Goal: Task Accomplishment & Management: Manage account settings

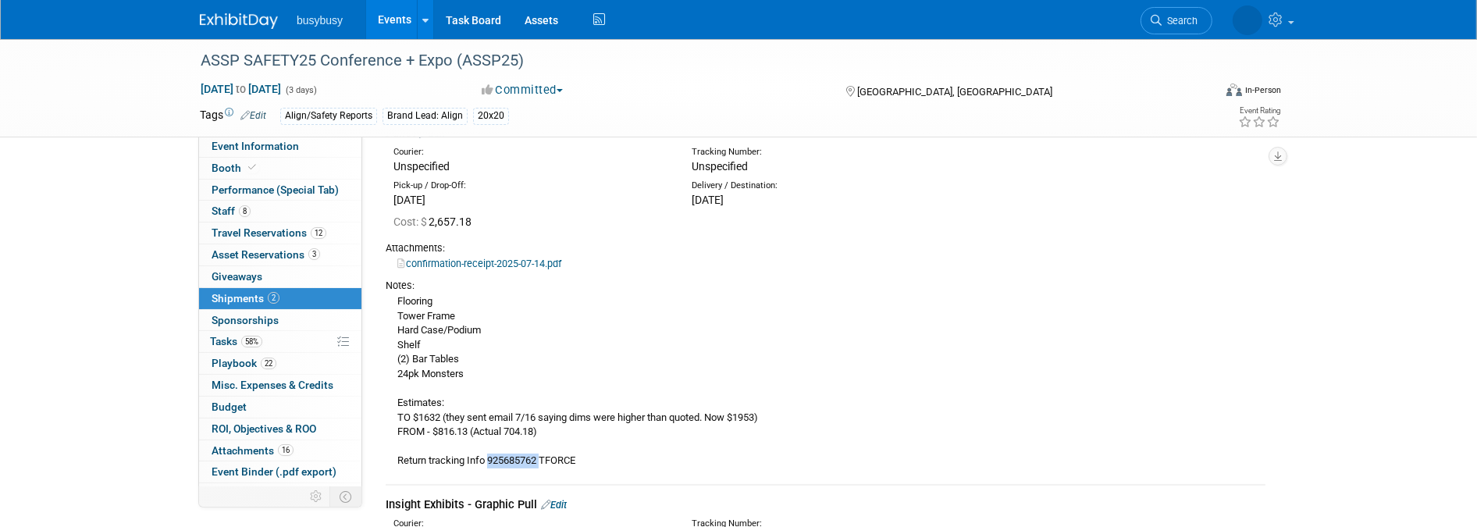
click at [254, 26] on img at bounding box center [239, 21] width 78 height 16
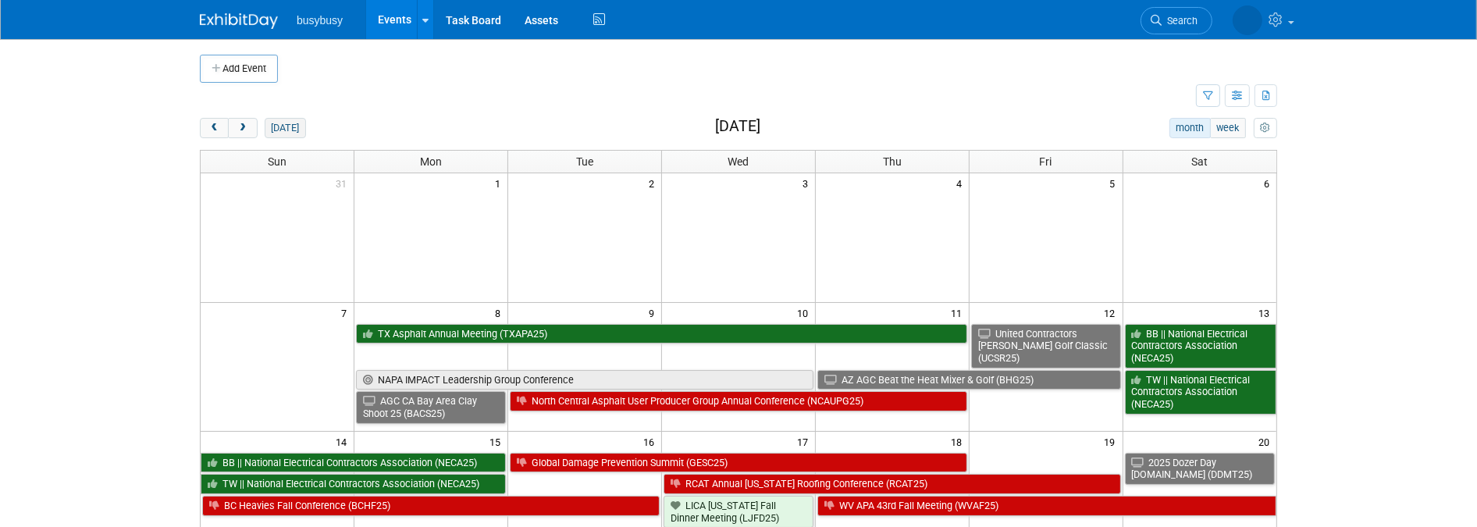
click at [282, 133] on button "today" at bounding box center [285, 128] width 41 height 20
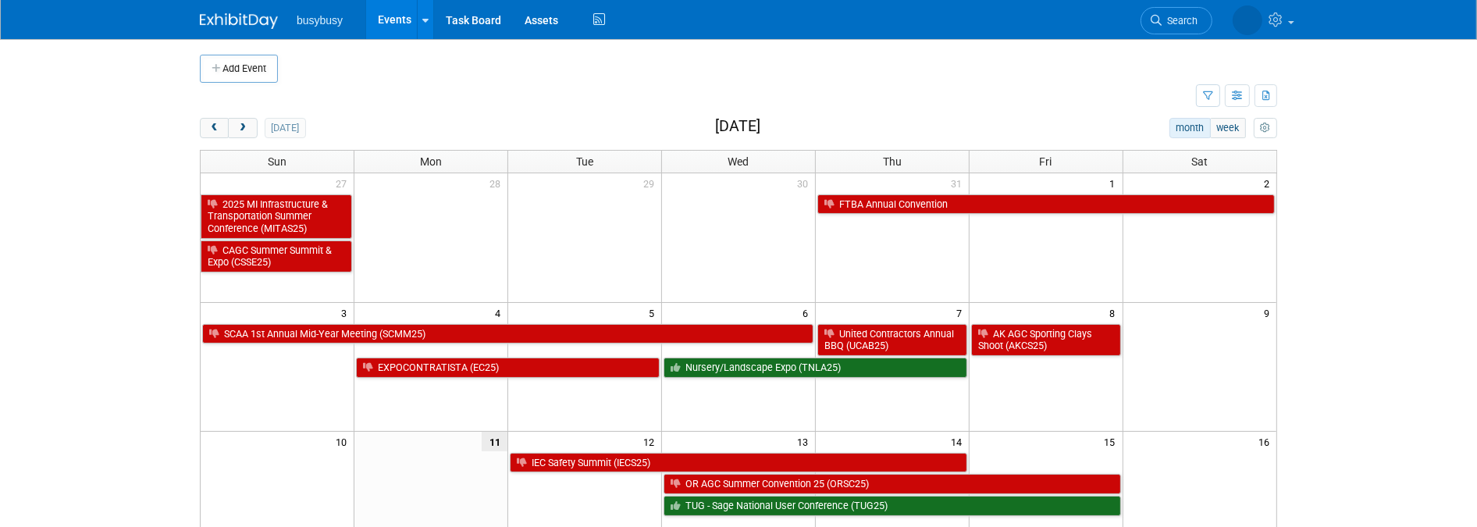
scroll to position [173, 0]
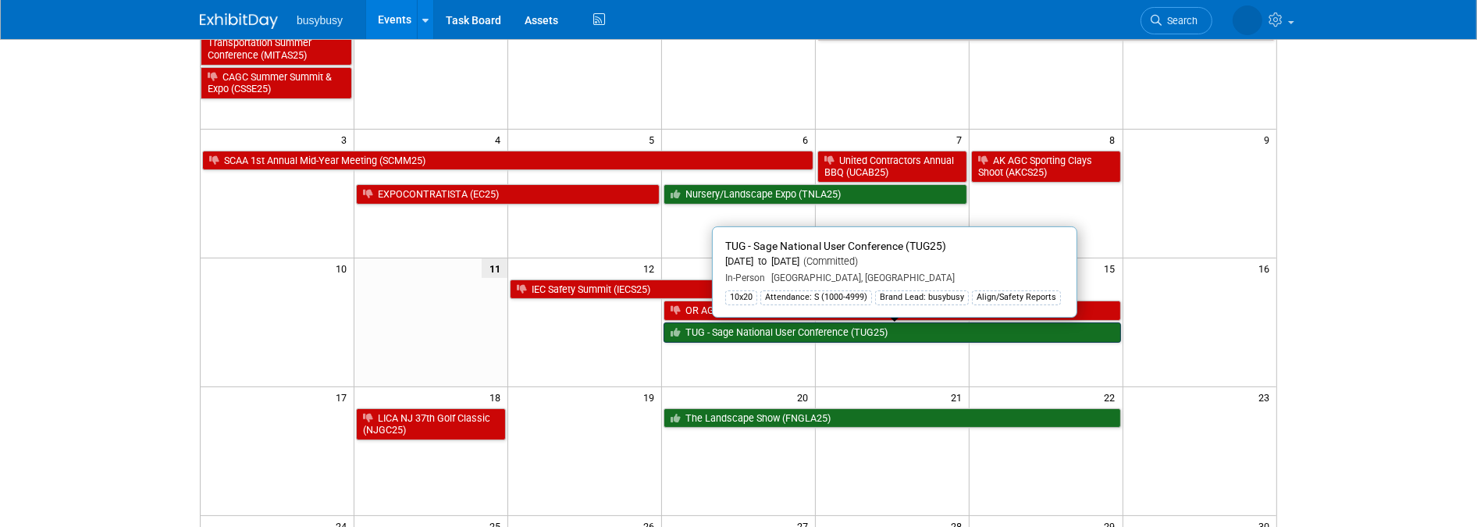
click at [830, 338] on link "TUG - Sage National User Conference (TUG25)" at bounding box center [891, 332] width 457 height 20
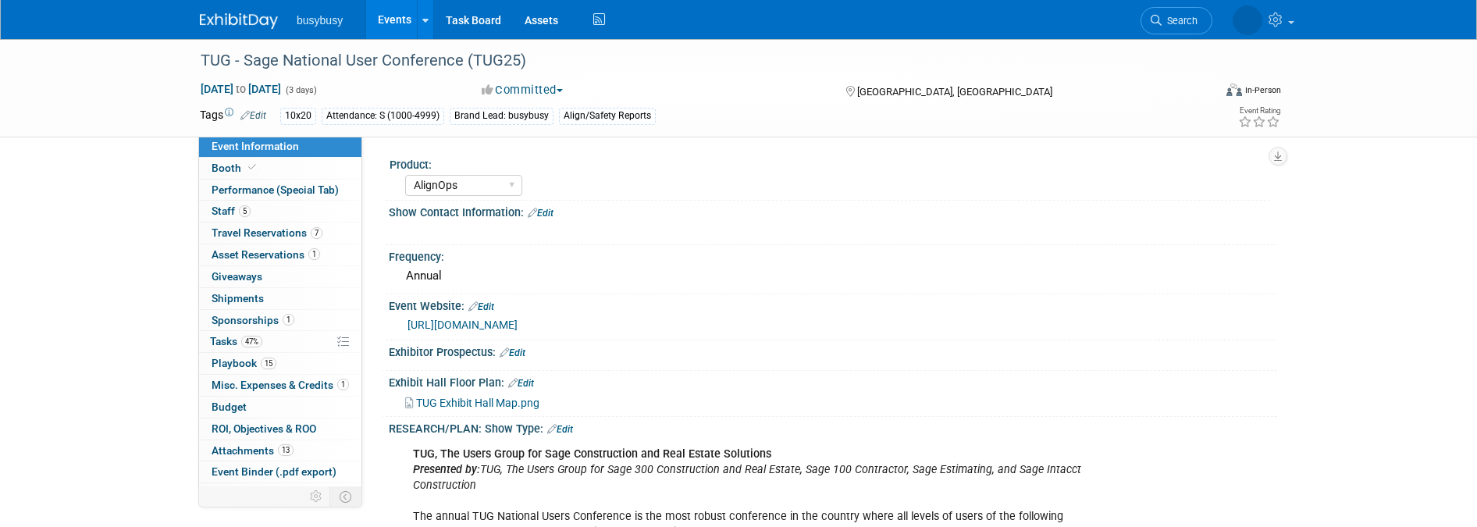
select select "AlignOps"
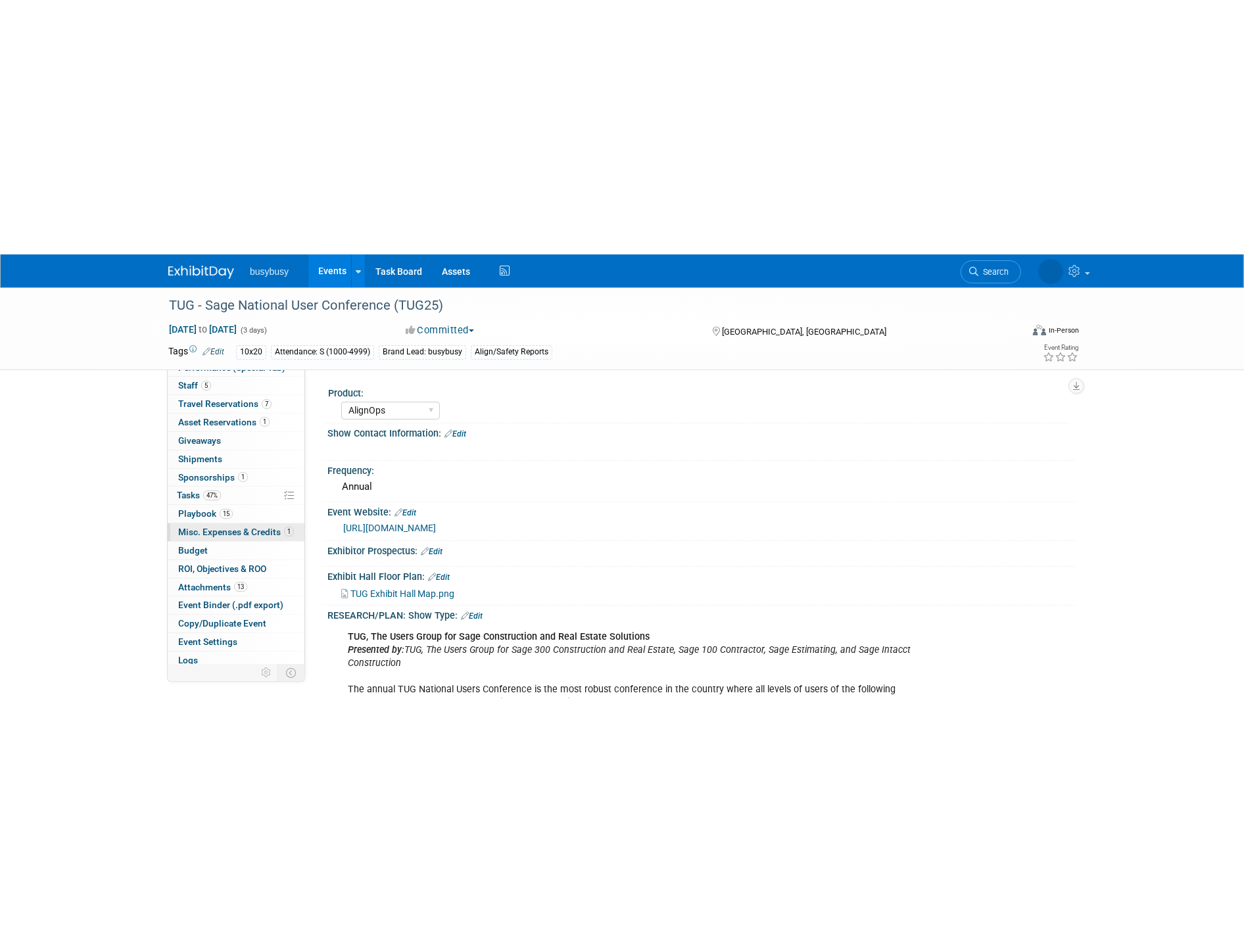
scroll to position [71, 0]
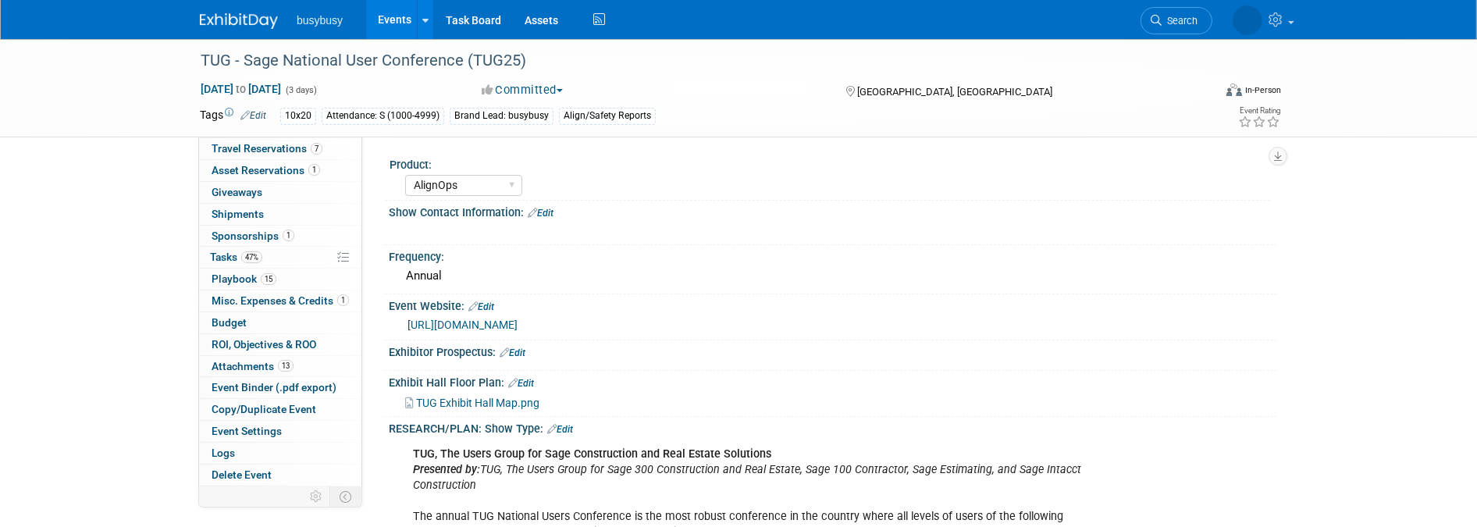
click at [473, 396] on span "TUG Exhibit Hall Map.png" at bounding box center [477, 402] width 123 height 12
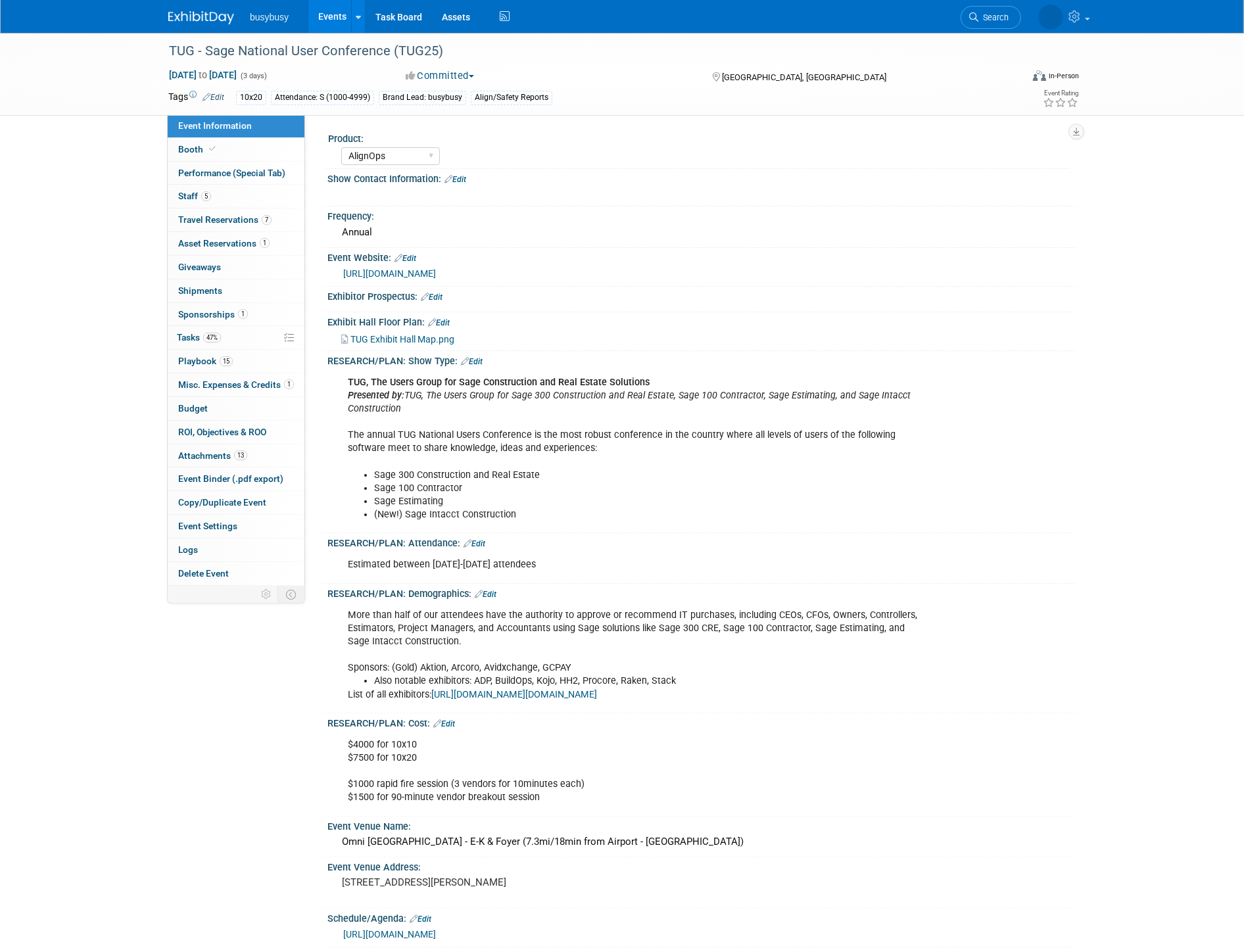
scroll to position [0, 0]
click at [194, 22] on img at bounding box center [201, 18] width 66 height 13
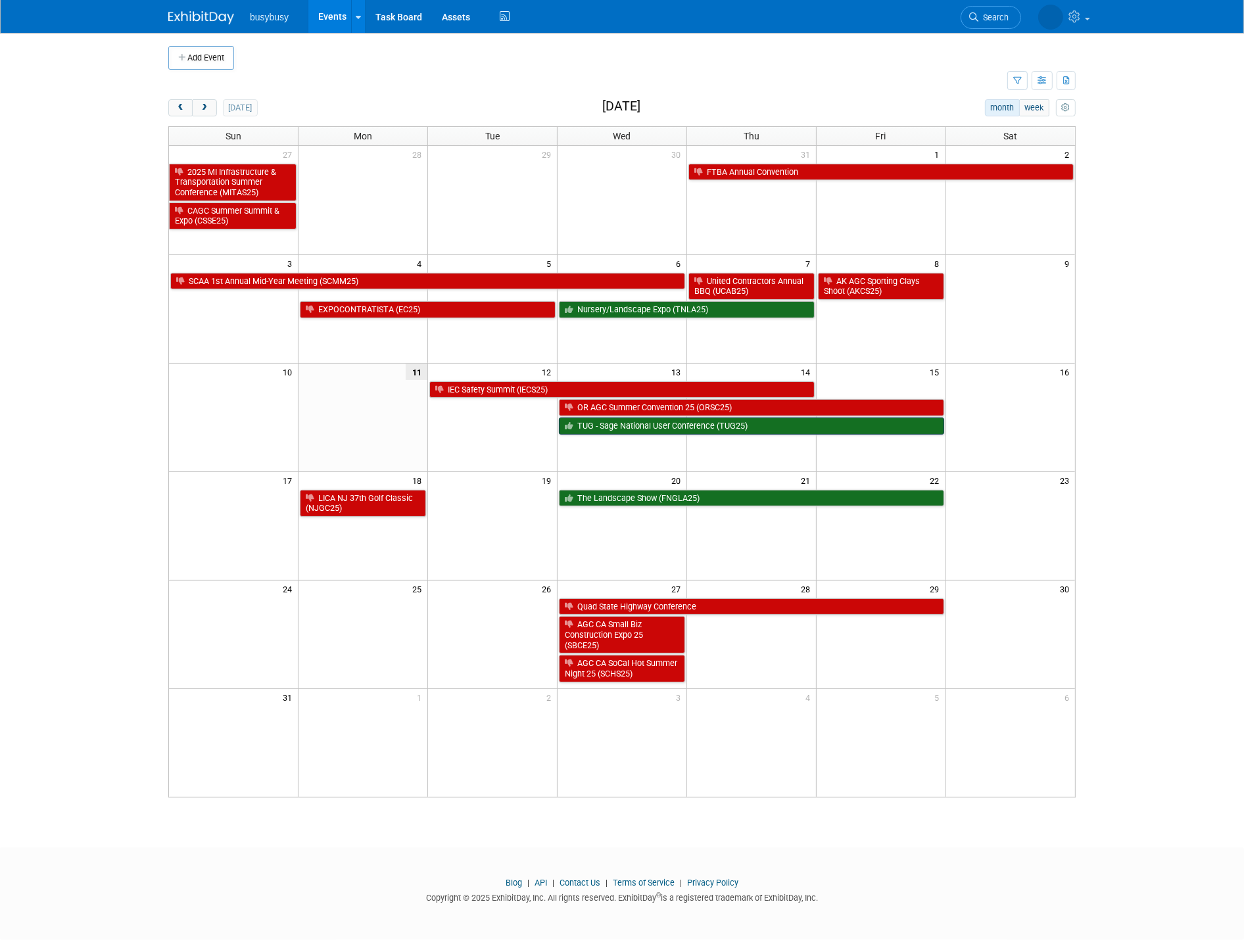
click at [672, 434] on link "TUG - Sage National User Conference (TUG25)" at bounding box center [750, 426] width 385 height 17
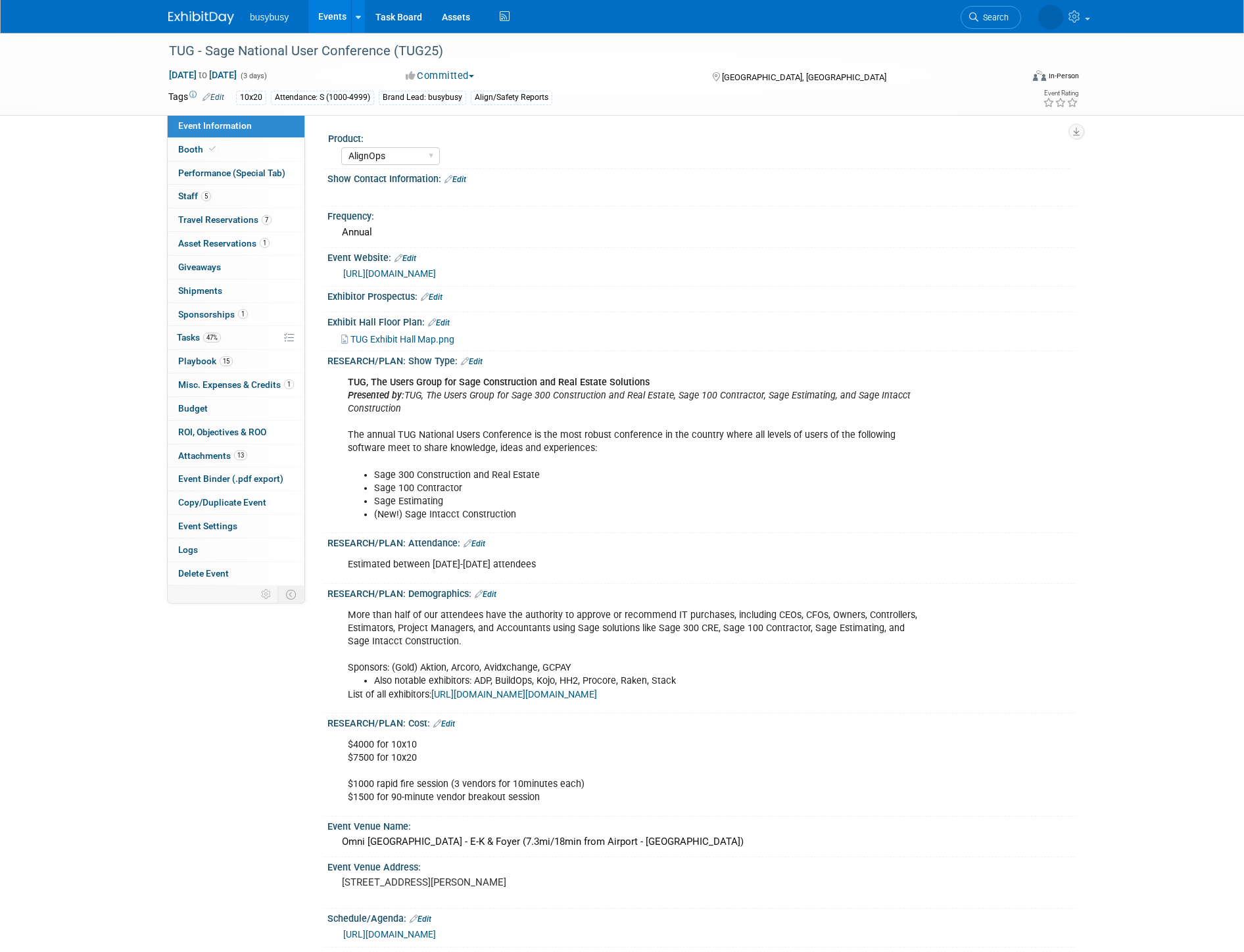
select select "AlignOps"
click at [454, 485] on li "Sage 100 Contractor" at bounding box center [649, 489] width 549 height 13
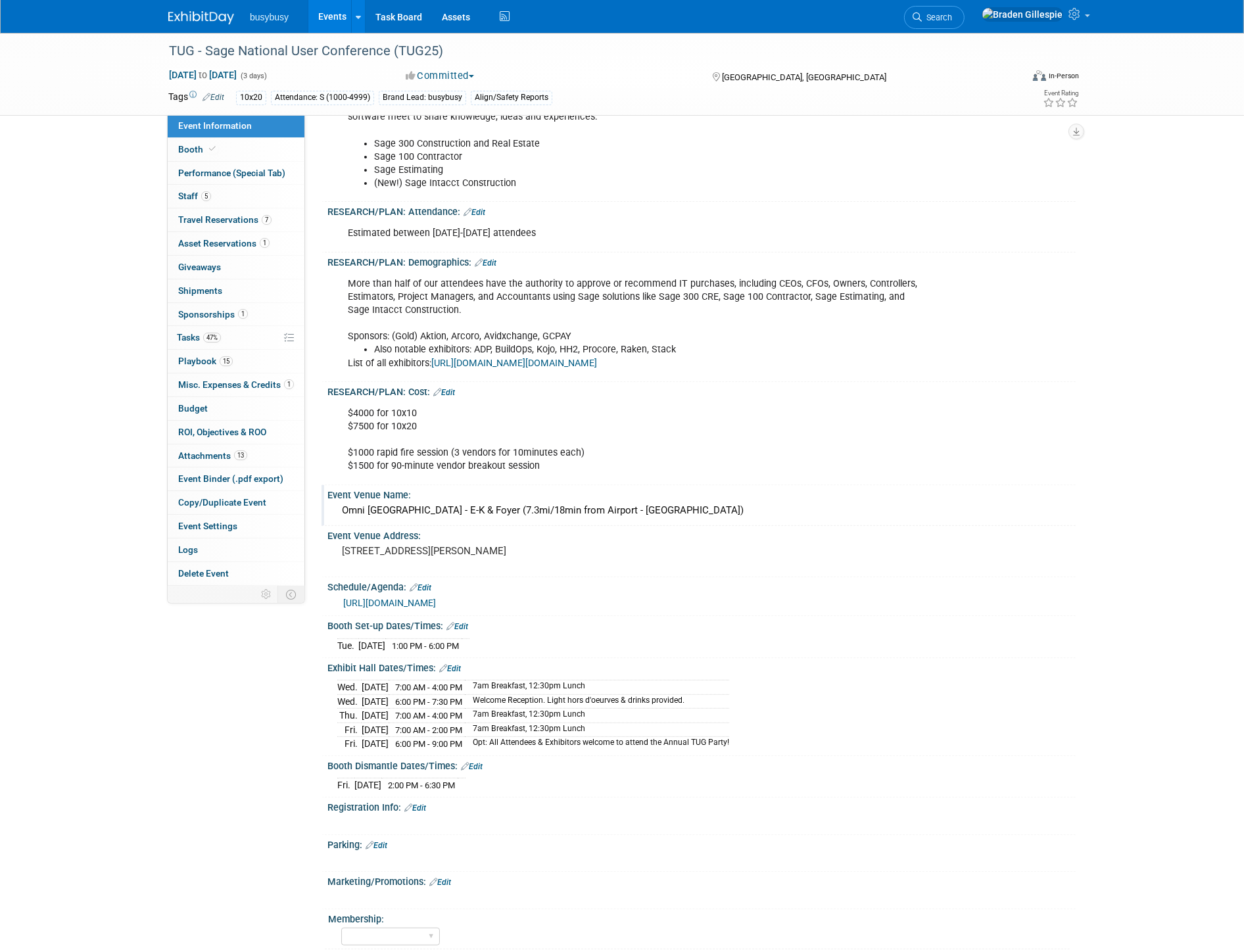
scroll to position [365, 0]
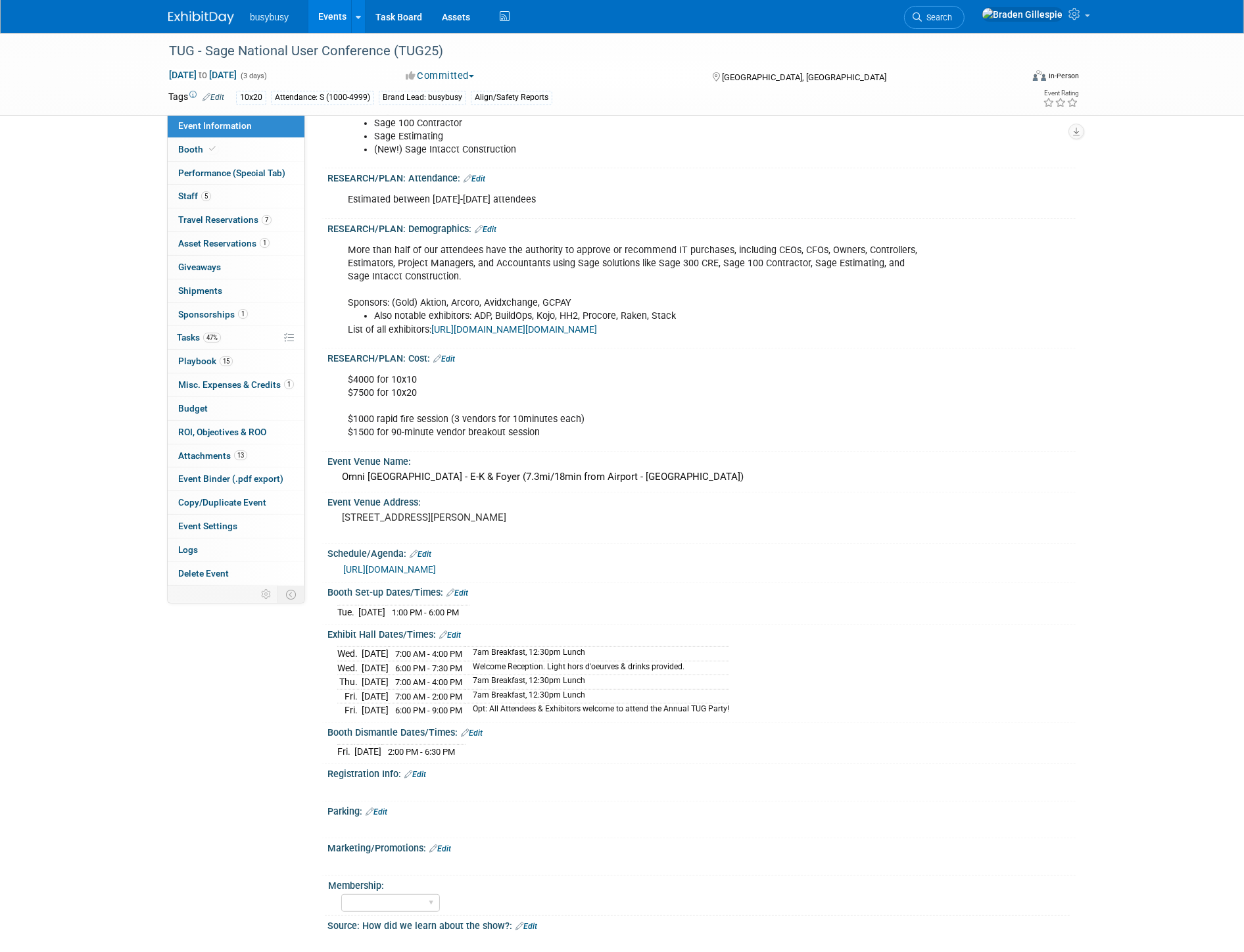
click at [435, 566] on link "https://www.tugweb.com/mpage/2025_Agenda" at bounding box center [389, 570] width 93 height 10
drag, startPoint x: 451, startPoint y: 296, endPoint x: 480, endPoint y: 300, distance: 29.3
click at [480, 300] on div "More than half of our attendees have the authority to approve or recommend IT p…" at bounding box center [634, 291] width 592 height 106
click at [239, 157] on link "Booth" at bounding box center [236, 149] width 136 height 23
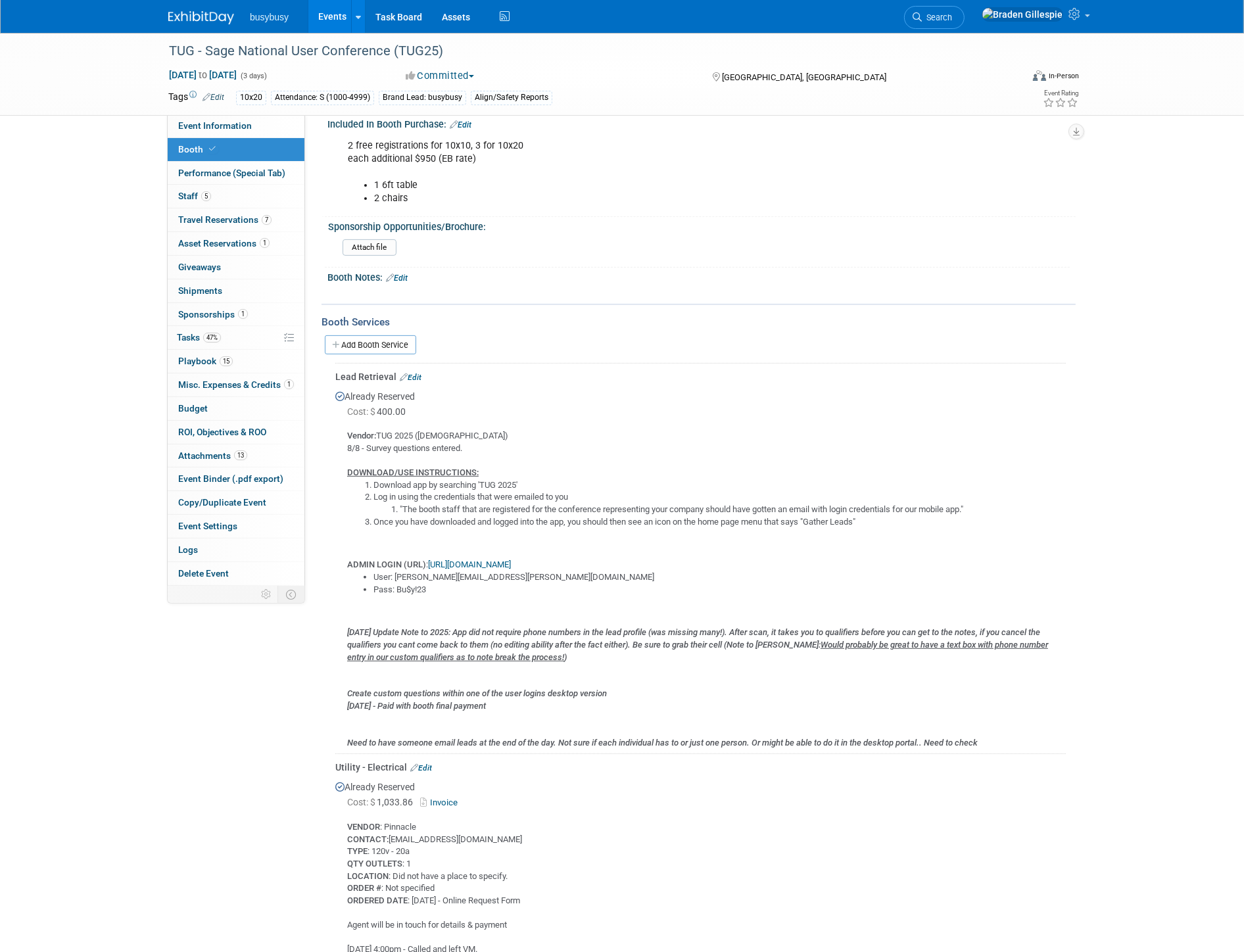
scroll to position [438, 0]
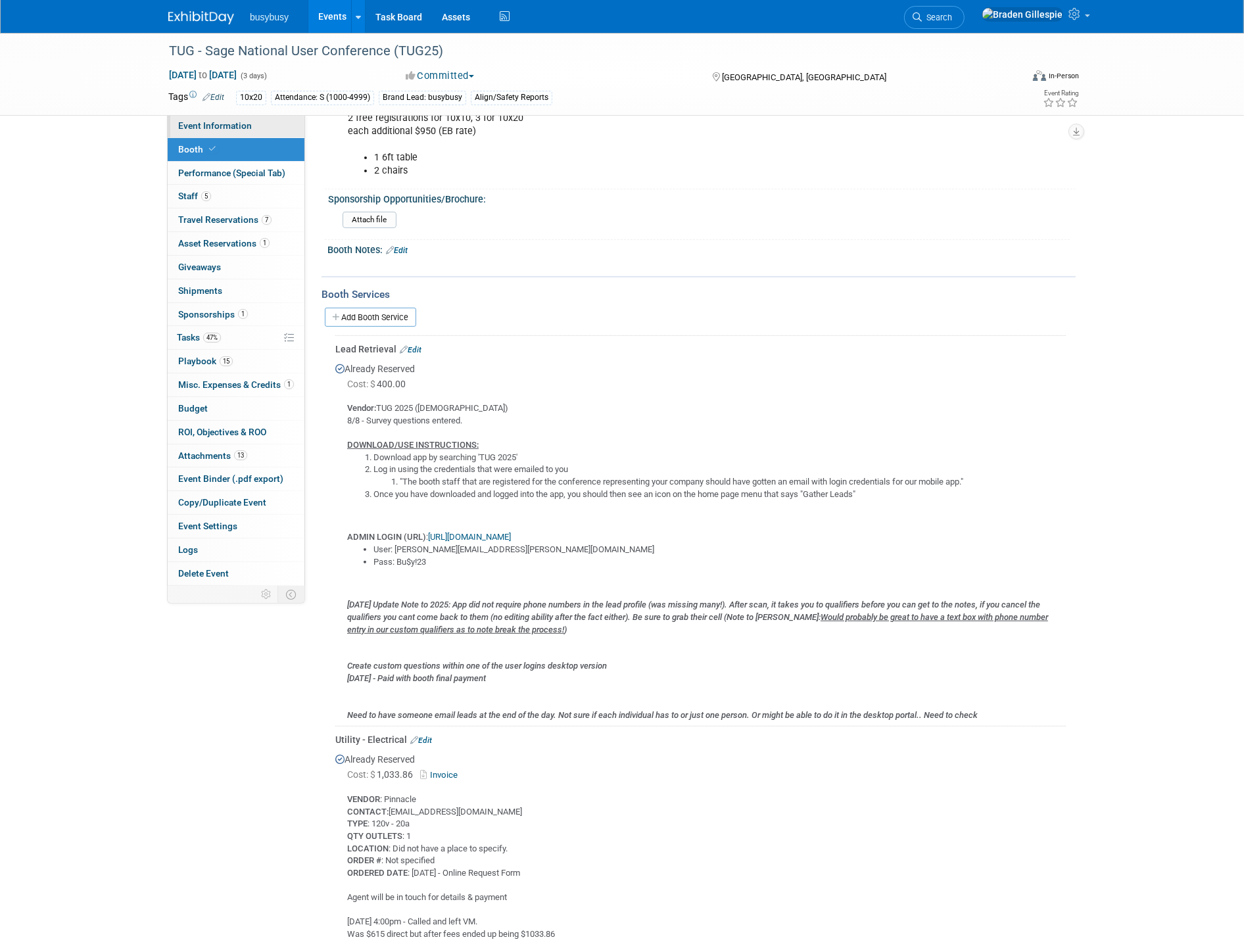
click at [247, 127] on span "Event Information" at bounding box center [215, 126] width 73 height 10
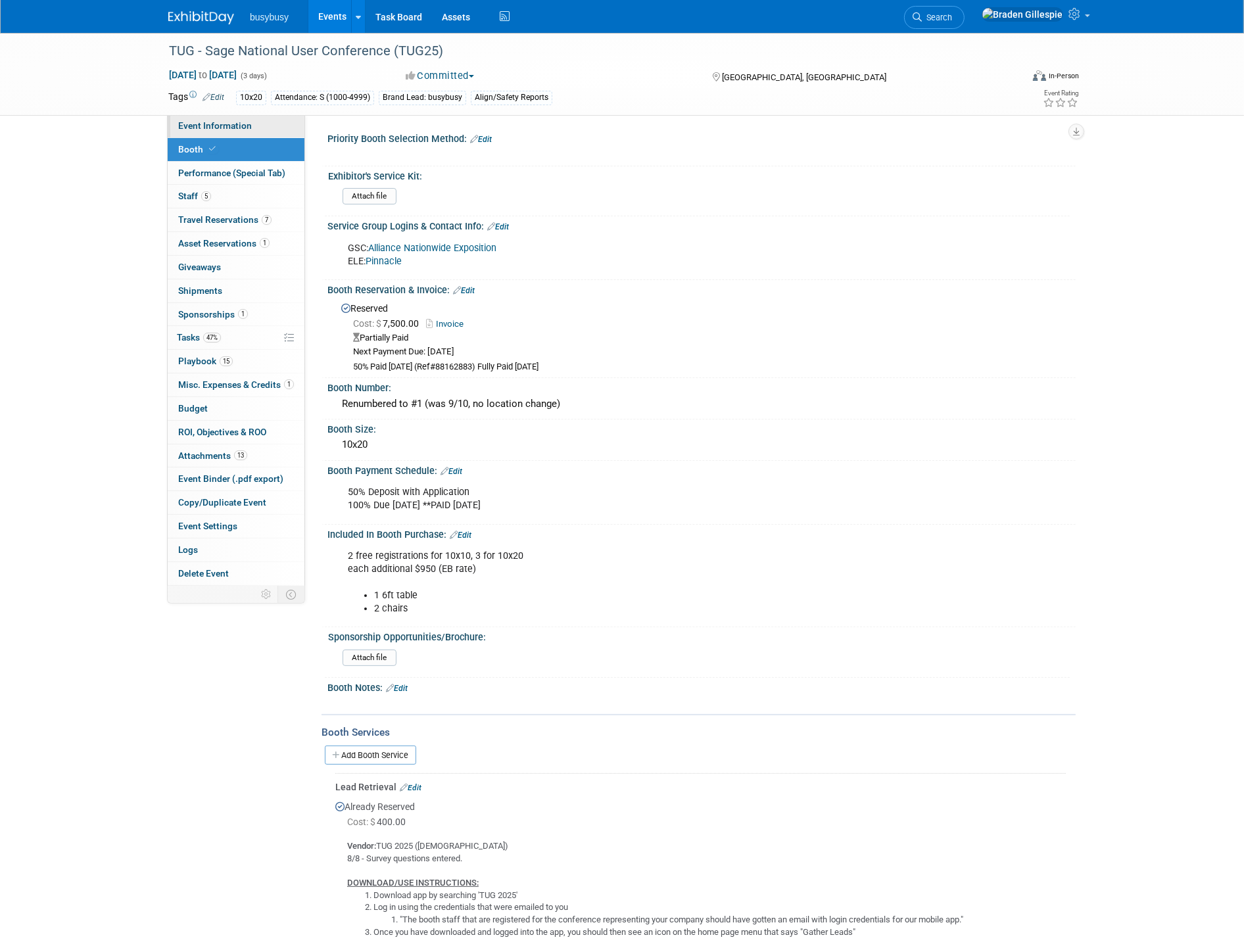
select select "AlignOps"
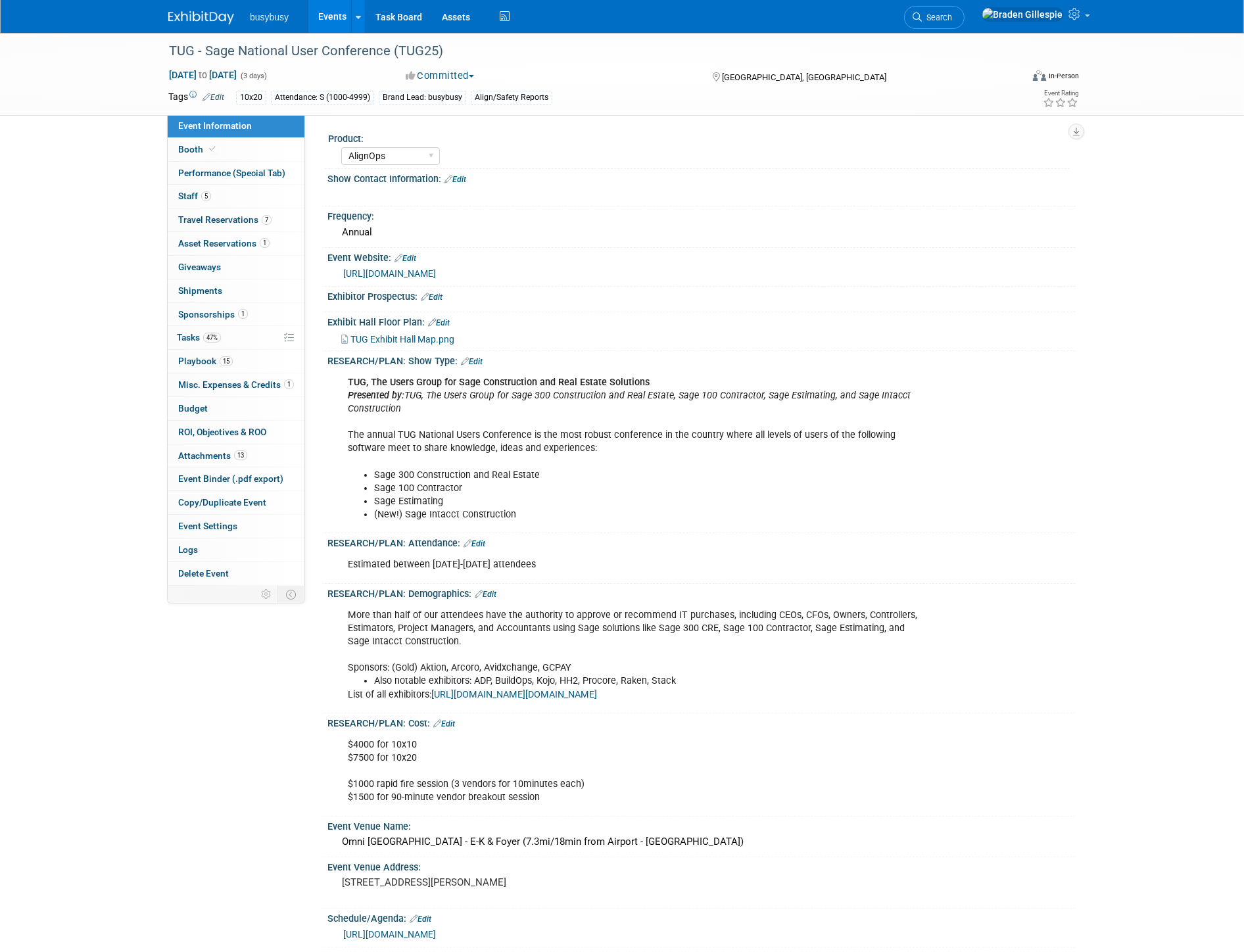
click at [442, 337] on span "TUG Exhibit Hall Map.png" at bounding box center [402, 339] width 104 height 10
click at [235, 365] on link "15 Playbook 15" at bounding box center [236, 361] width 136 height 23
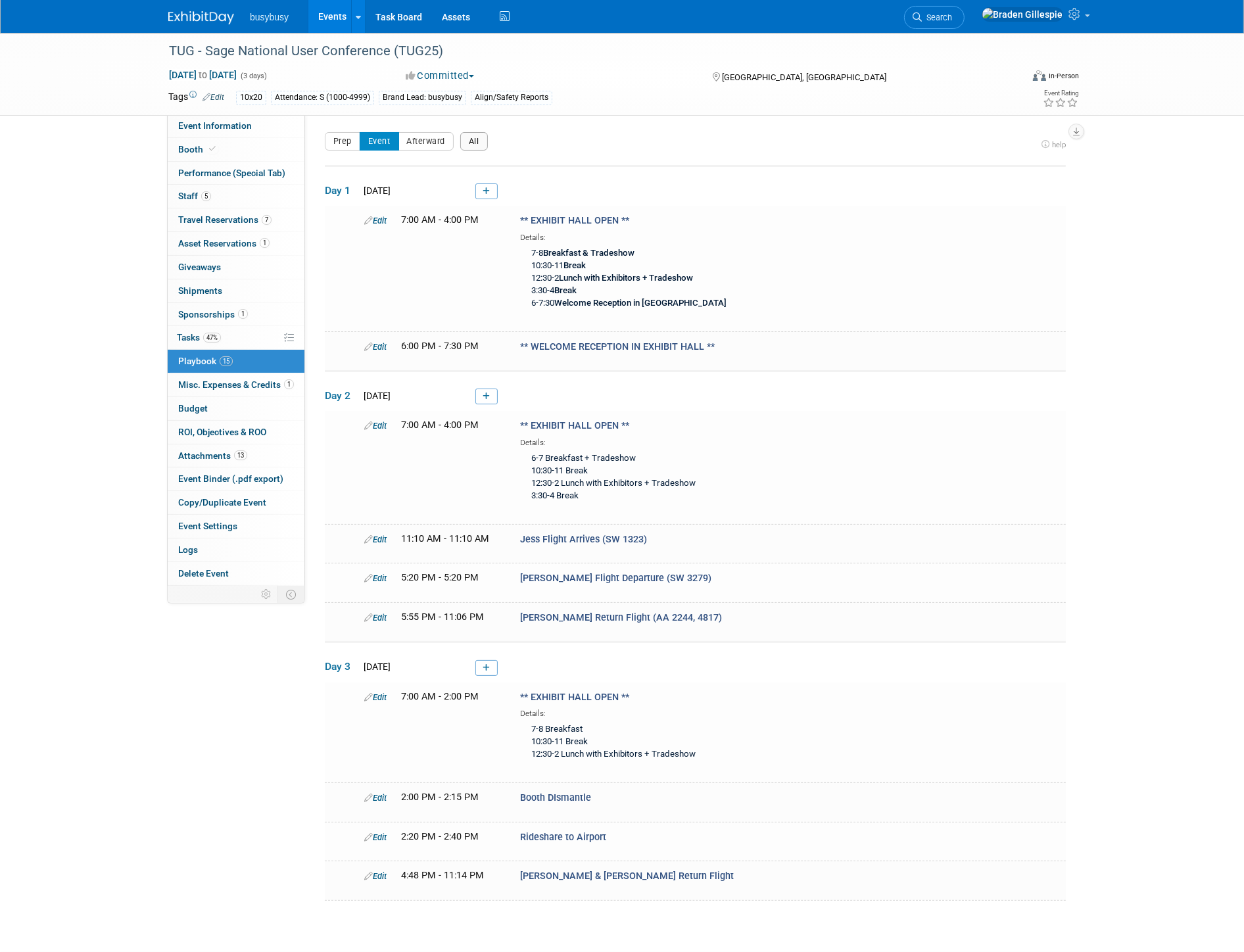
click at [478, 134] on button "All" at bounding box center [473, 142] width 28 height 19
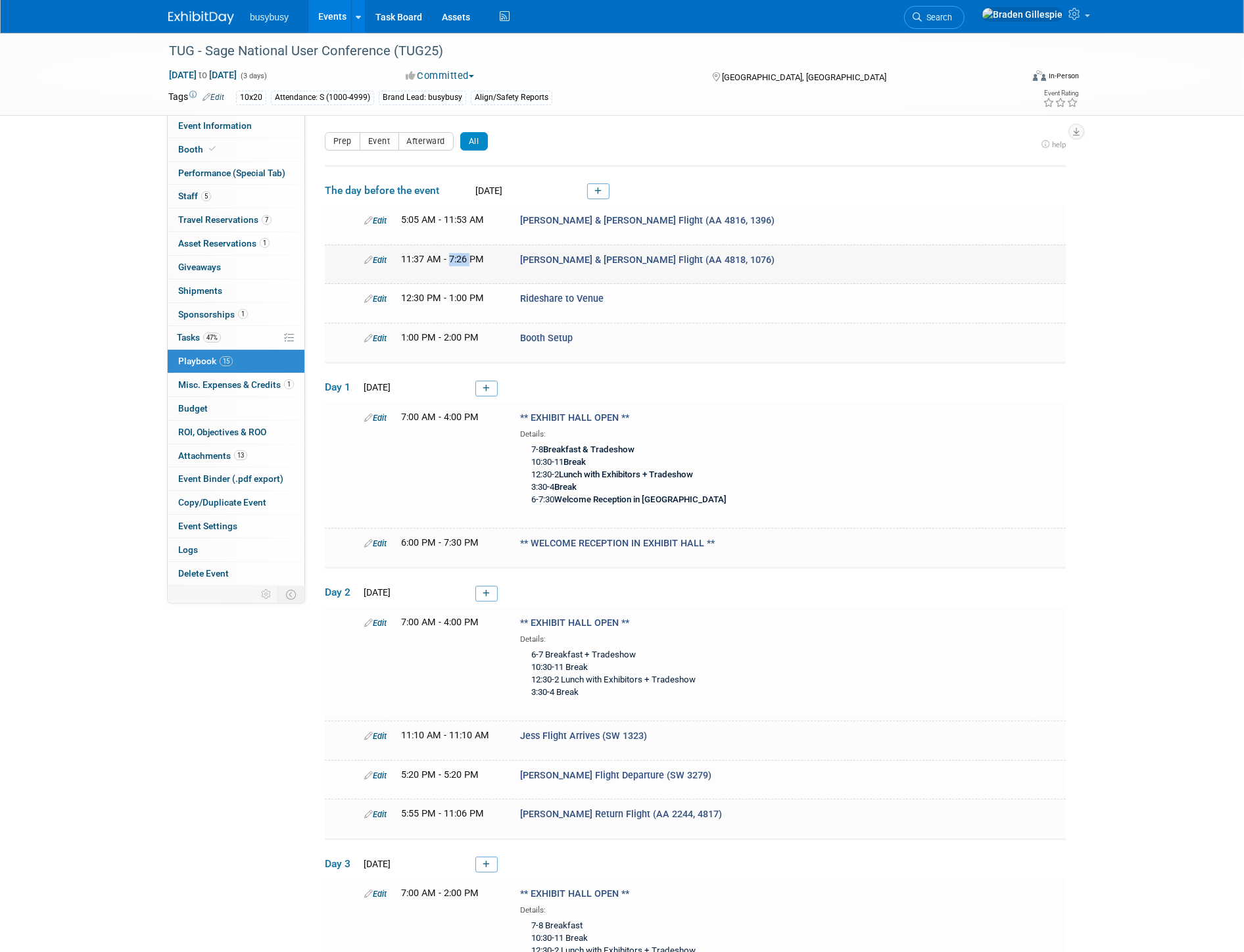
drag, startPoint x: 470, startPoint y: 257, endPoint x: 451, endPoint y: 253, distance: 19.4
click at [451, 254] on span "11:37 AM - 7:26 PM" at bounding box center [442, 259] width 83 height 11
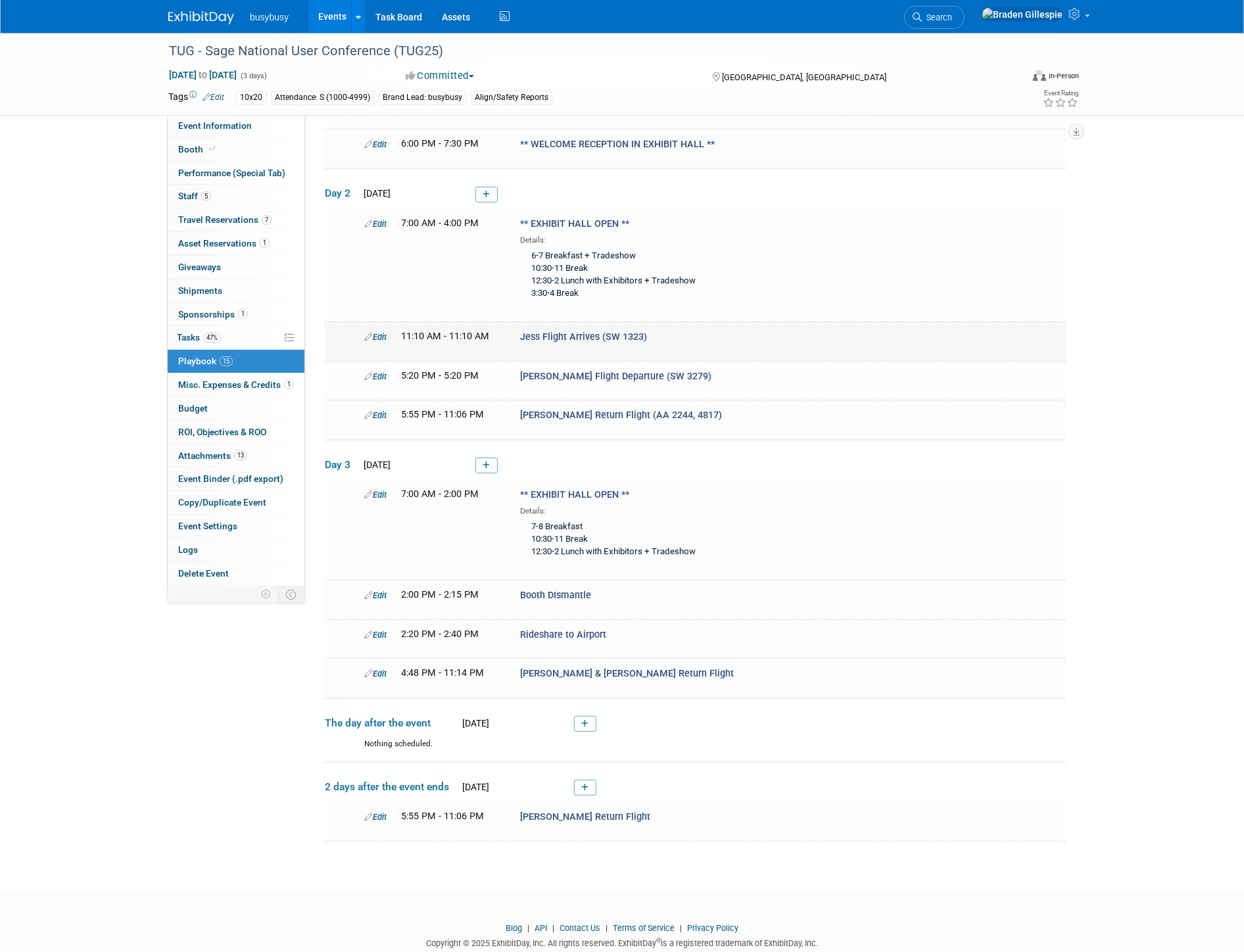
scroll to position [418, 0]
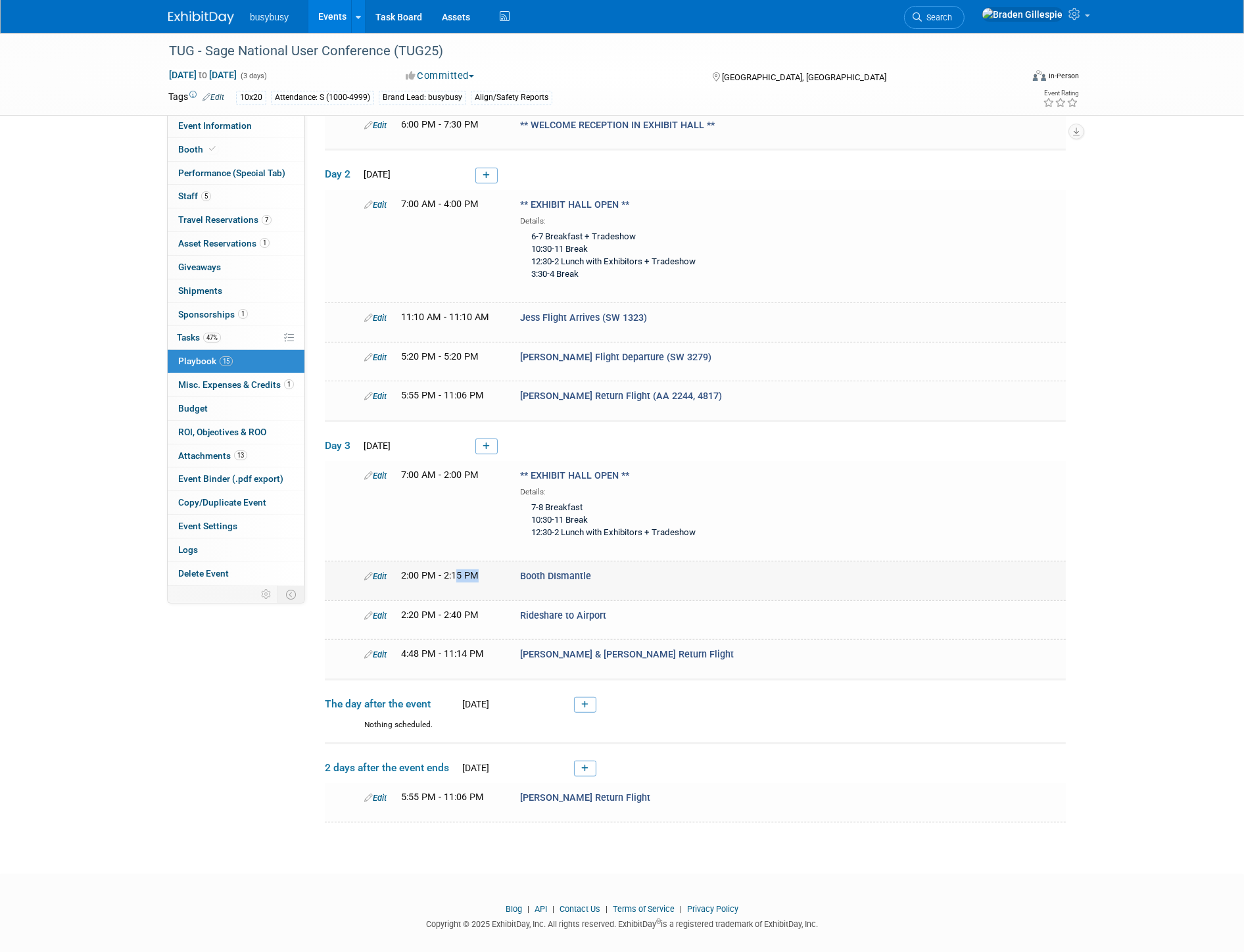
drag, startPoint x: 455, startPoint y: 564, endPoint x: 498, endPoint y: 570, distance: 43.4
click at [498, 570] on div "2:00 PM - 2:15 PM" at bounding box center [451, 576] width 99 height 13
click at [242, 382] on span "Misc. Expenses & Credits 1" at bounding box center [236, 384] width 115 height 10
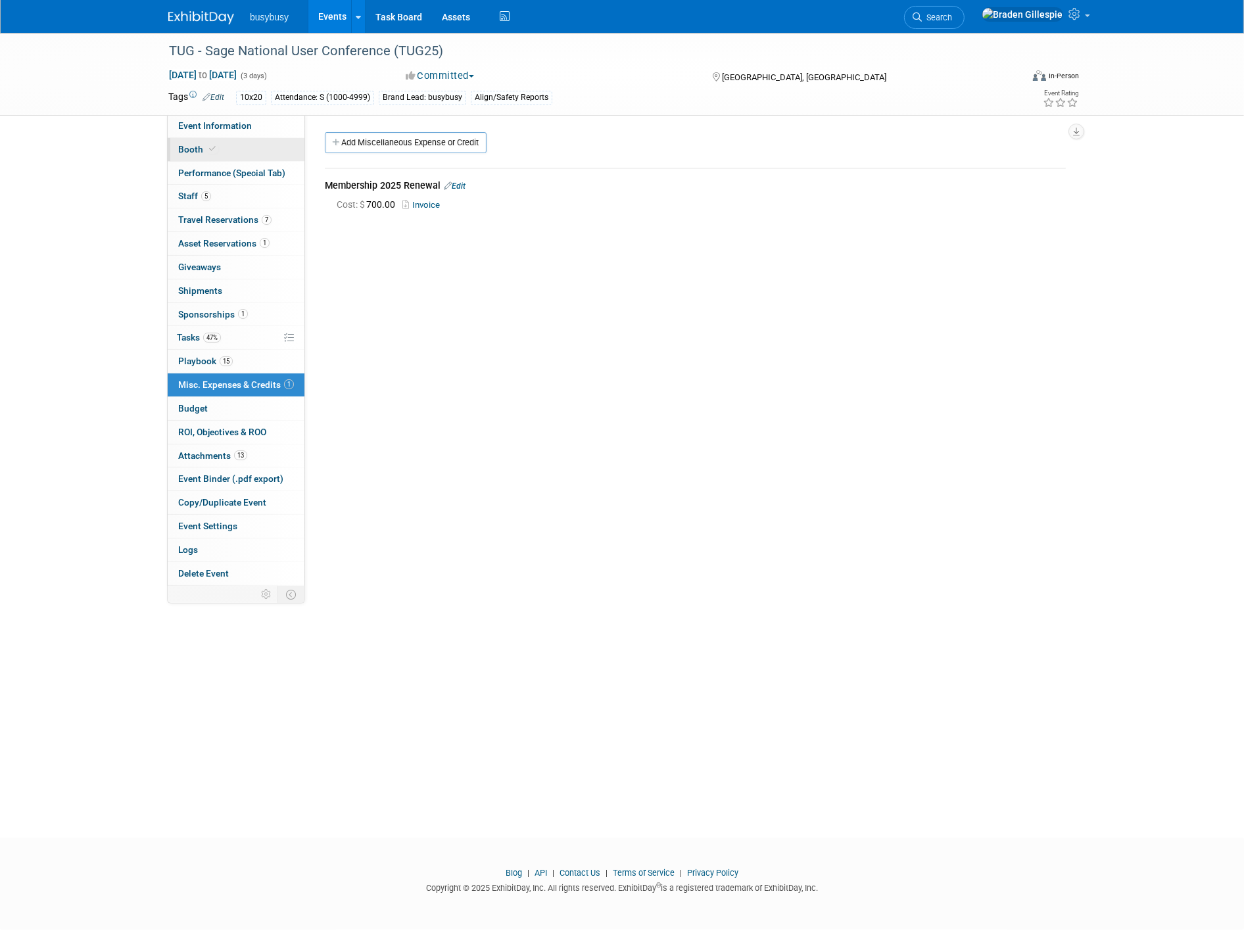
click at [187, 150] on span "Booth" at bounding box center [199, 149] width 40 height 10
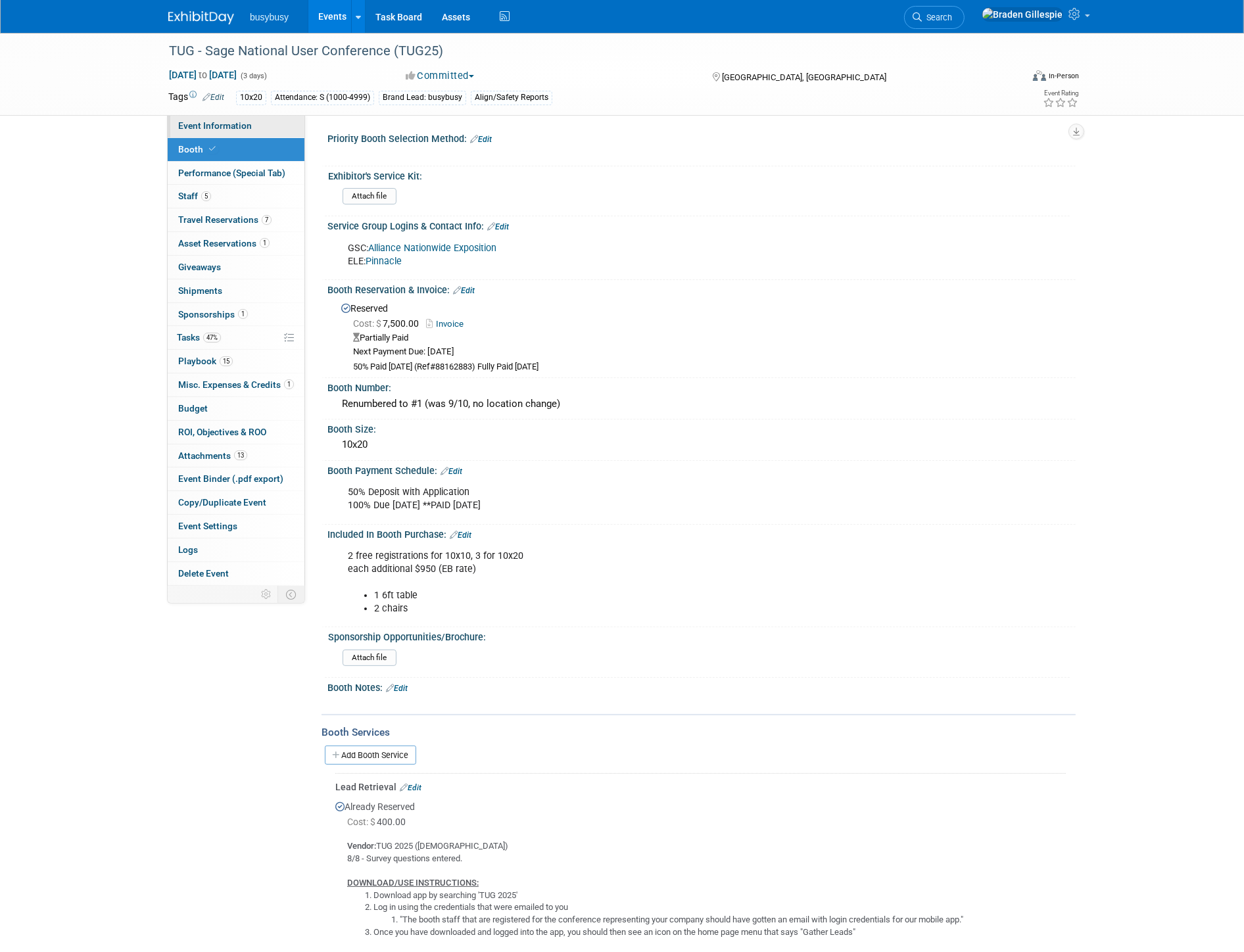
click at [243, 127] on span "Event Information" at bounding box center [215, 126] width 73 height 10
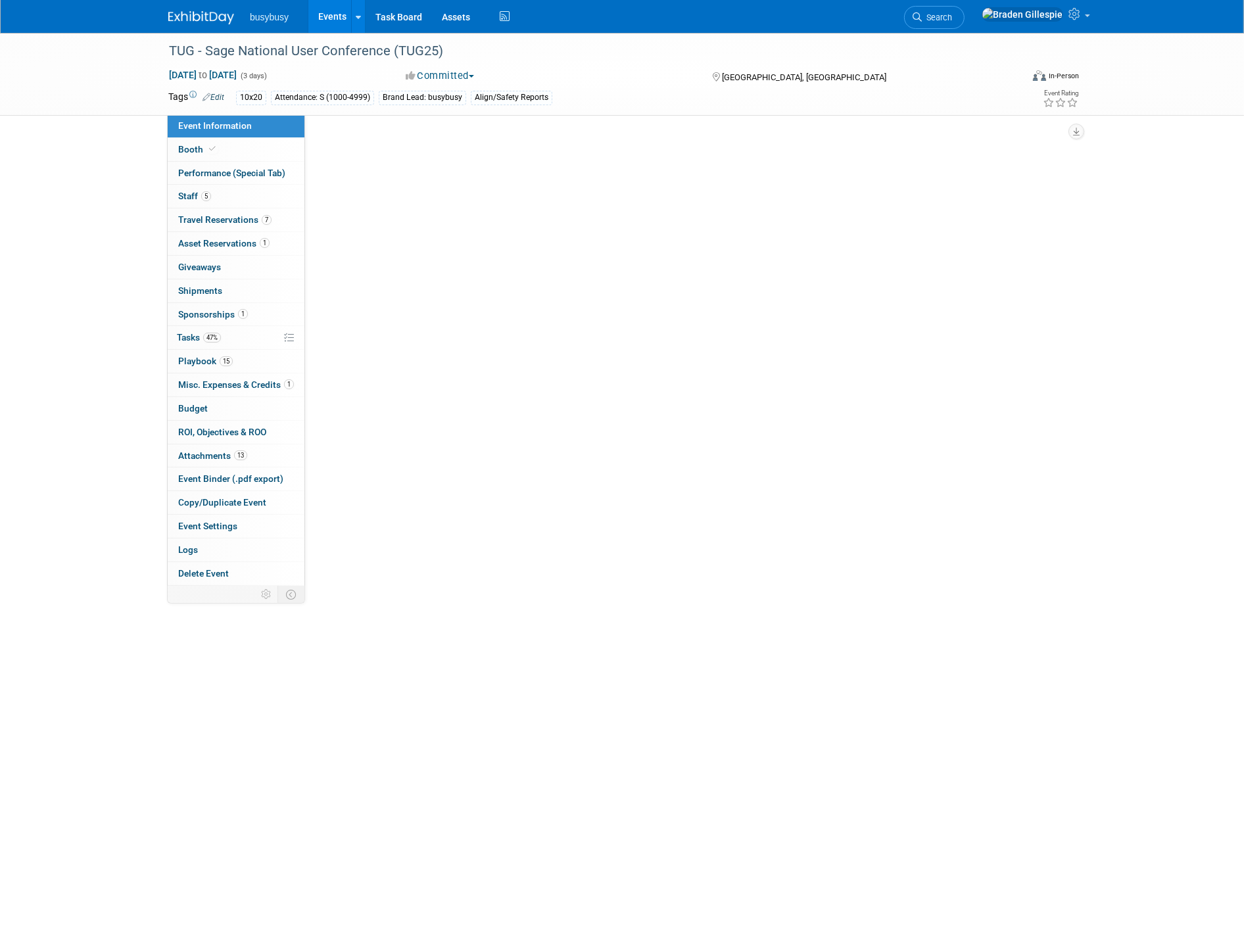
select select "AlignOps"
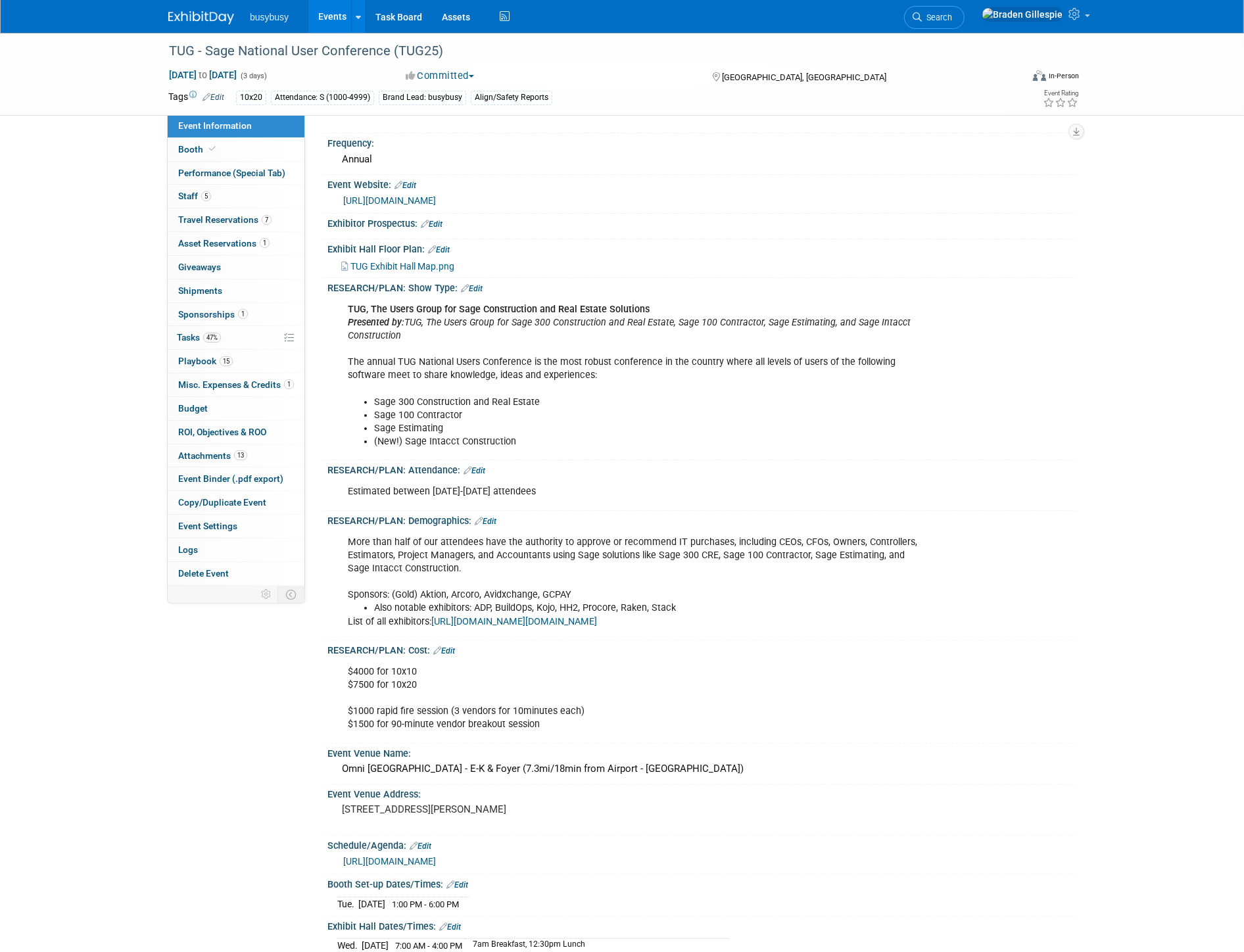
scroll to position [219, 0]
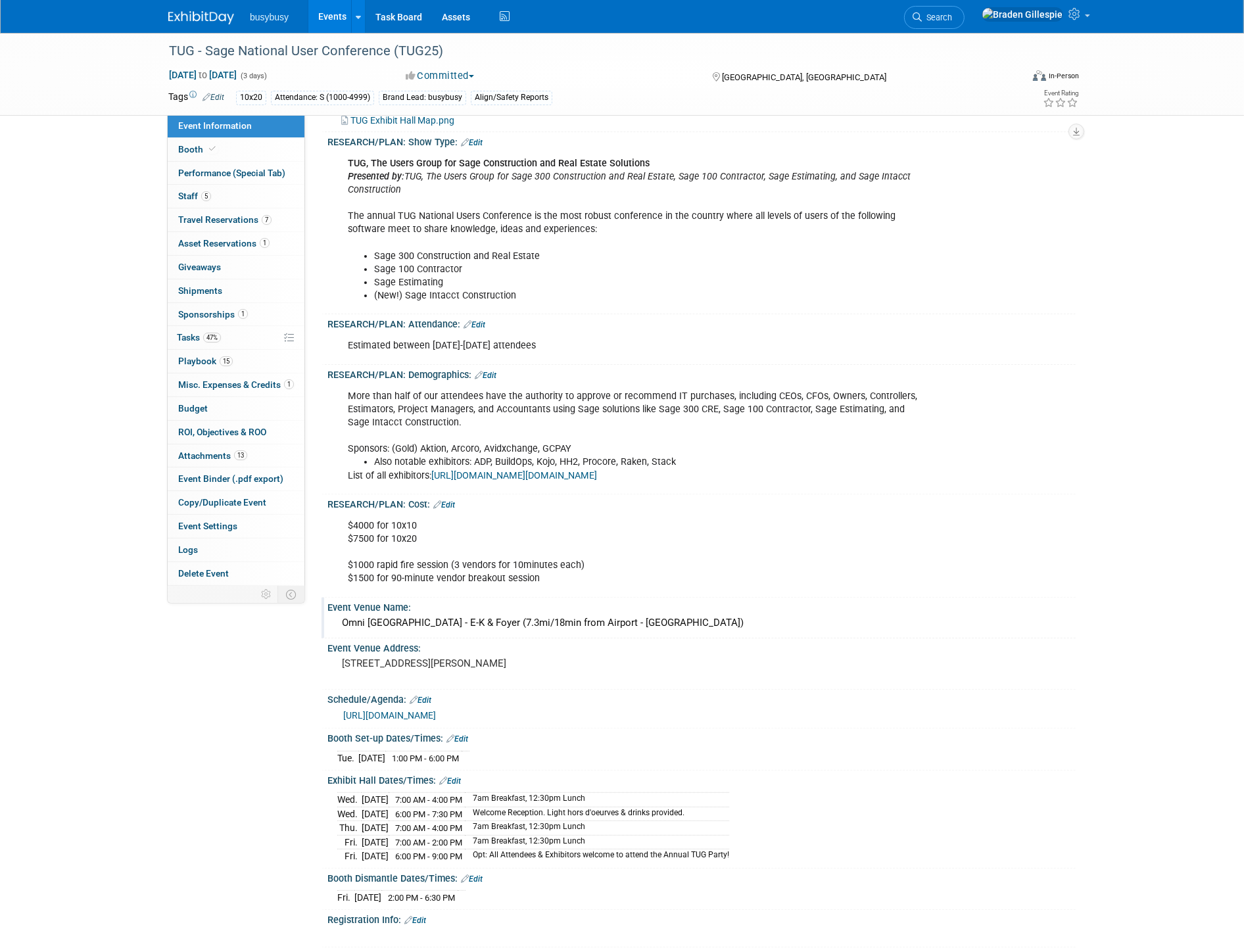
click at [467, 621] on div "Omni [GEOGRAPHIC_DATA] - E-K & Foyer (7.3mi/18min from Airport - [GEOGRAPHIC_DA…" at bounding box center [701, 623] width 729 height 20
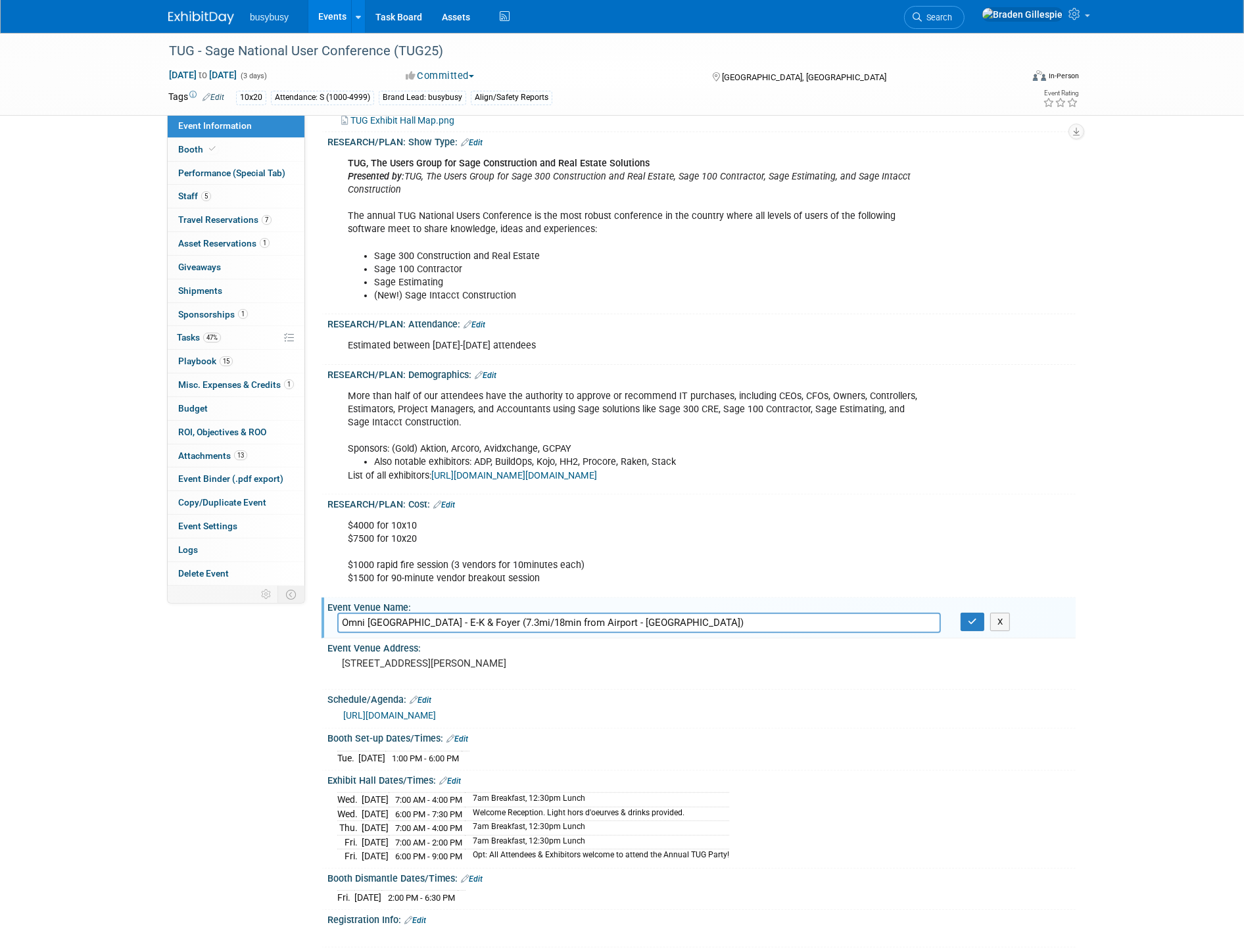
drag, startPoint x: 489, startPoint y: 616, endPoint x: 228, endPoint y: 622, distance: 261.1
click at [228, 622] on div "Event Information Event Info Booth Booth Performance (Special Tab) Performance …" at bounding box center [622, 495] width 927 height 1361
click at [222, 218] on span "Travel Reservations 7" at bounding box center [225, 219] width 93 height 10
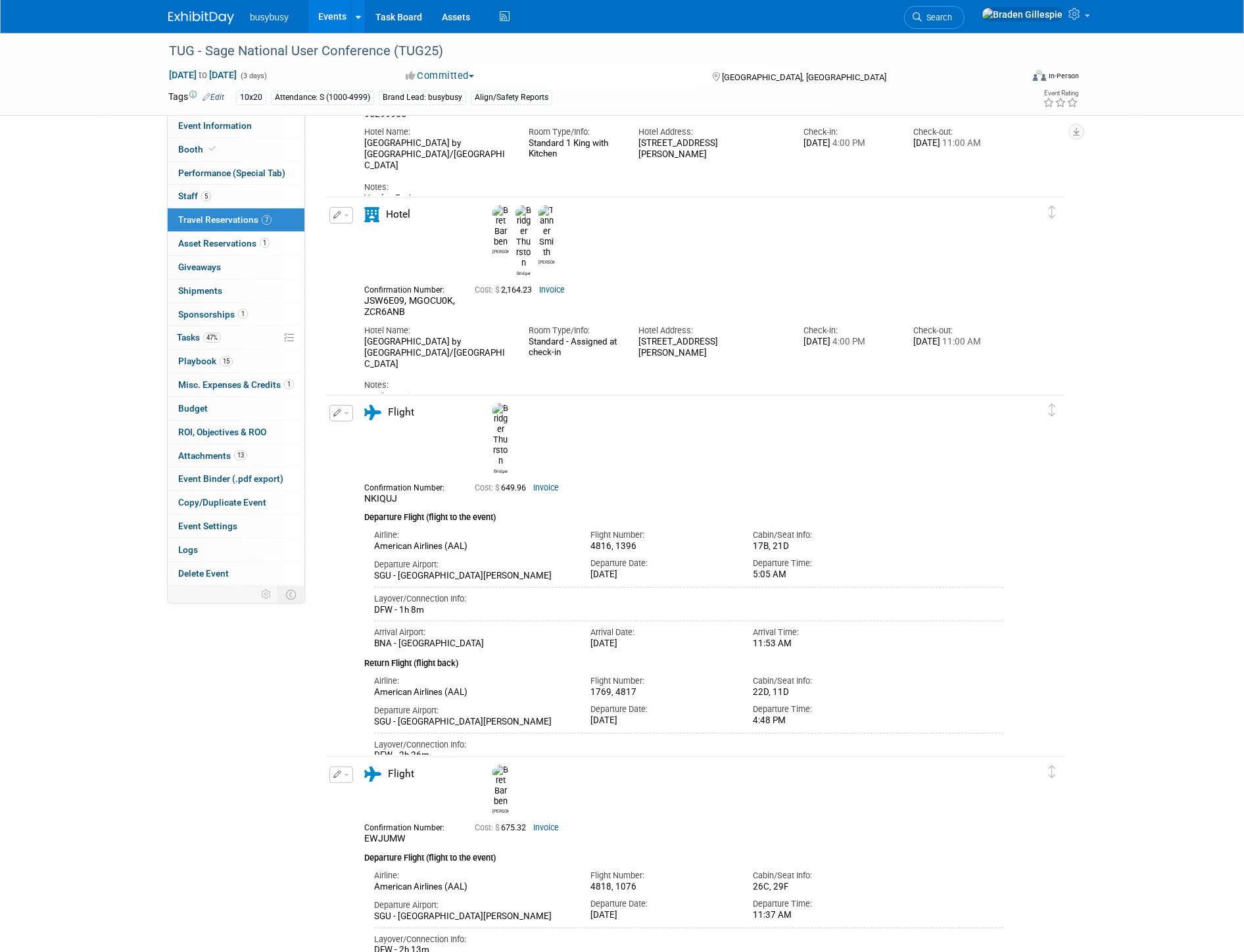
scroll to position [292, 0]
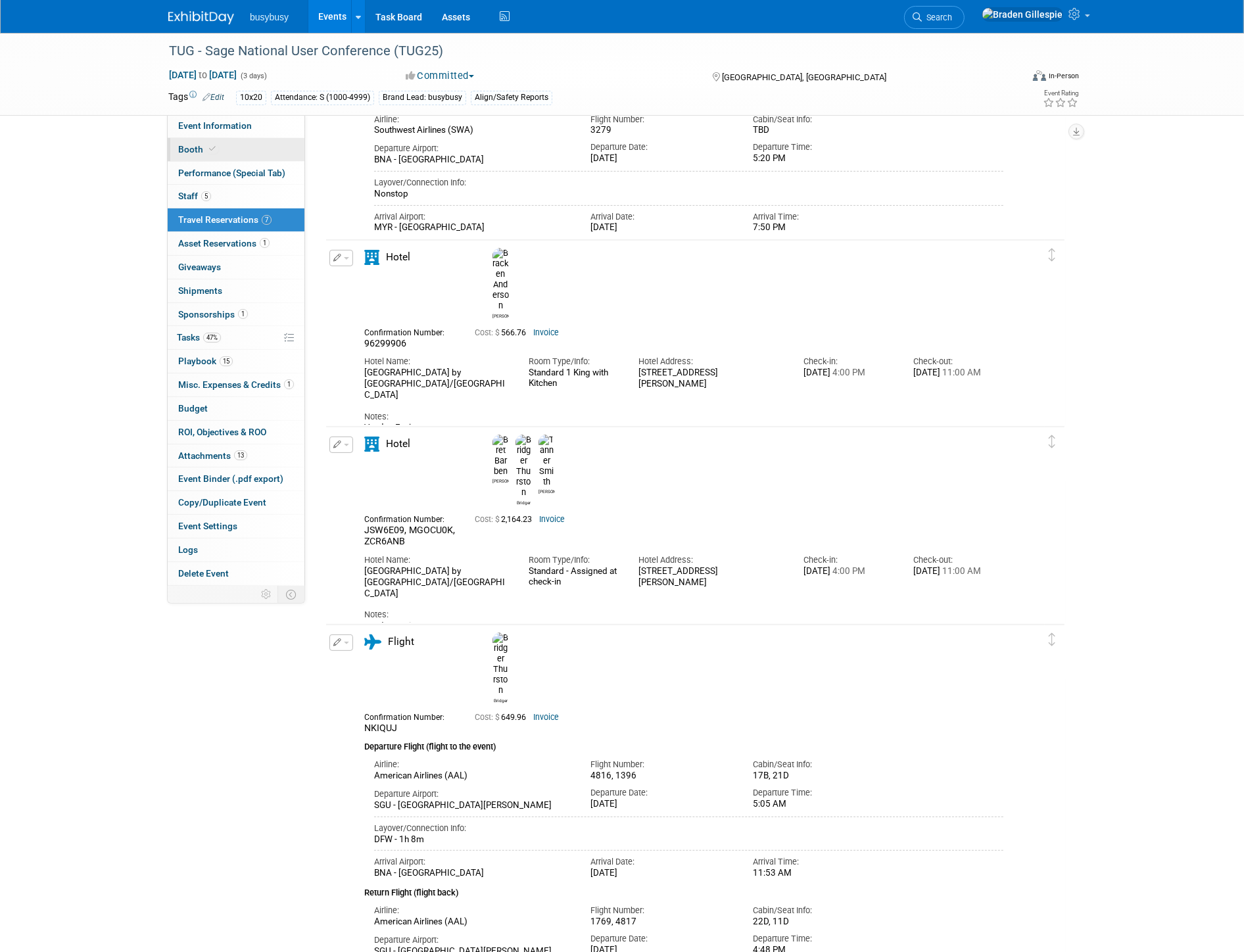
click at [252, 154] on link "Booth" at bounding box center [236, 149] width 136 height 23
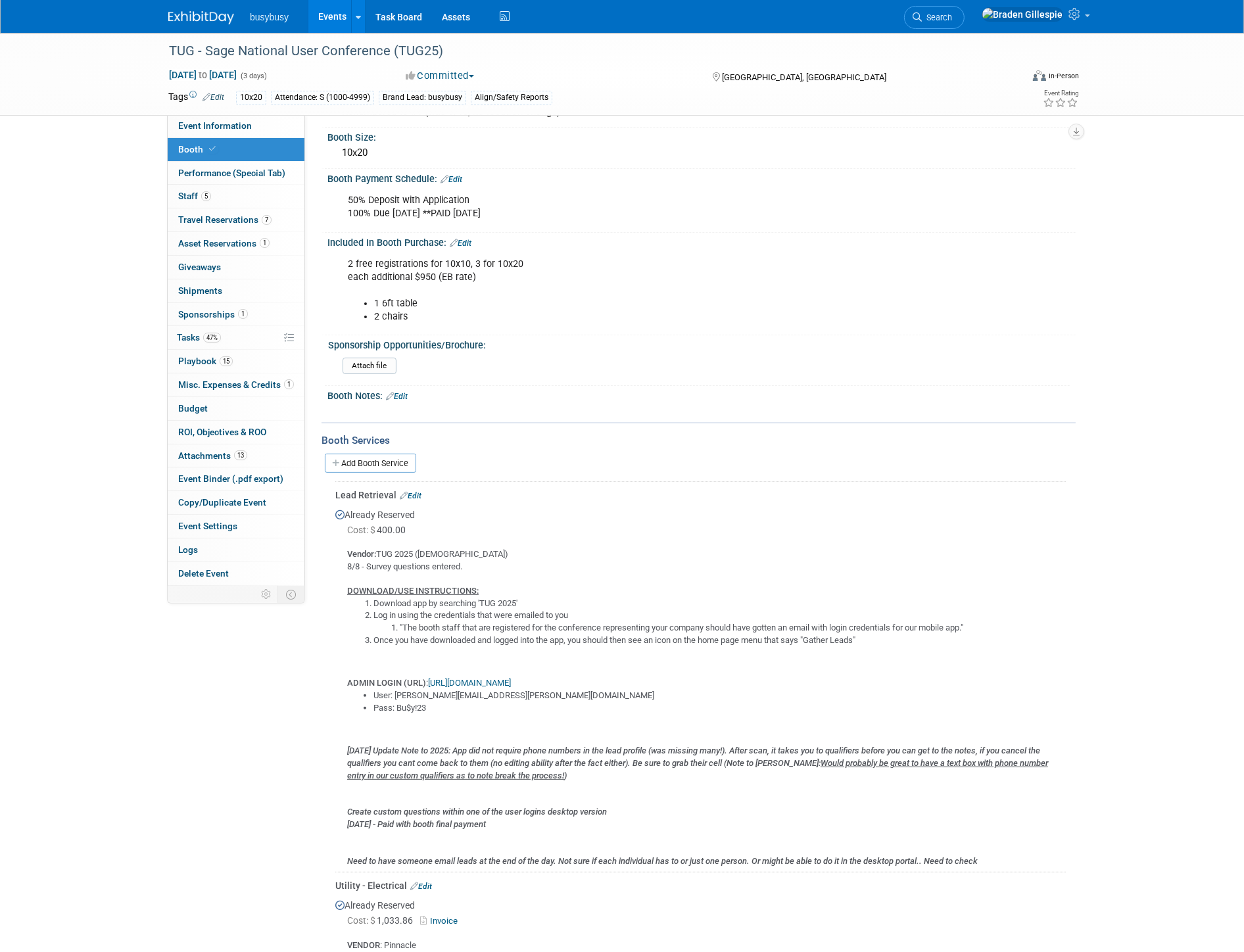
click at [261, 148] on link "Booth" at bounding box center [236, 149] width 136 height 23
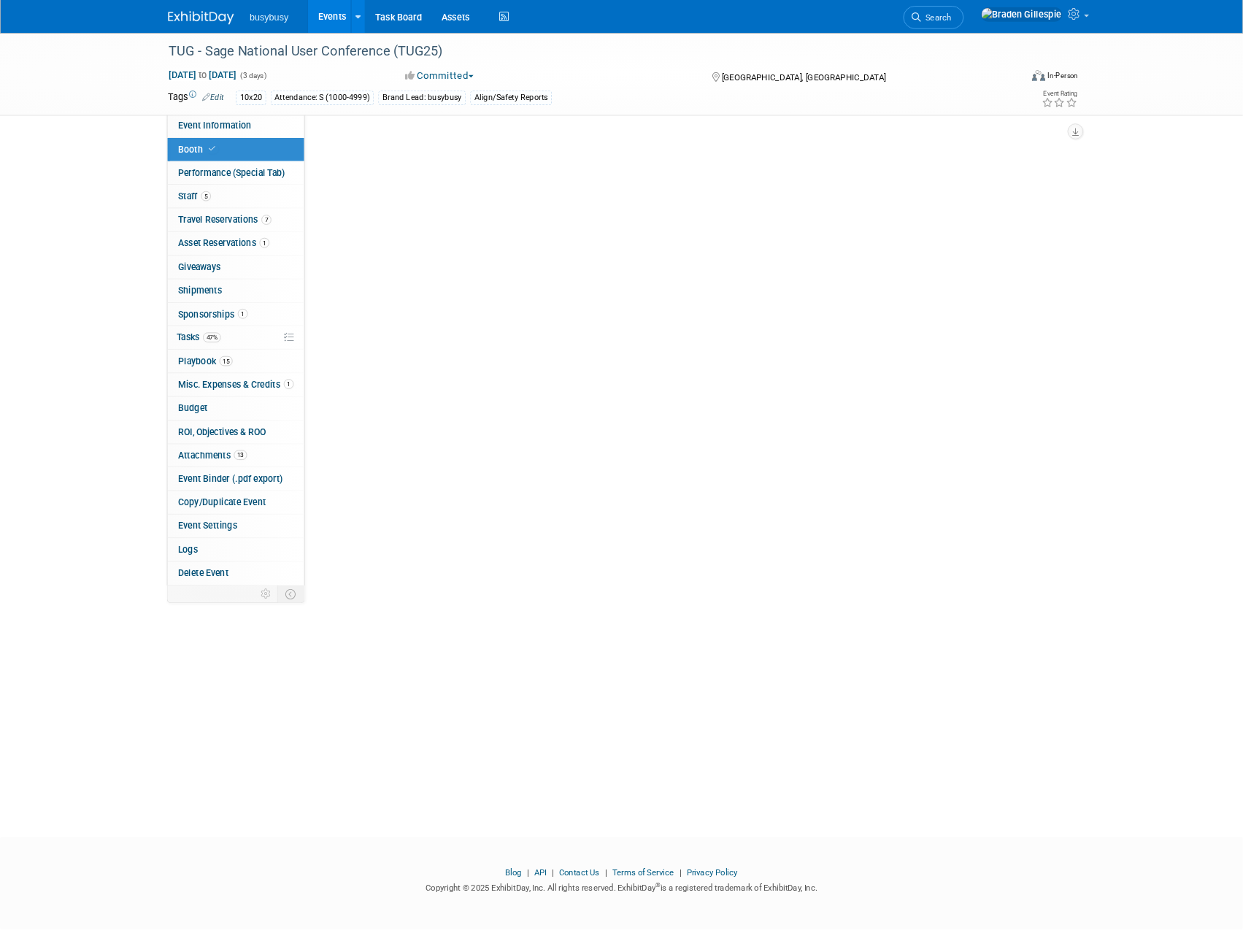
scroll to position [0, 0]
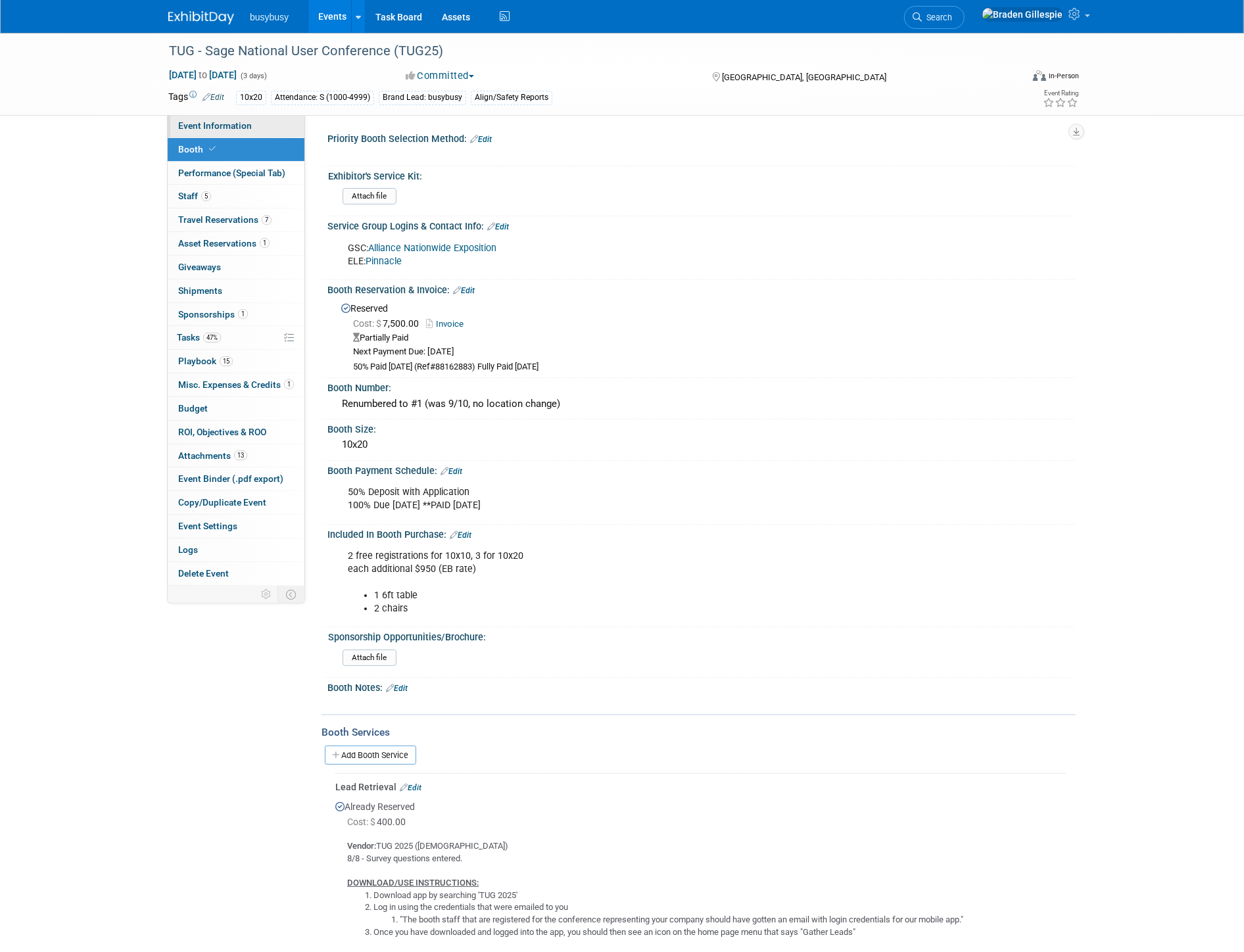
click at [246, 135] on link "Event Information" at bounding box center [236, 126] width 136 height 23
select select "AlignOps"
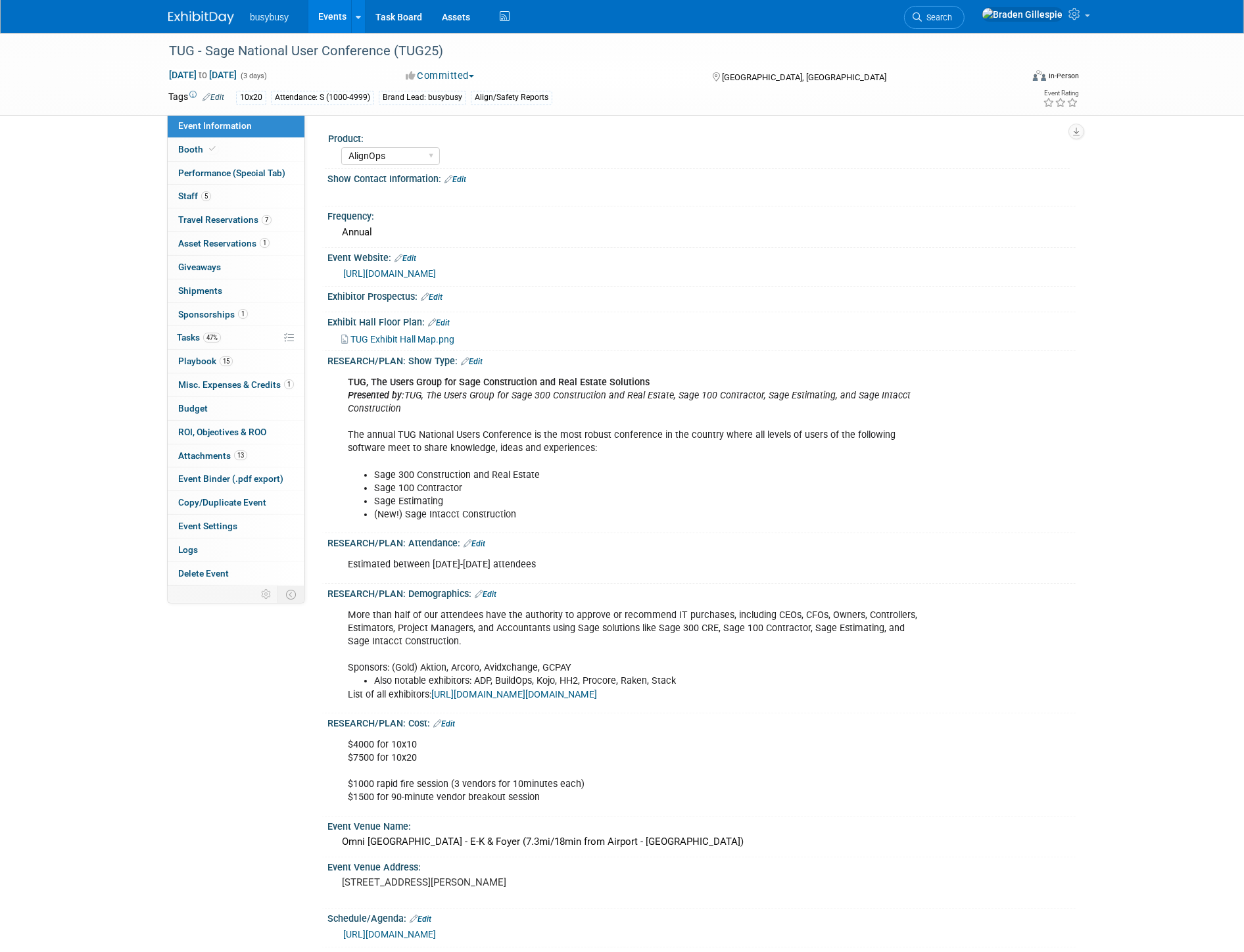
click at [414, 336] on span "TUG Exhibit Hall Map.png" at bounding box center [402, 339] width 104 height 10
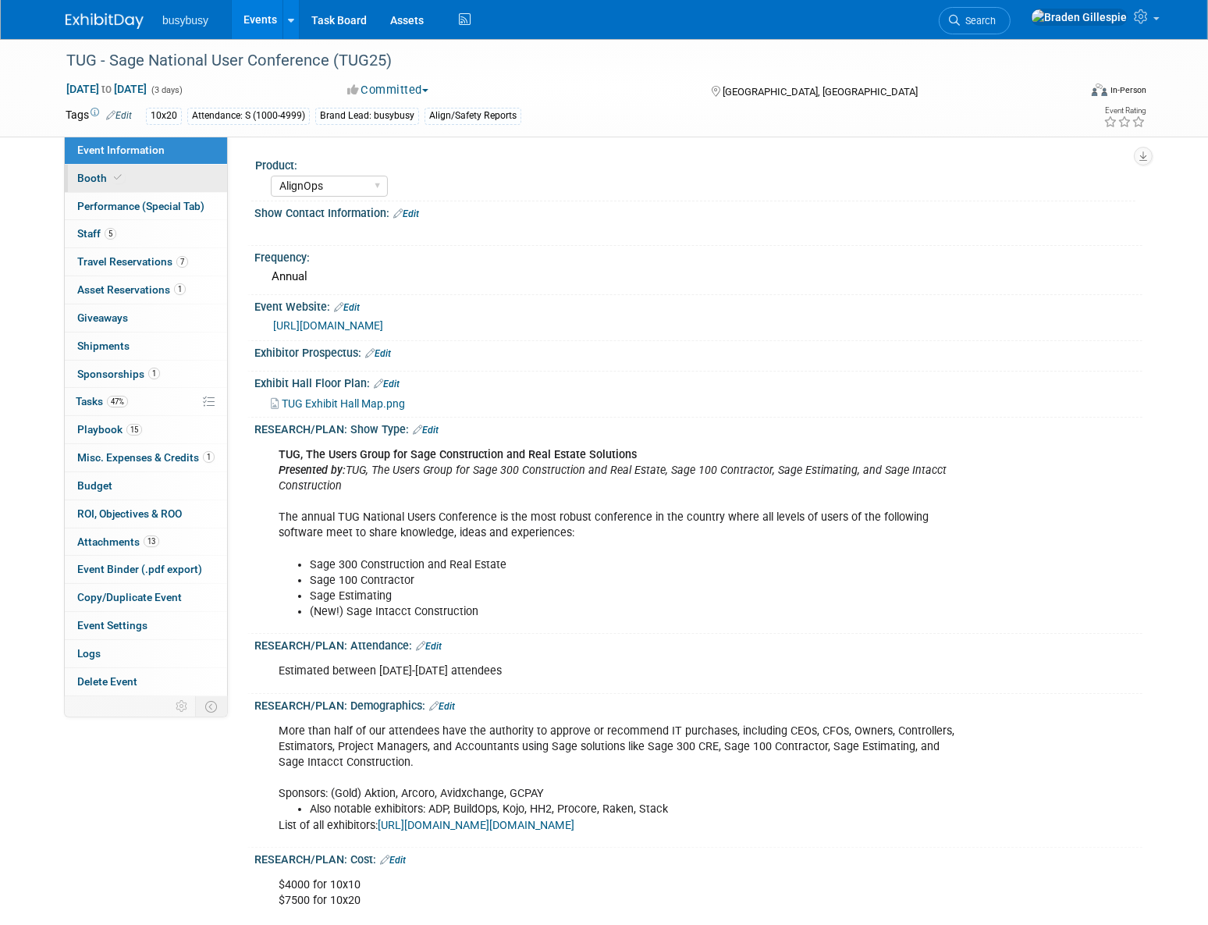
click at [103, 183] on span "Booth" at bounding box center [101, 178] width 48 height 12
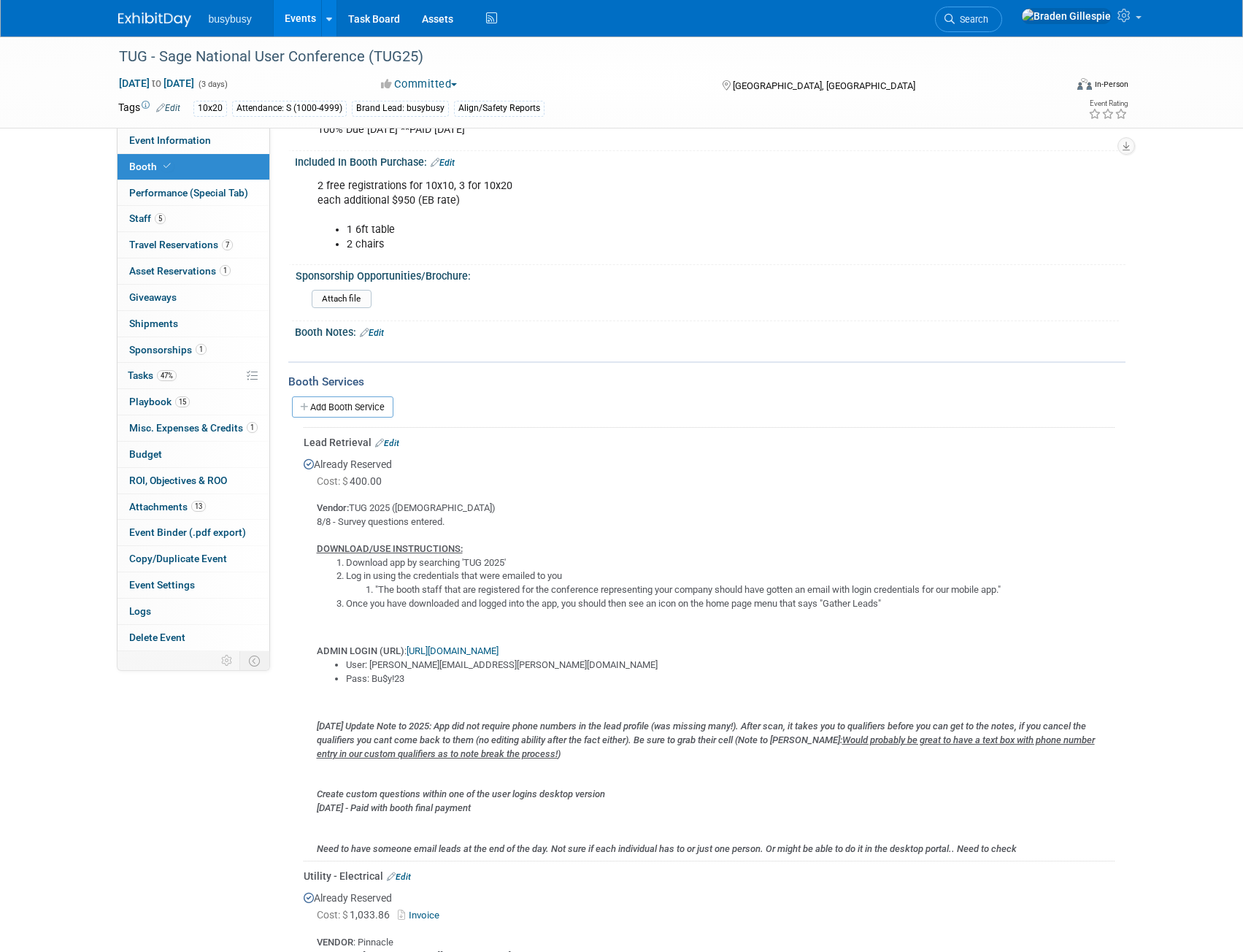
scroll to position [438, 0]
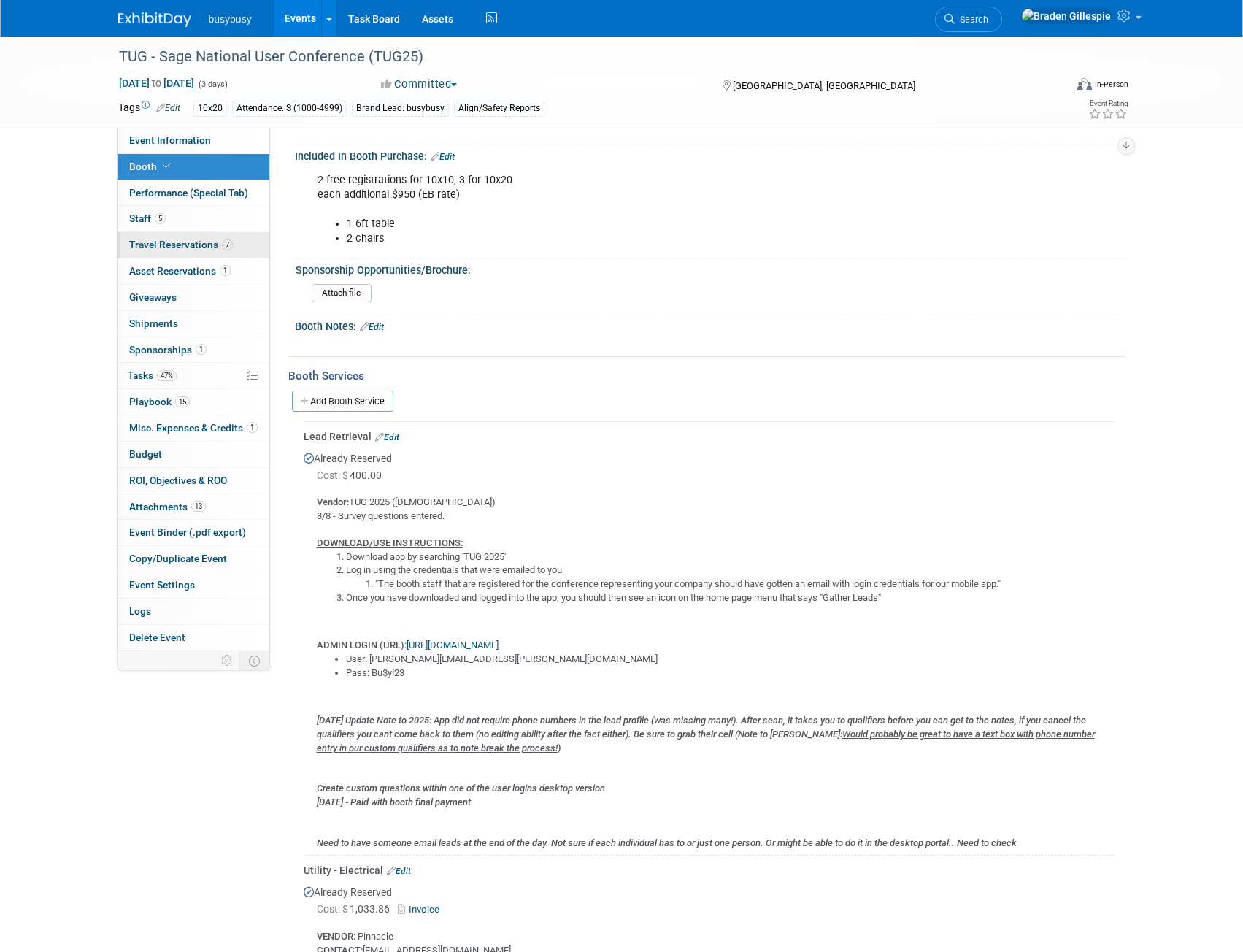
click at [224, 248] on span "7" at bounding box center [227, 245] width 11 height 11
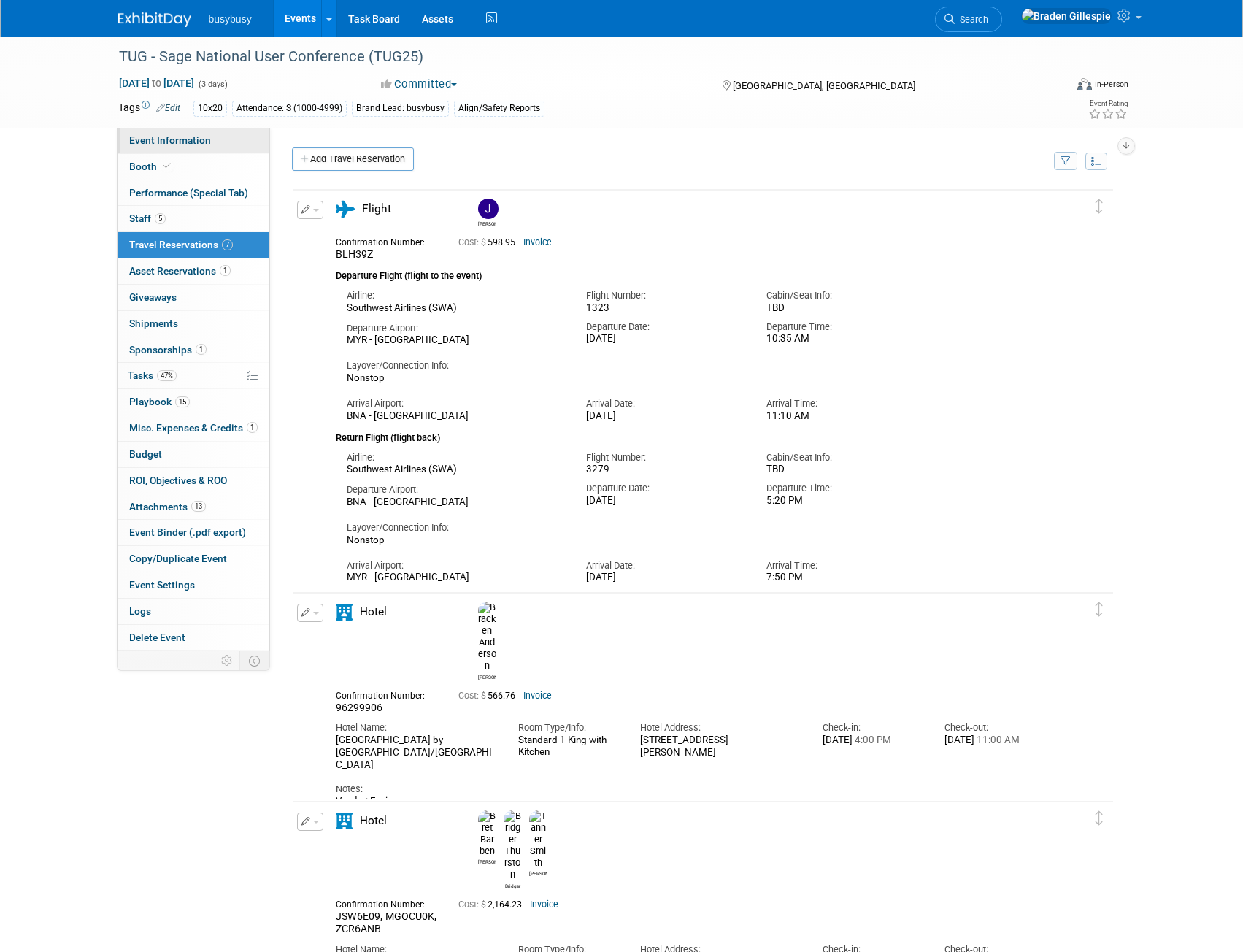
click at [238, 146] on link "Event Information" at bounding box center [194, 140] width 152 height 25
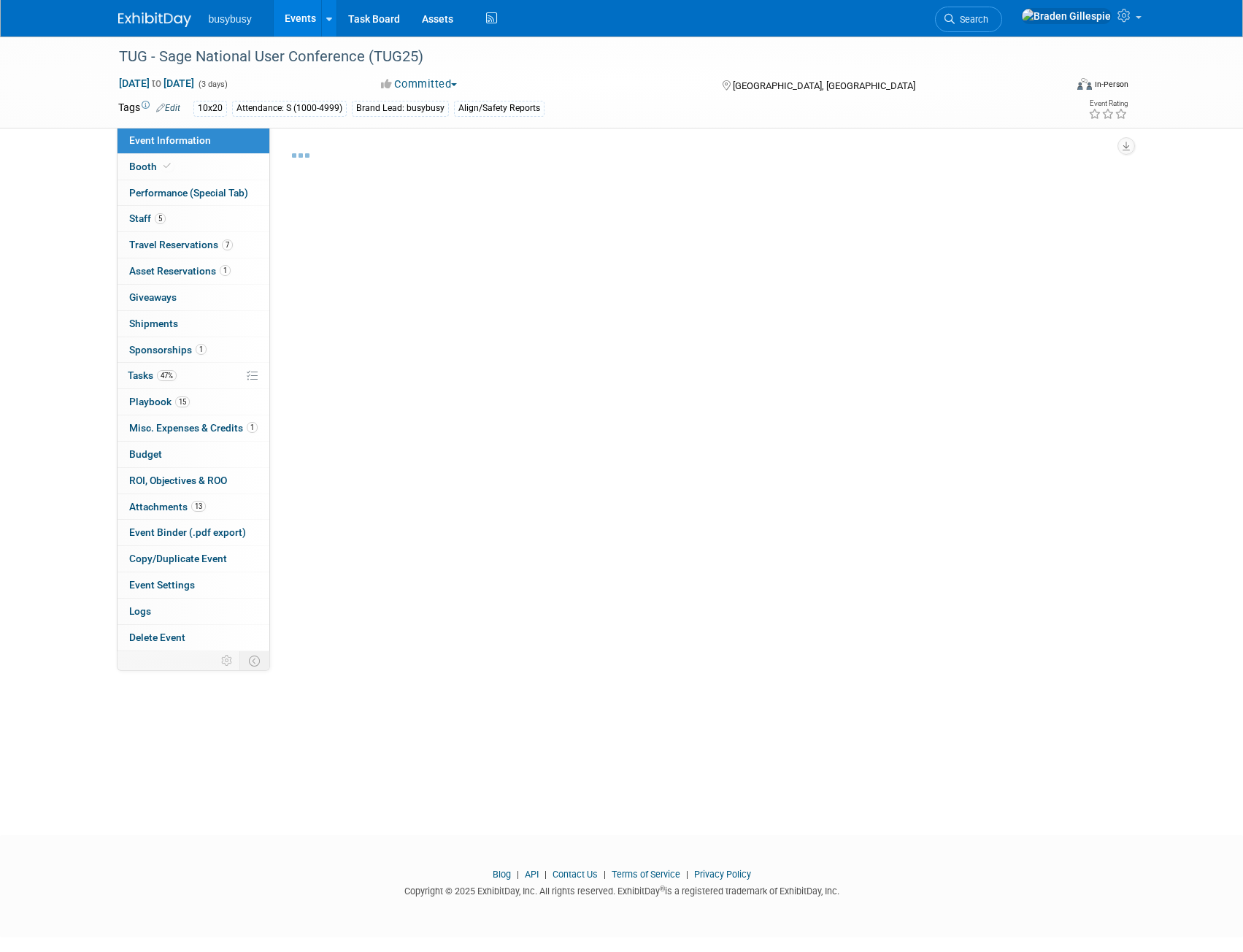
select select "AlignOps"
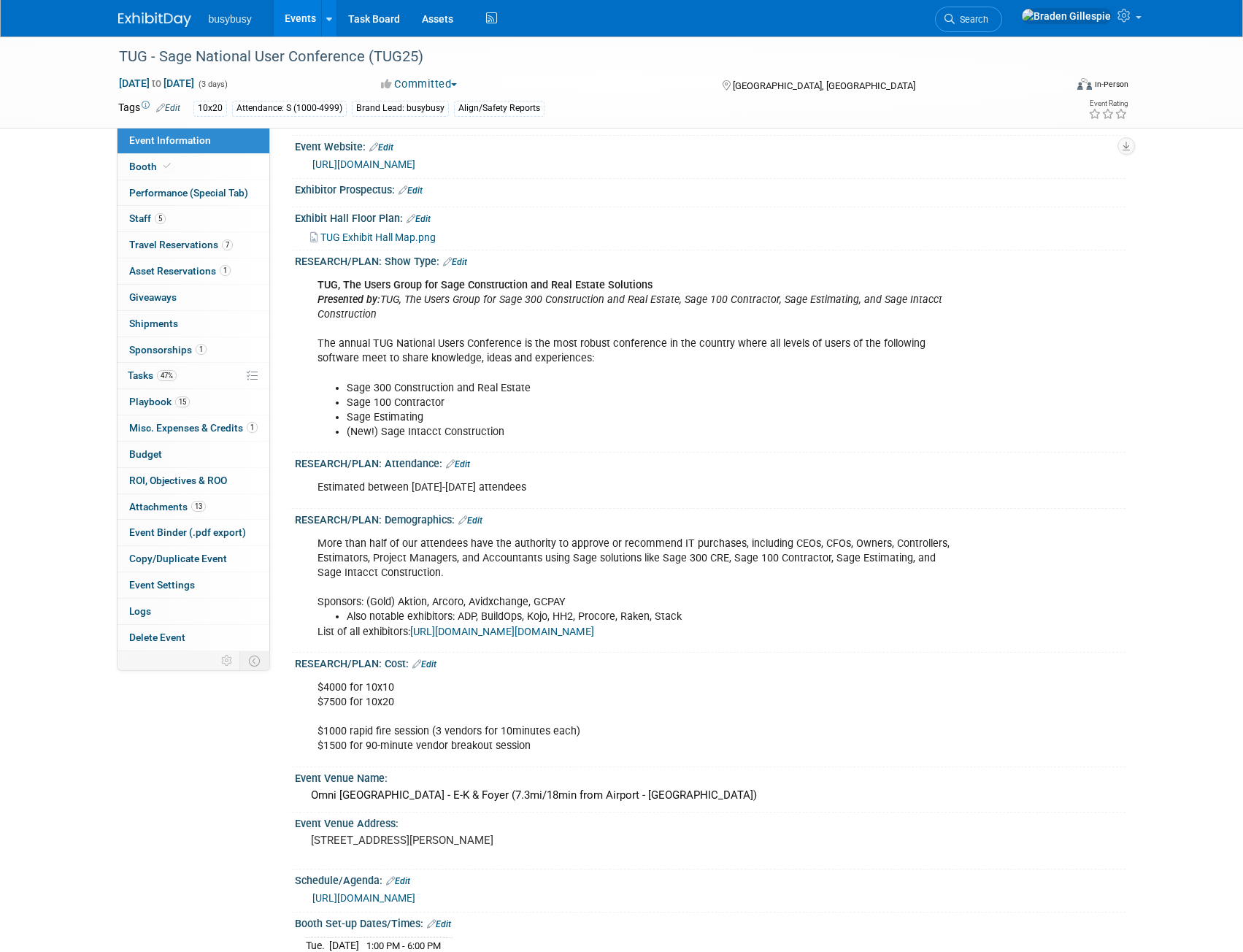
scroll to position [146, 0]
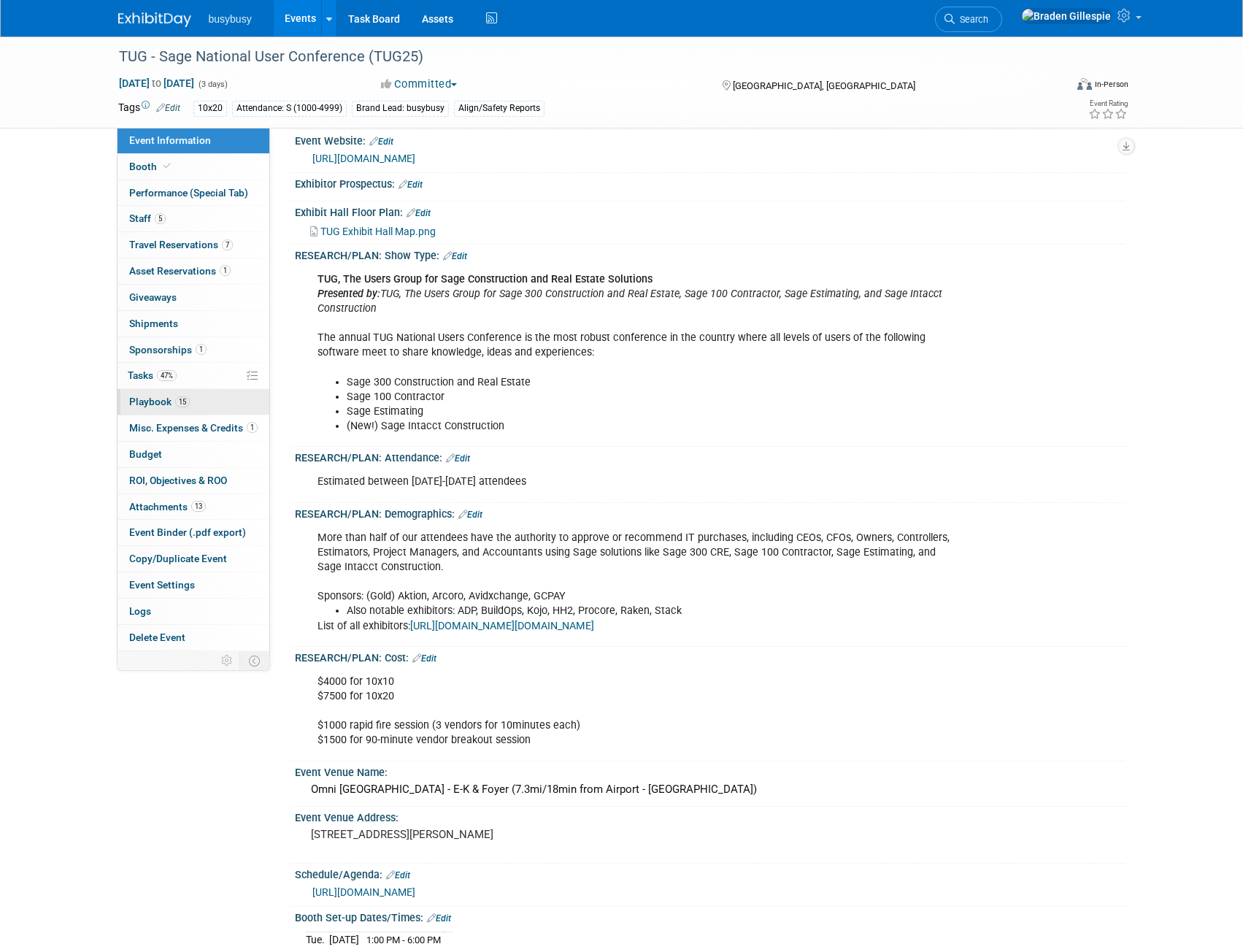
click at [188, 408] on link "15 Playbook 15" at bounding box center [194, 401] width 152 height 25
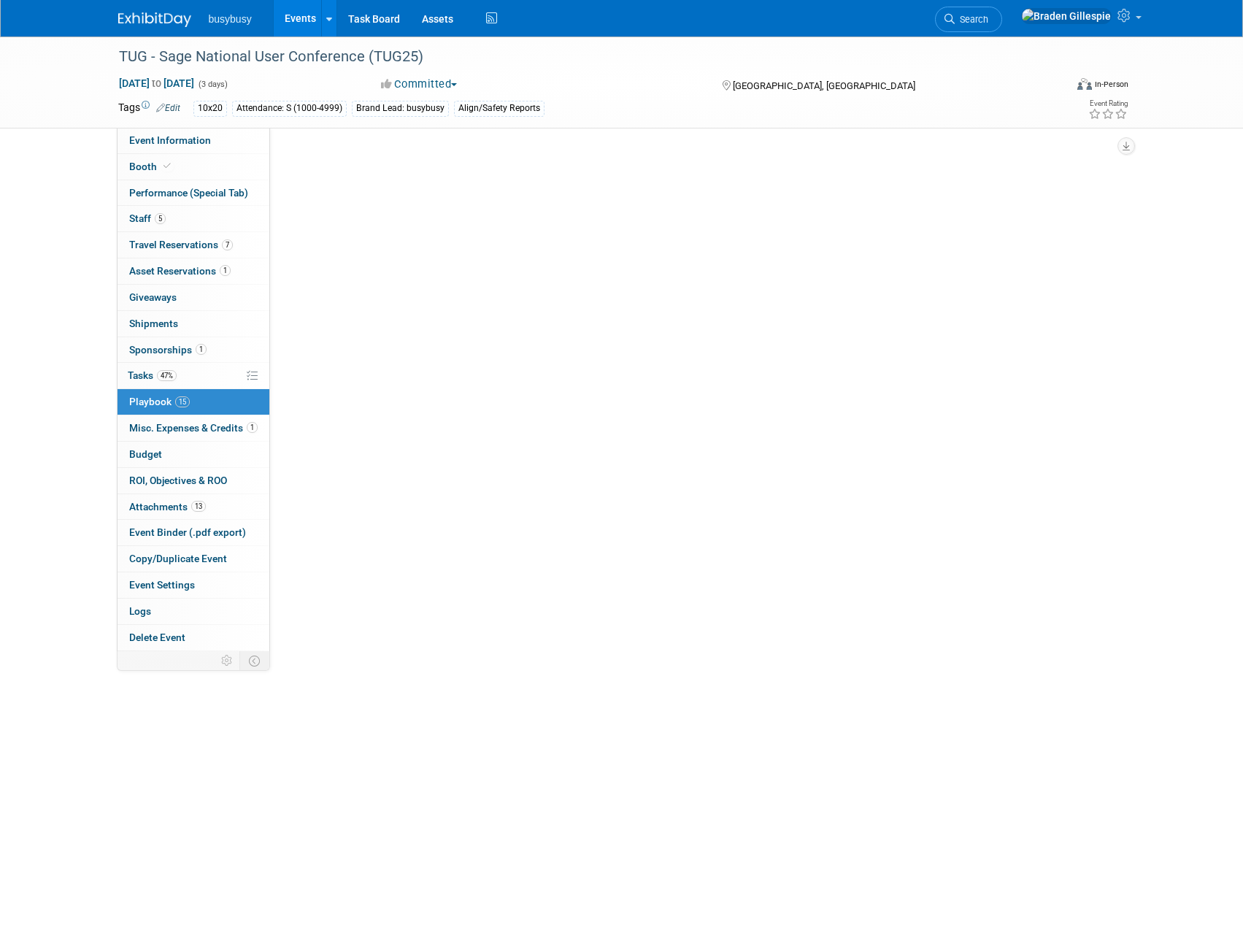
scroll to position [0, 0]
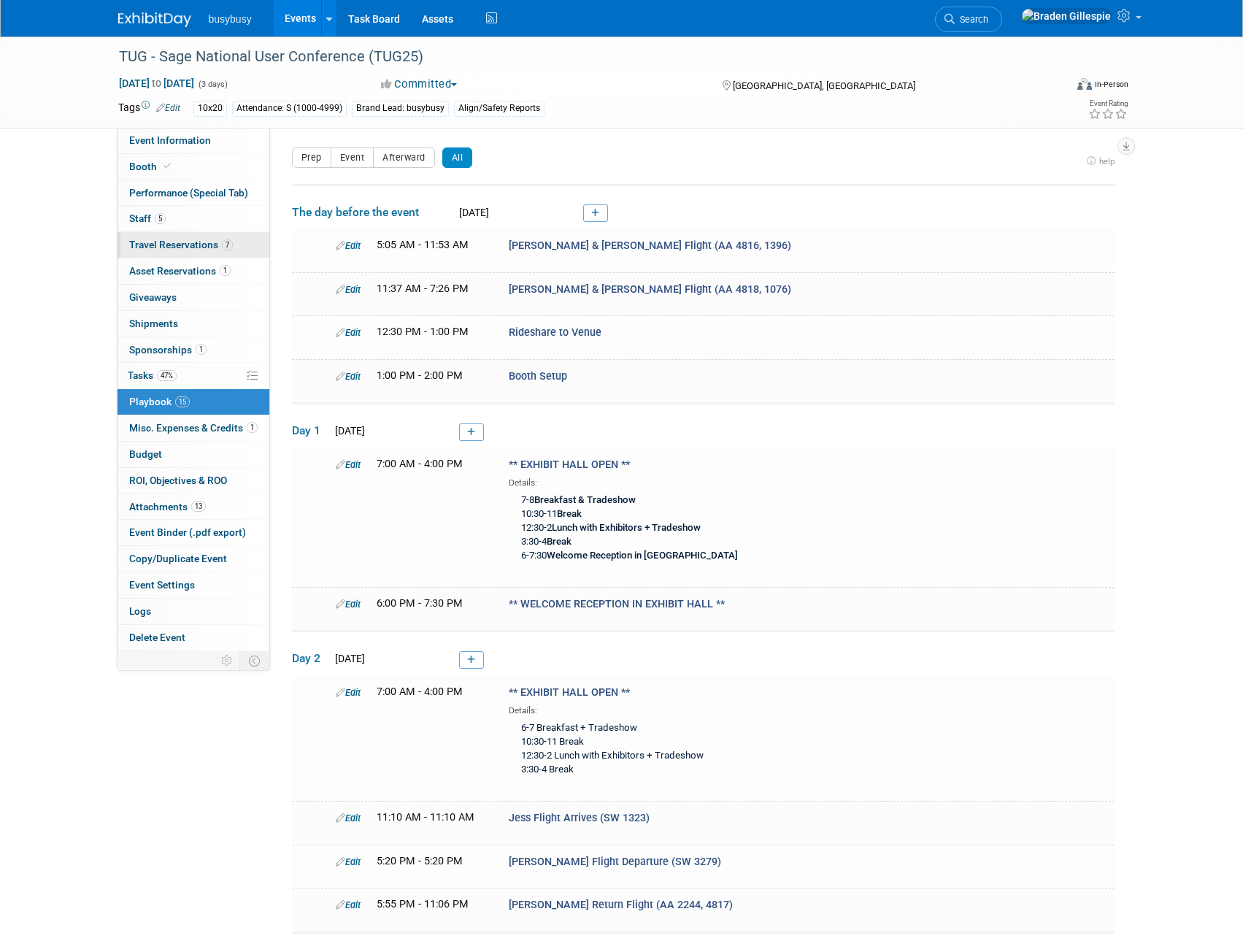
click at [179, 256] on link "7 Travel Reservations 7" at bounding box center [194, 244] width 152 height 25
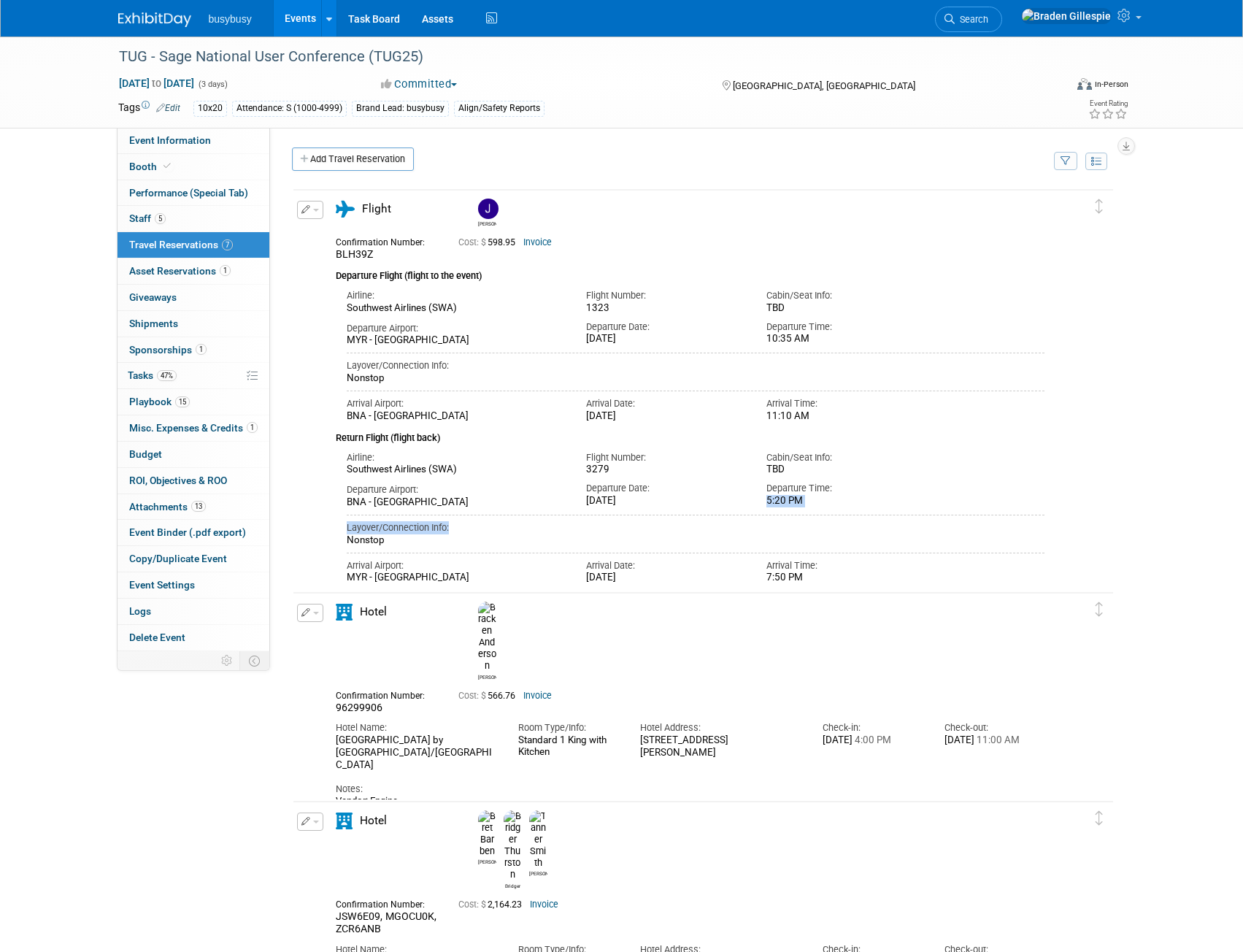
drag, startPoint x: 763, startPoint y: 504, endPoint x: 846, endPoint y: 511, distance: 83.3
click at [846, 511] on div "Airline: Southwest Airlines (SWA) Flight Number: 3279 5:20 PM" at bounding box center [690, 514] width 710 height 139
click at [805, 507] on div "5:20 PM" at bounding box center [846, 500] width 158 height 12
click at [154, 22] on img at bounding box center [154, 20] width 73 height 15
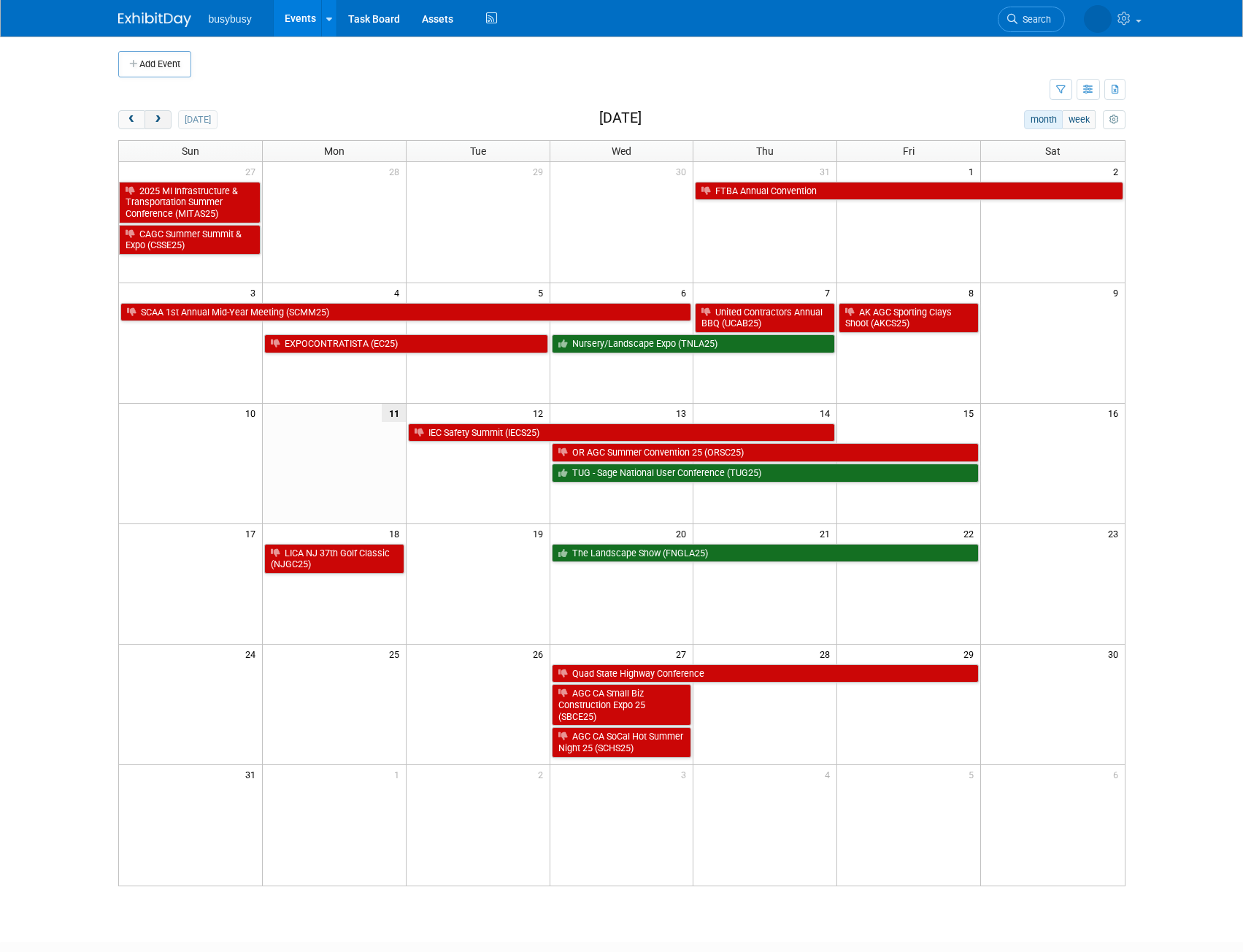
click at [160, 118] on span "next" at bounding box center [158, 120] width 11 height 9
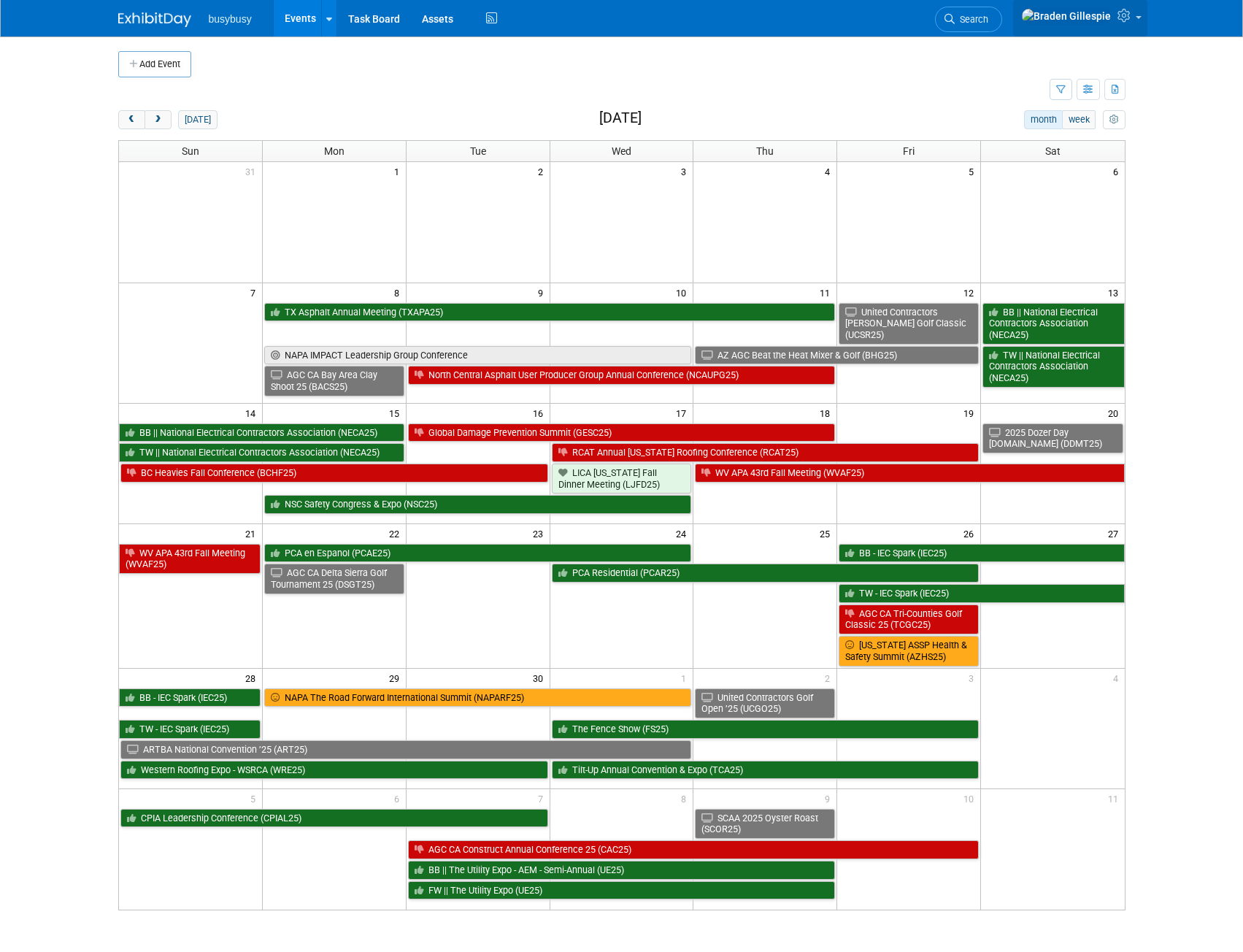
click at [1127, 25] on link at bounding box center [1080, 18] width 135 height 36
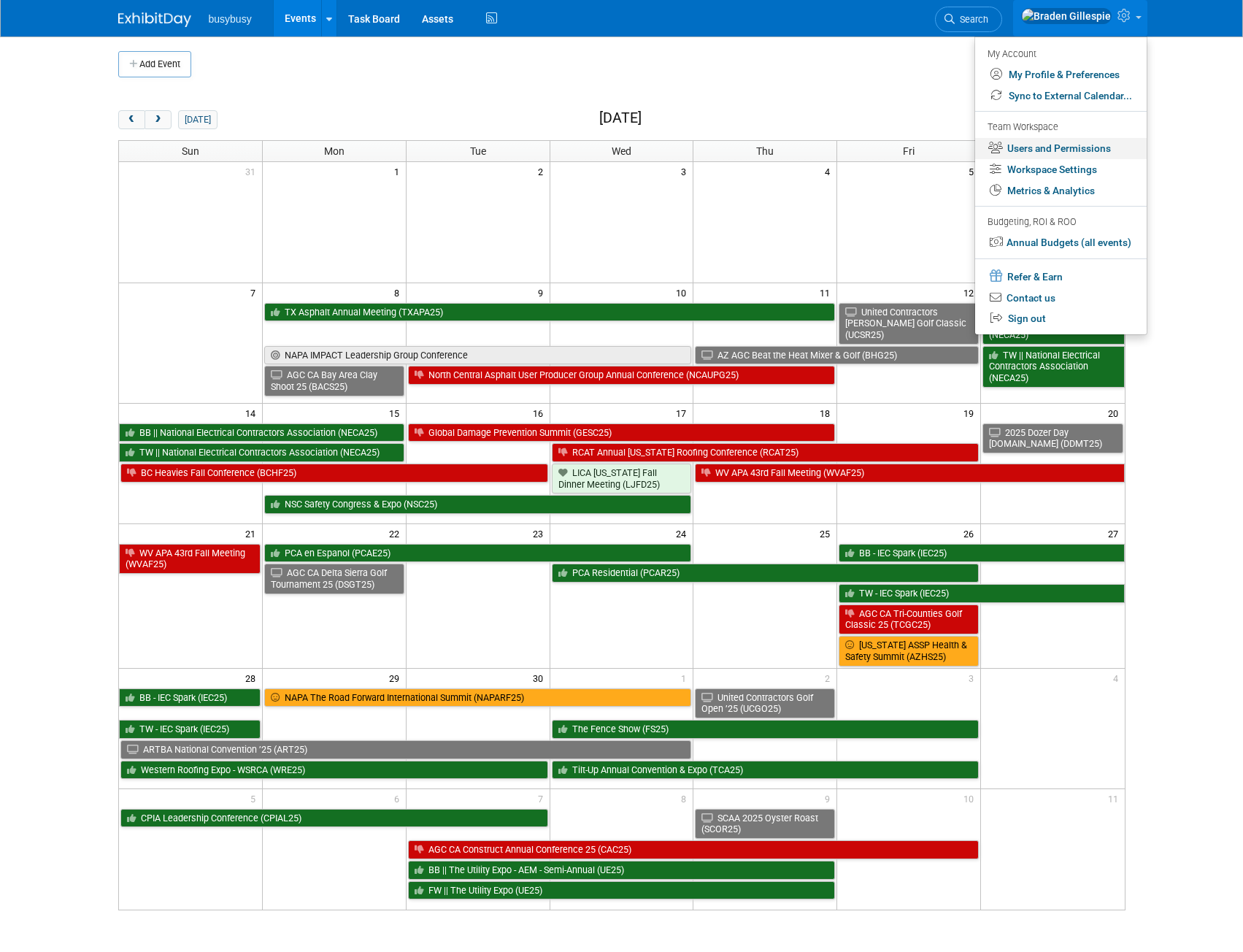
click at [1062, 150] on link "Users and Permissions" at bounding box center [1061, 149] width 171 height 22
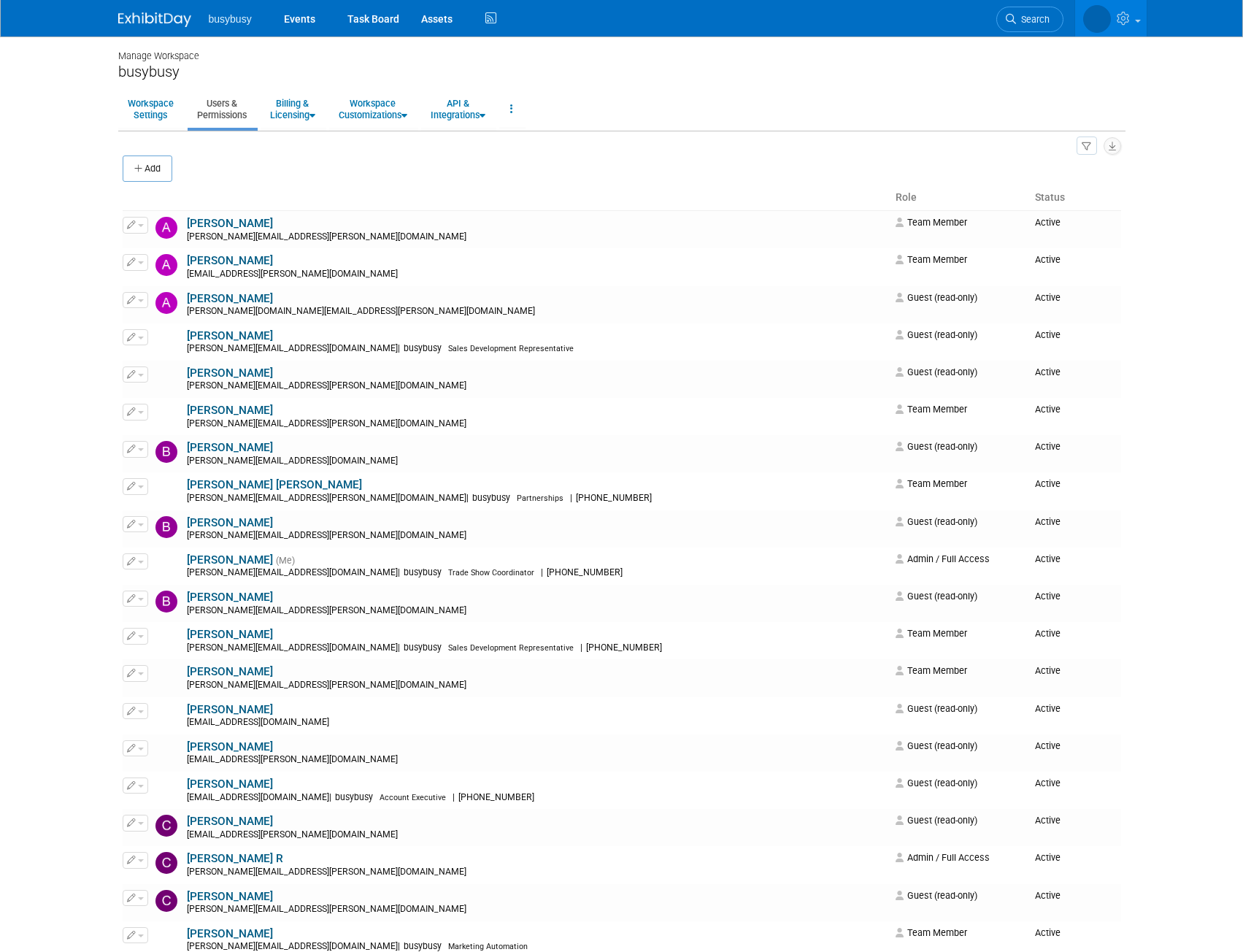
click at [1167, 368] on body "busybusy Events Task Board Assets" at bounding box center [621, 476] width 1243 height 952
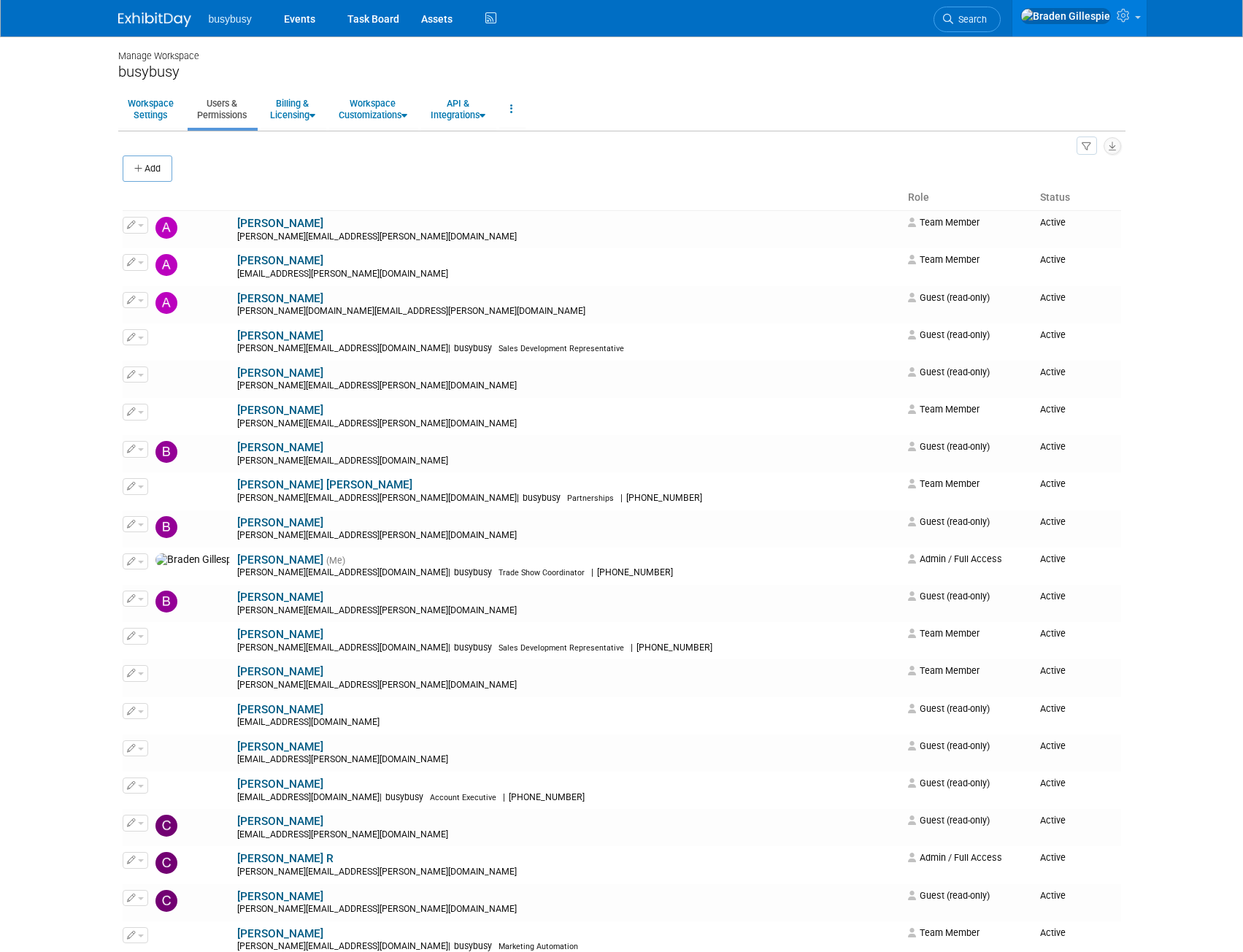
scroll to position [2027, 0]
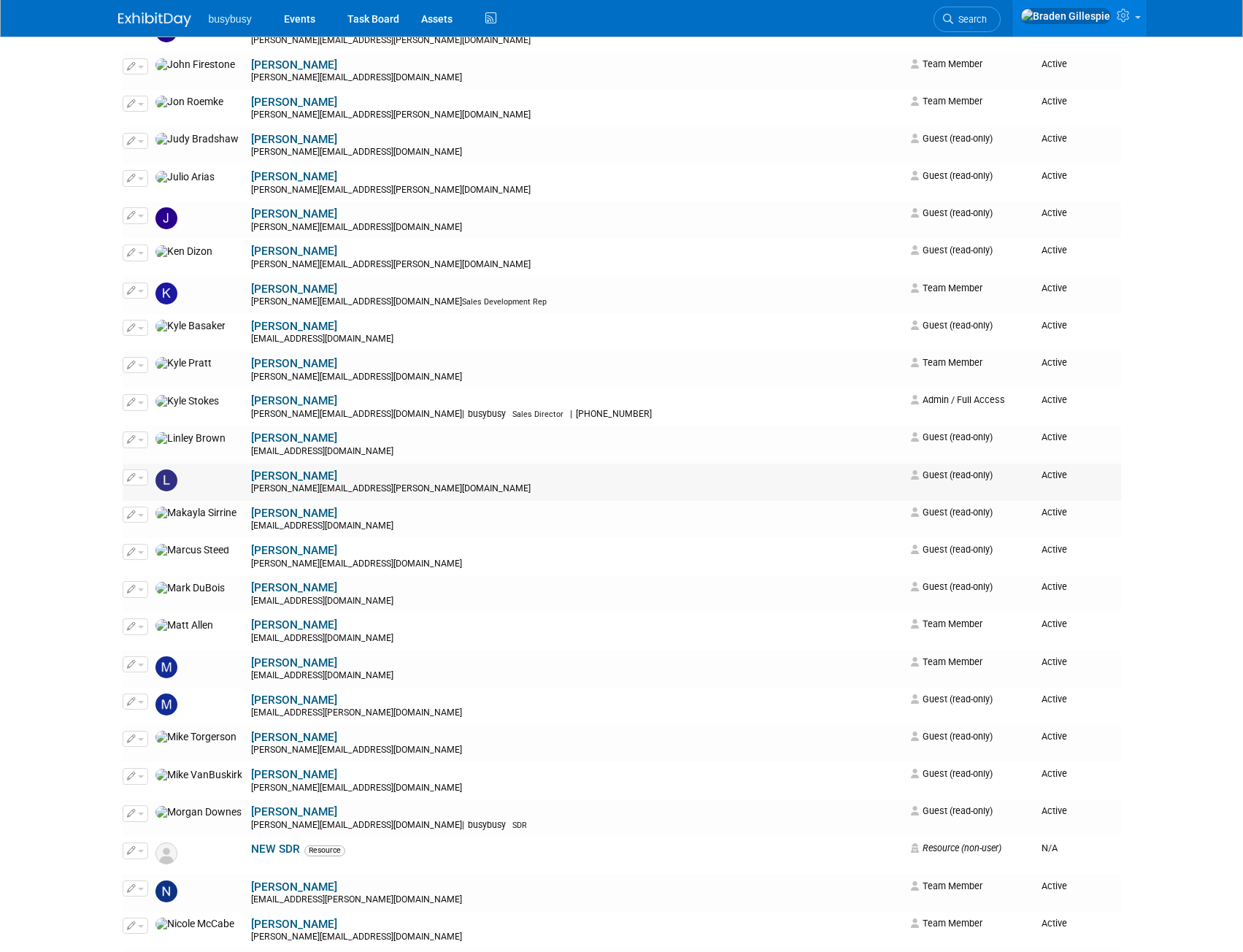
click at [130, 482] on button "button" at bounding box center [135, 477] width 25 height 16
click at [183, 505] on link "Edit" at bounding box center [181, 500] width 115 height 21
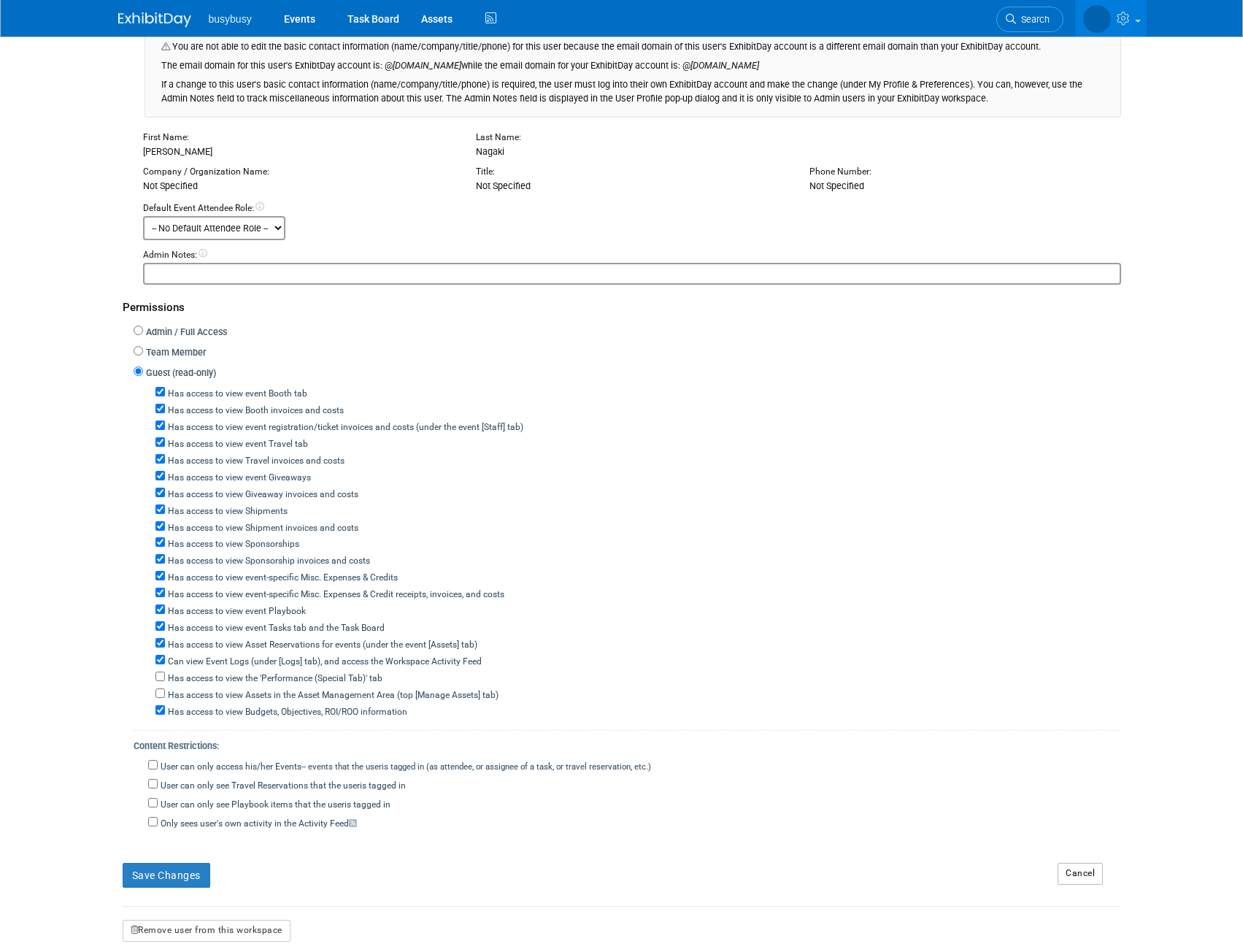
scroll to position [349, 0]
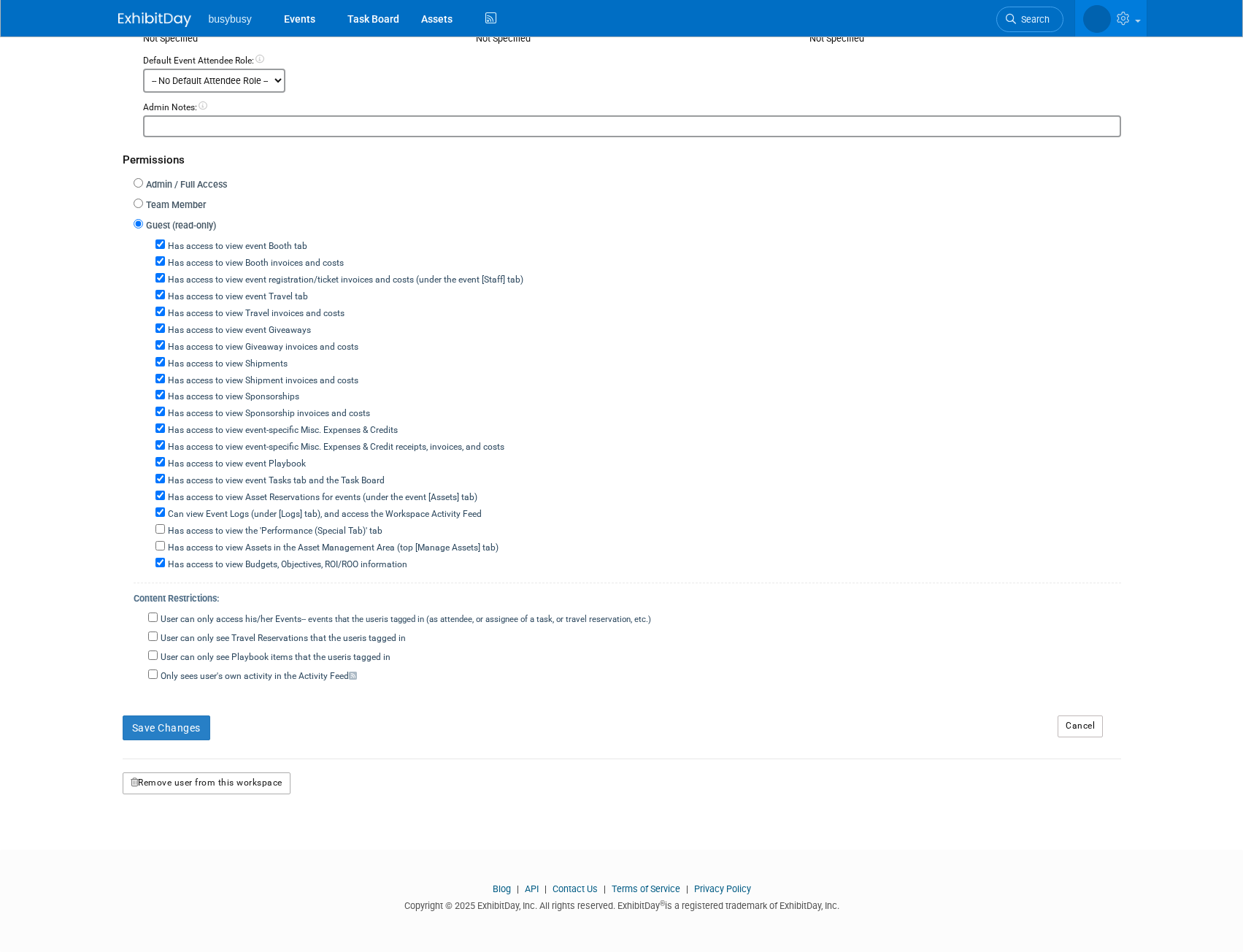
click at [195, 785] on button "Remove user from this workspace" at bounding box center [207, 783] width 168 height 22
click at [195, 850] on link "Yes" at bounding box center [190, 844] width 43 height 23
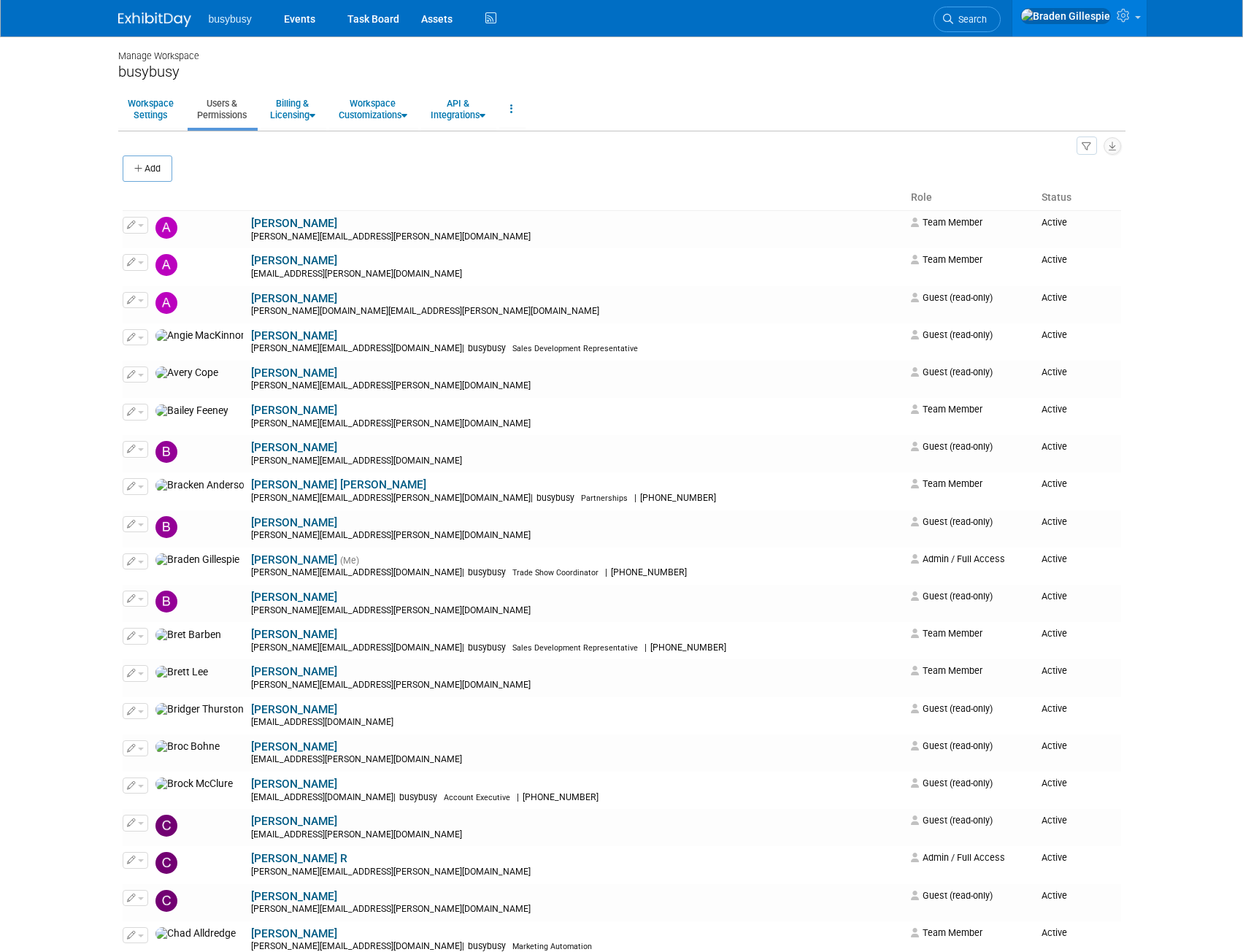
click at [154, 19] on img at bounding box center [154, 20] width 73 height 15
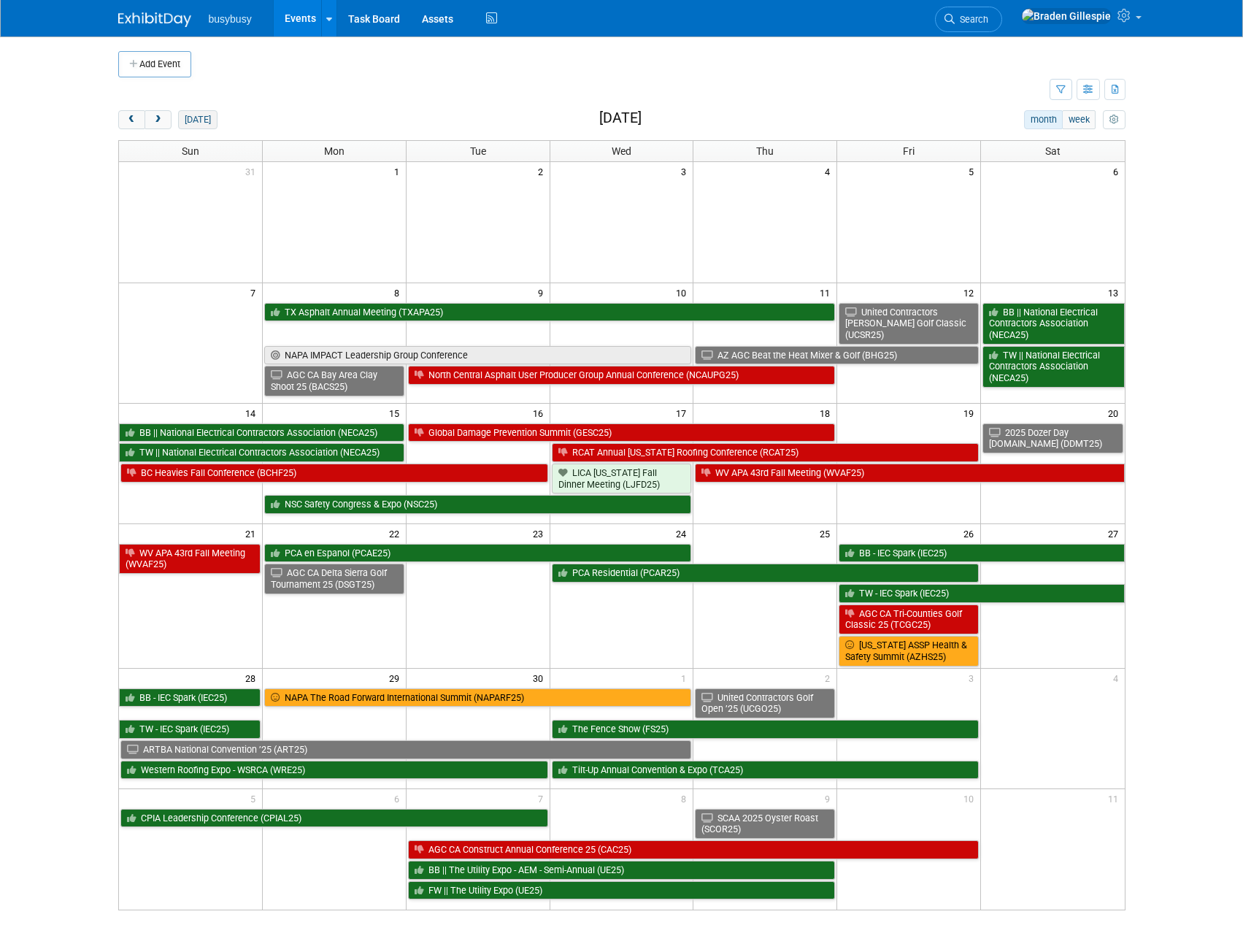
click at [205, 117] on button "[DATE]" at bounding box center [196, 120] width 38 height 19
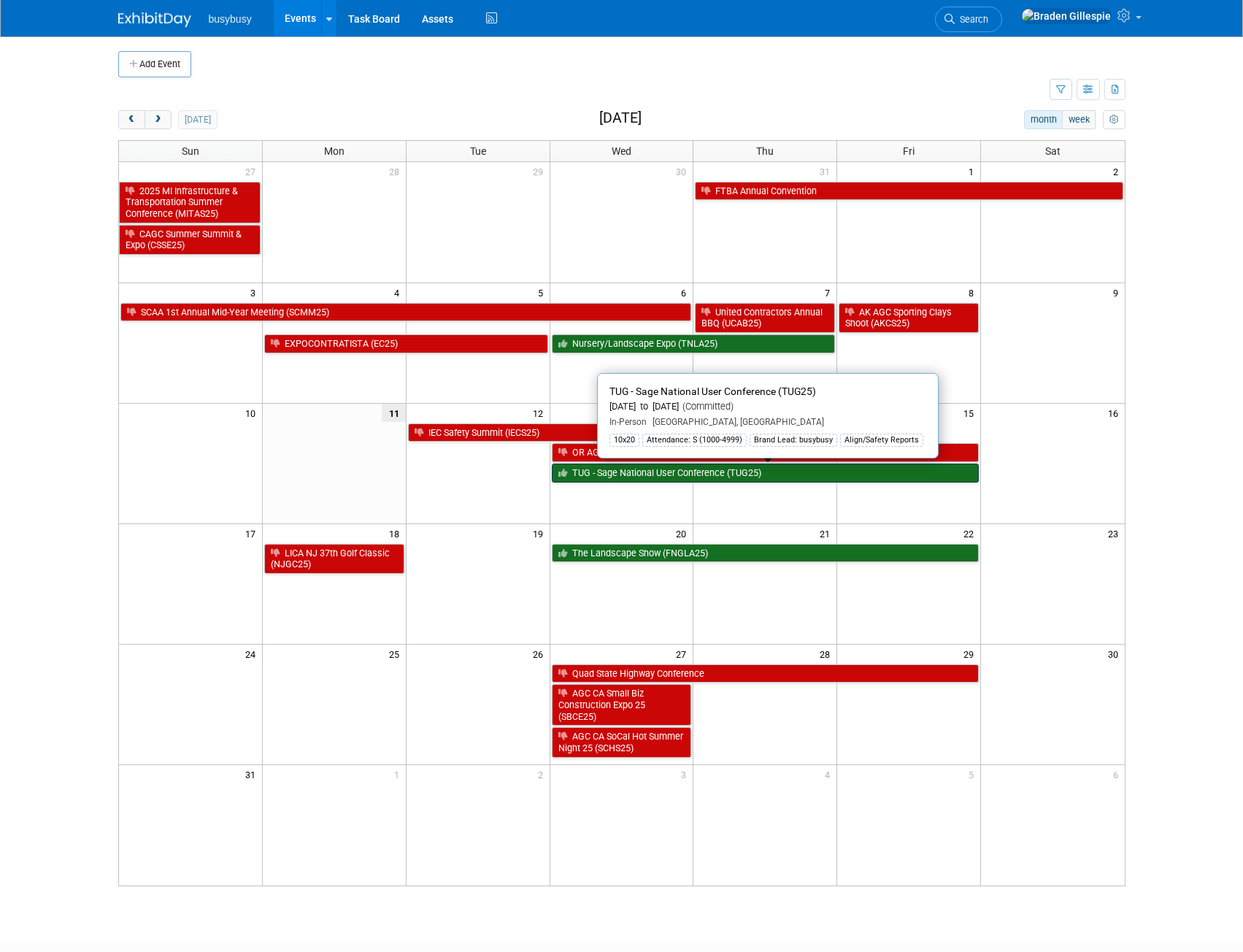
click at [657, 481] on link "TUG - Sage National User Conference (TUG25)" at bounding box center [765, 473] width 427 height 19
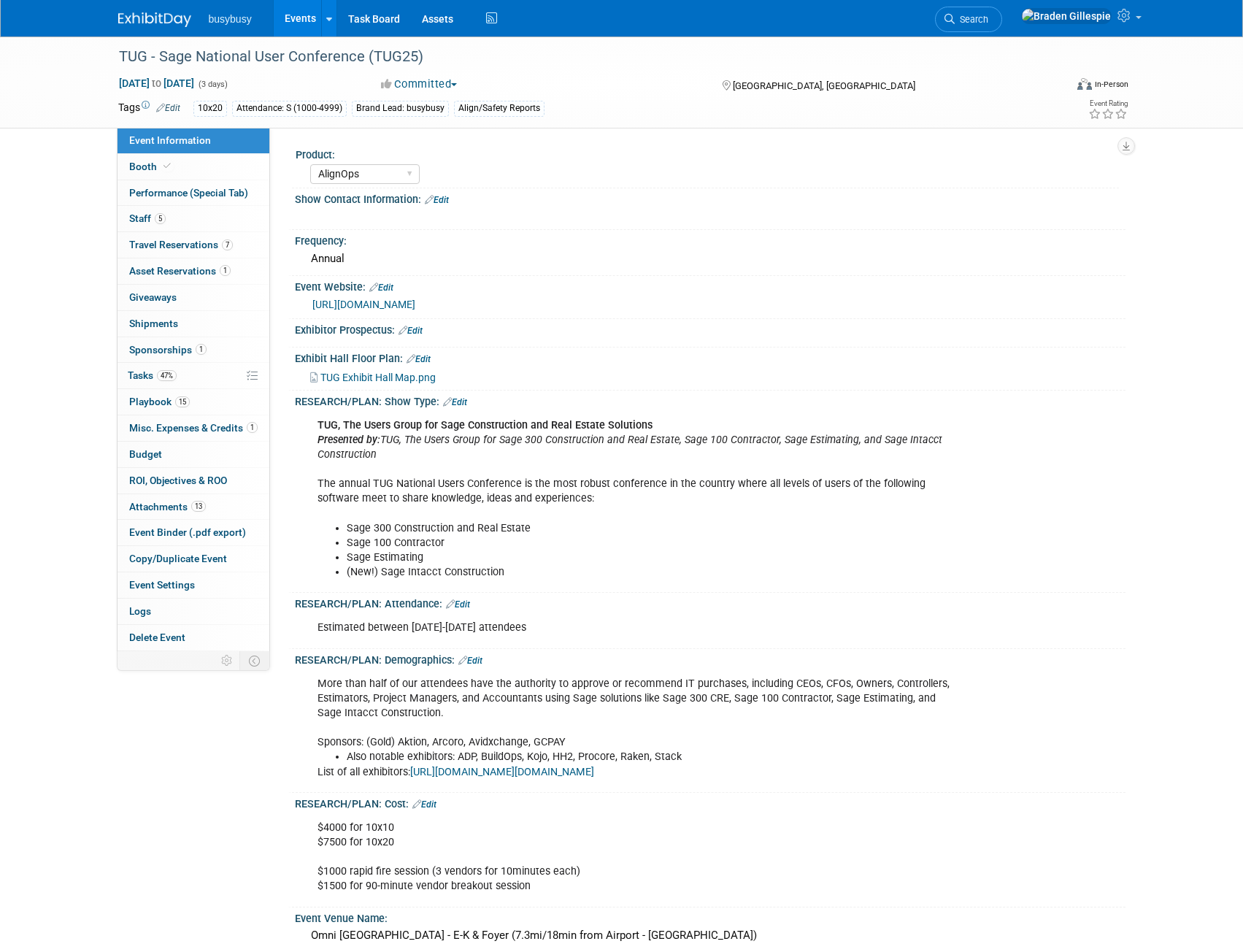
select select "AlignOps"
click at [192, 269] on span "Asset Reservations 1" at bounding box center [180, 270] width 101 height 11
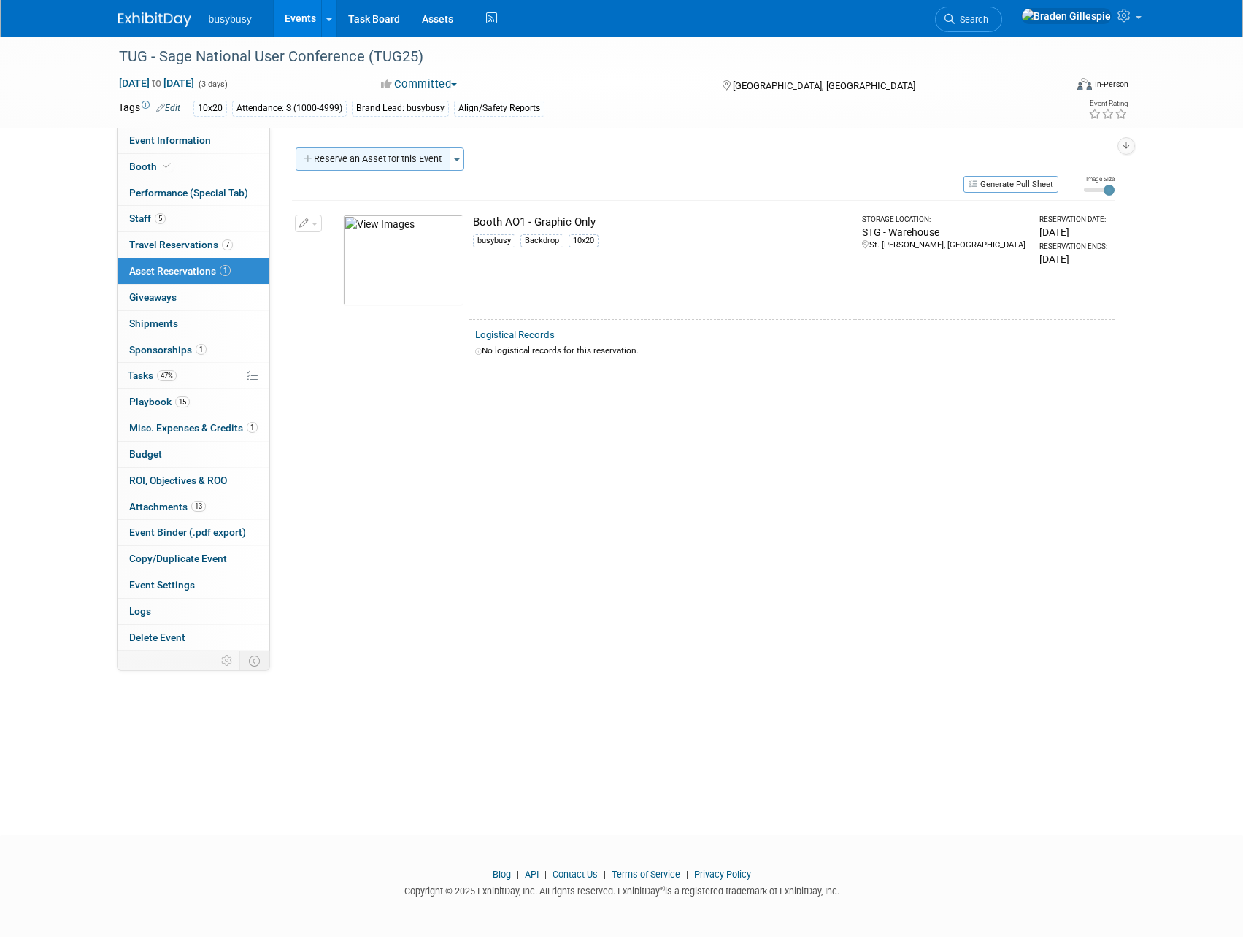
click at [354, 161] on button "Reserve an Asset for this Event" at bounding box center [372, 159] width 154 height 23
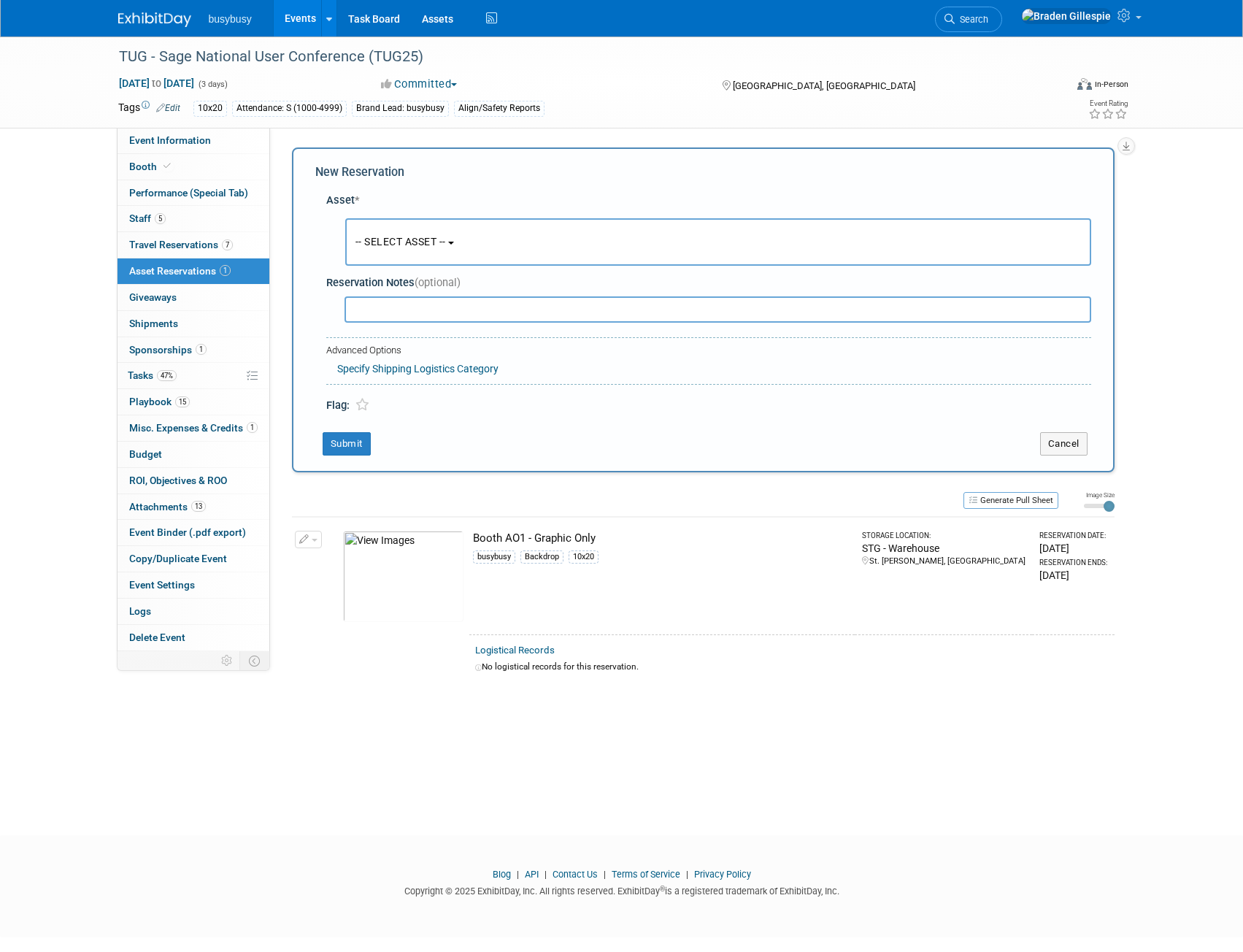
click at [455, 249] on button "-- SELECT ASSET --" at bounding box center [718, 241] width 746 height 48
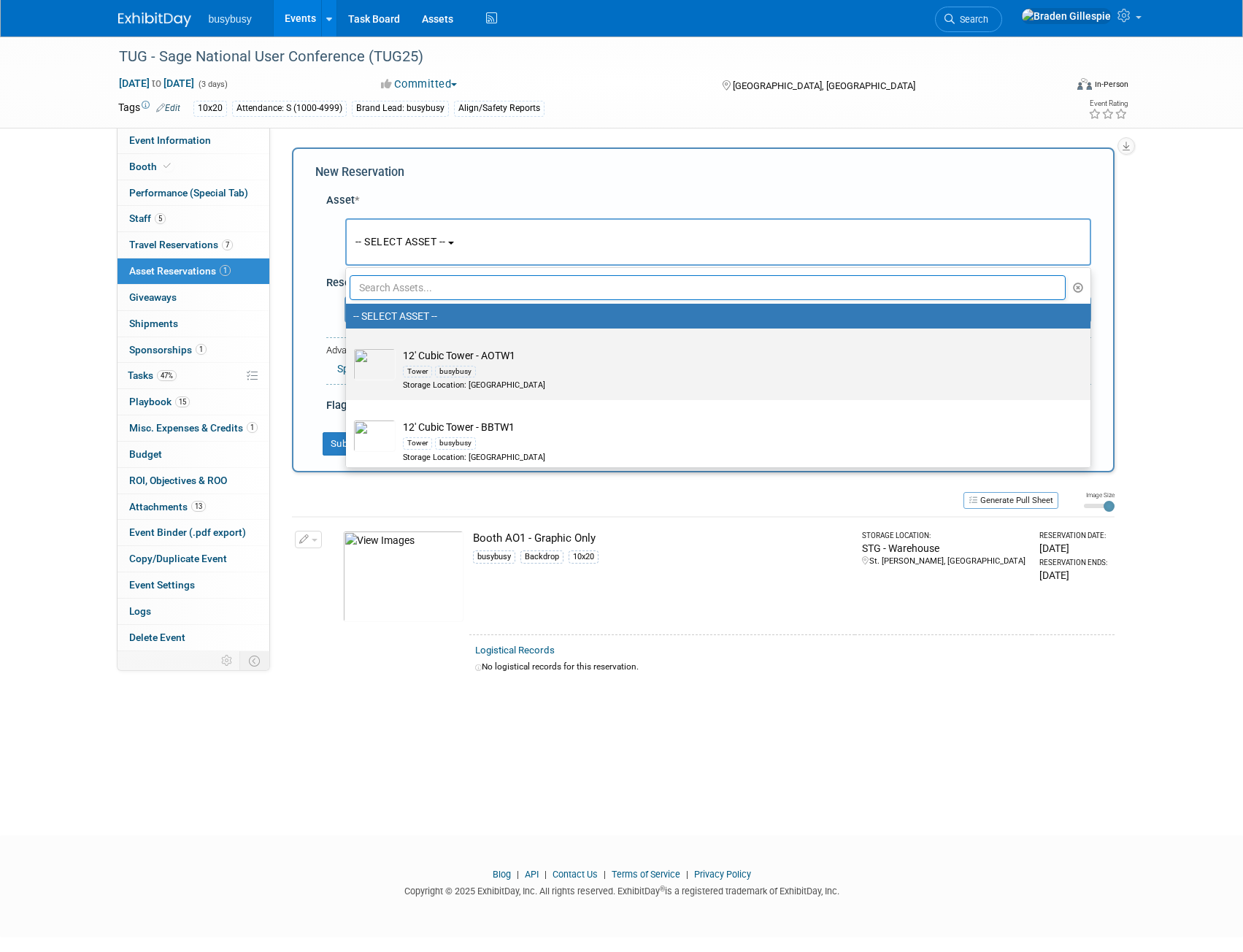
scroll to position [73, 0]
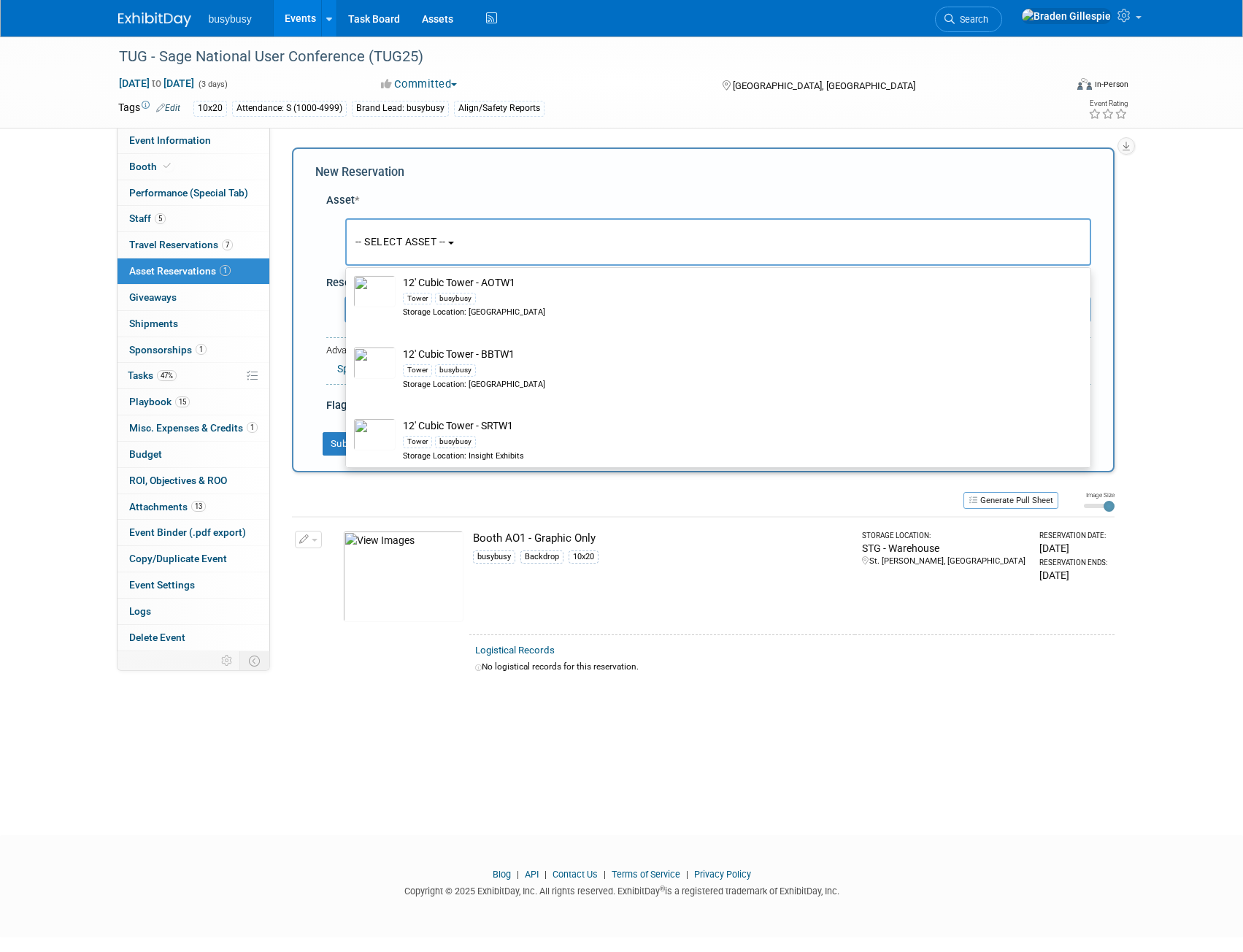
click at [311, 267] on div "New Reservation Asset * -- SELECT ASSET --" at bounding box center [703, 310] width 823 height 325
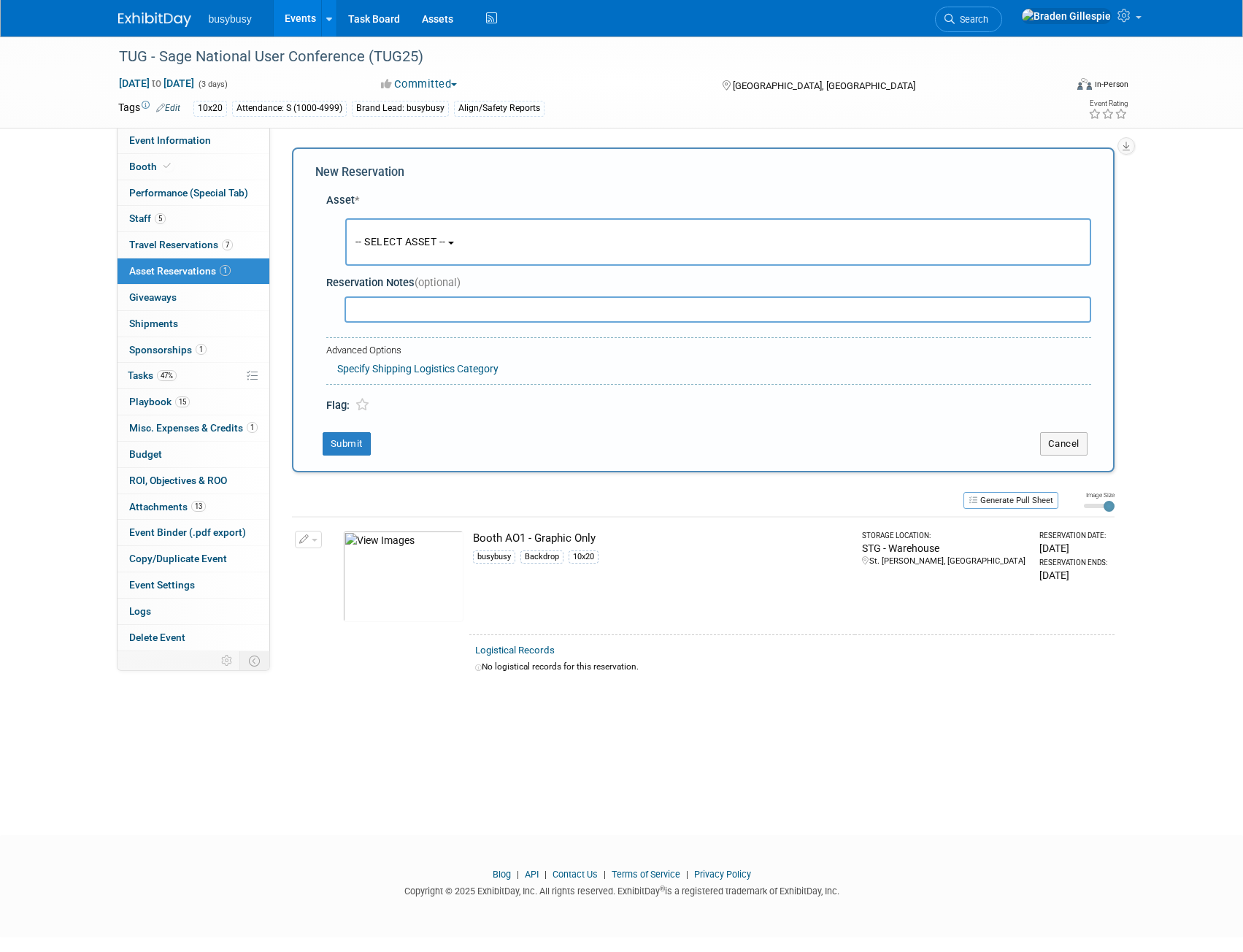
click at [451, 302] on input "text" at bounding box center [717, 310] width 746 height 26
click at [444, 252] on button "-- SELECT ASSET --" at bounding box center [718, 241] width 746 height 48
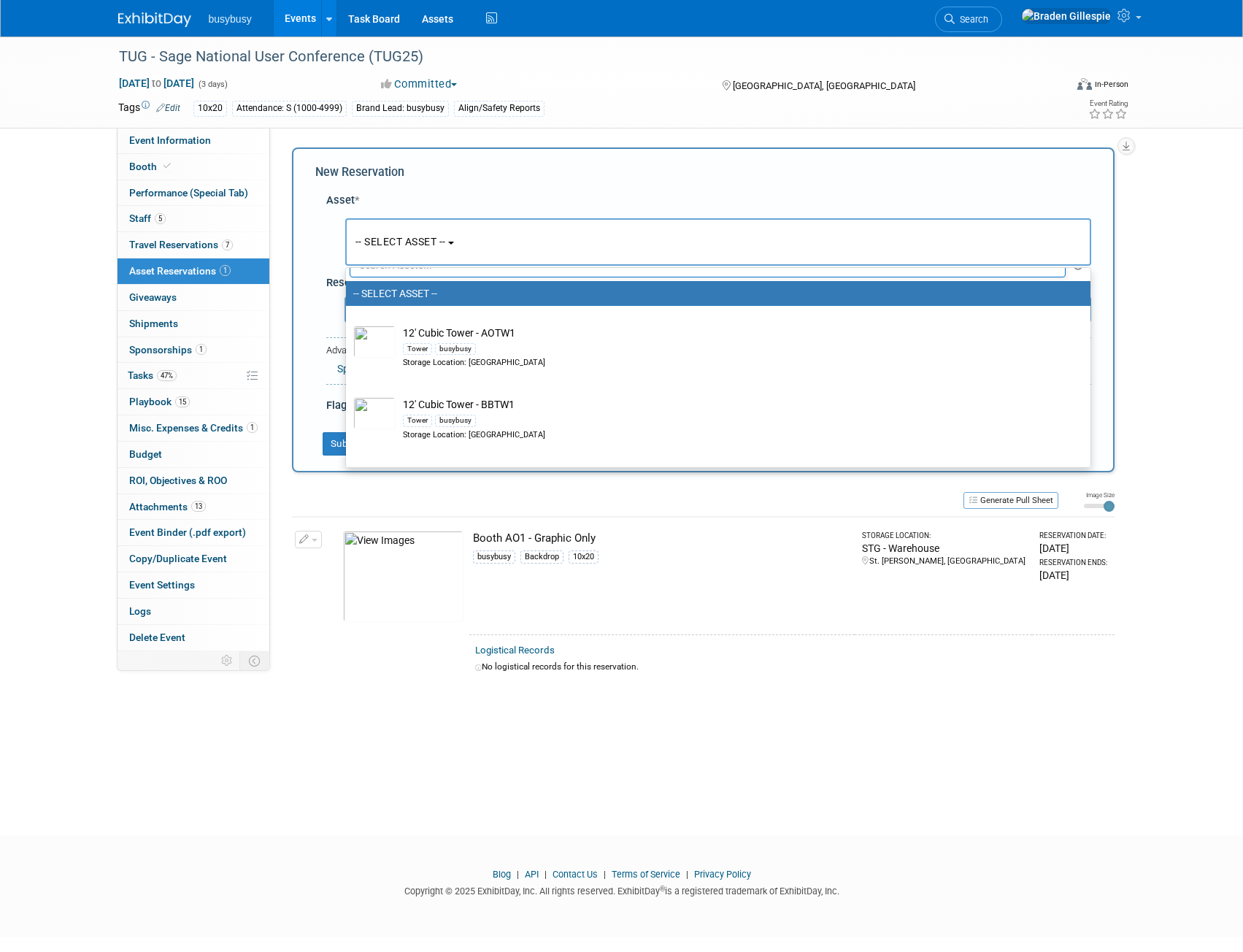
scroll to position [0, 0]
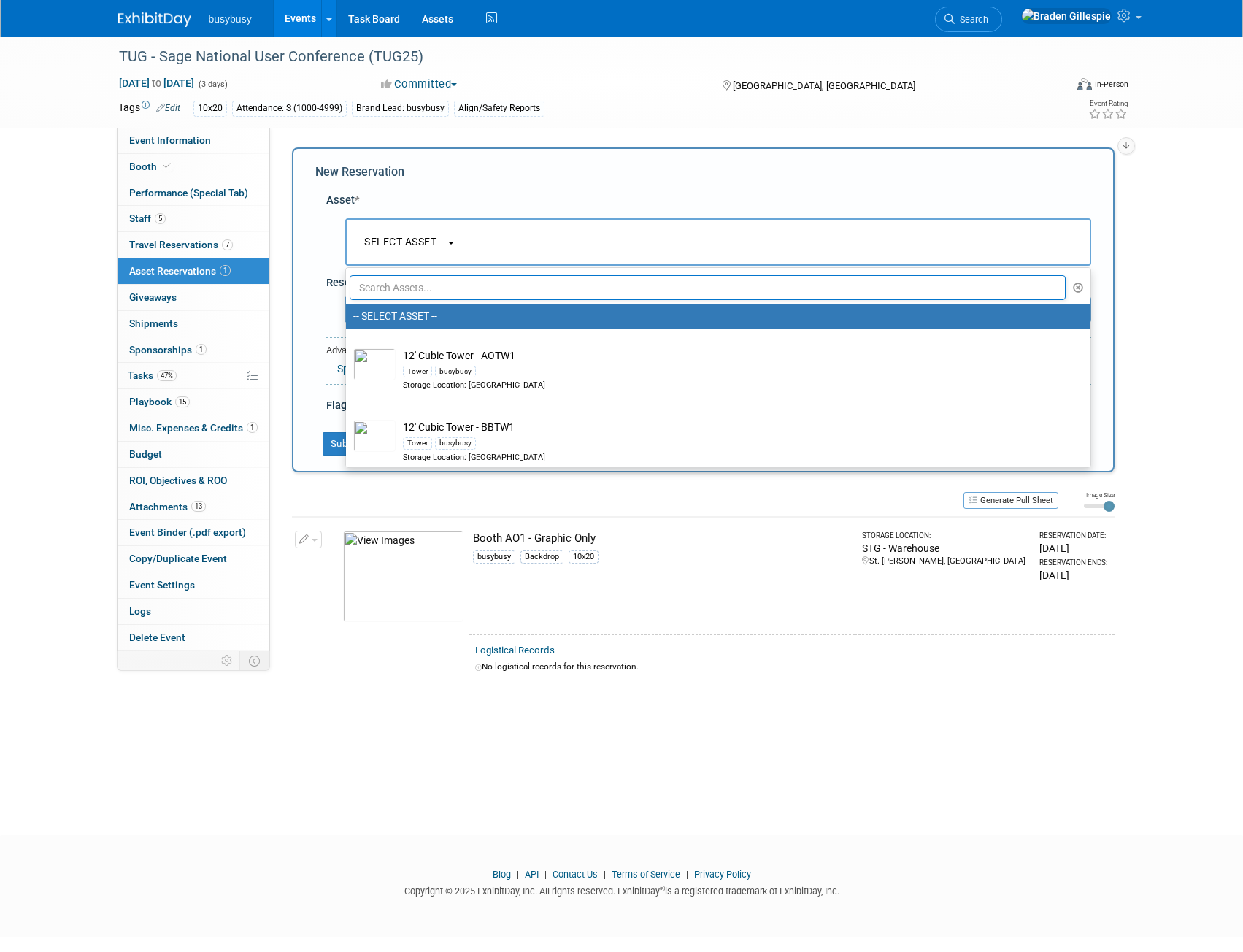
click at [426, 284] on input "text" at bounding box center [708, 287] width 716 height 25
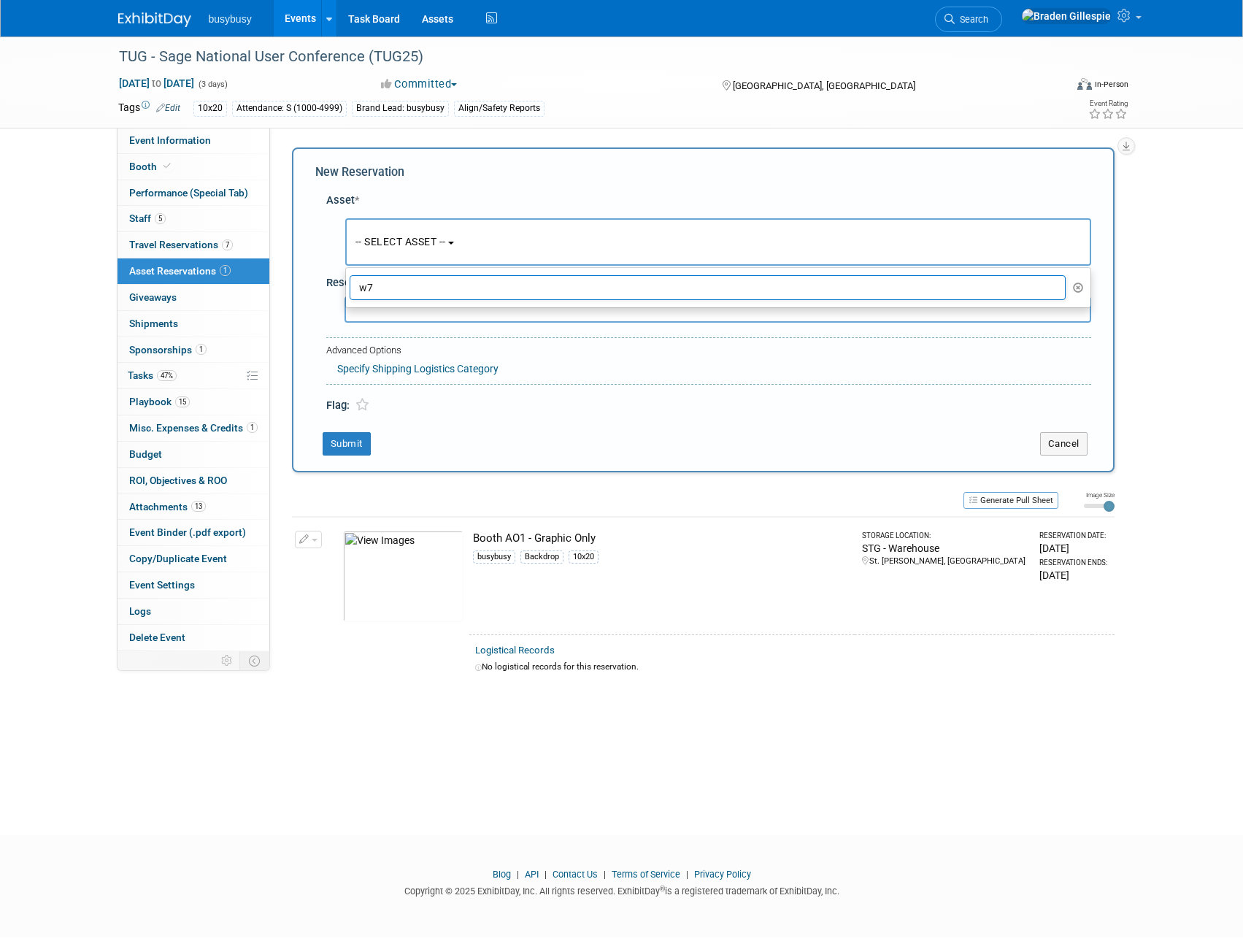
type input "w"
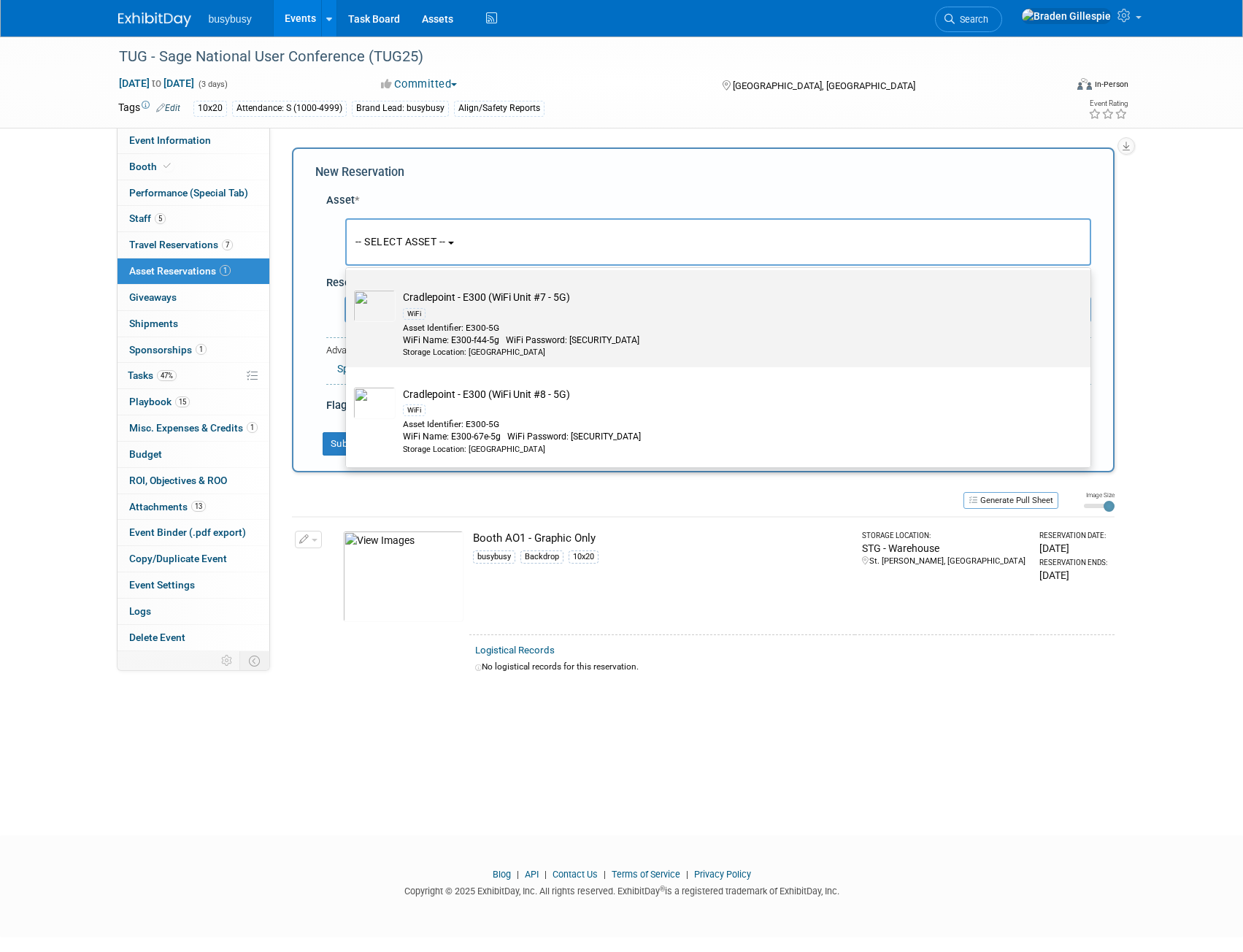
scroll to position [325, 0]
type input "wifi"
click at [549, 331] on div "Asset Identifier: E300-5G" at bounding box center [732, 327] width 658 height 12
click at [348, 288] on input "Cradlepoint - E300 (WiFi Unit #7 - 5G) WiFi Asset Identifier: E300-5G WiFi Name…" at bounding box center [343, 282] width 9 height 9
select select "10723211"
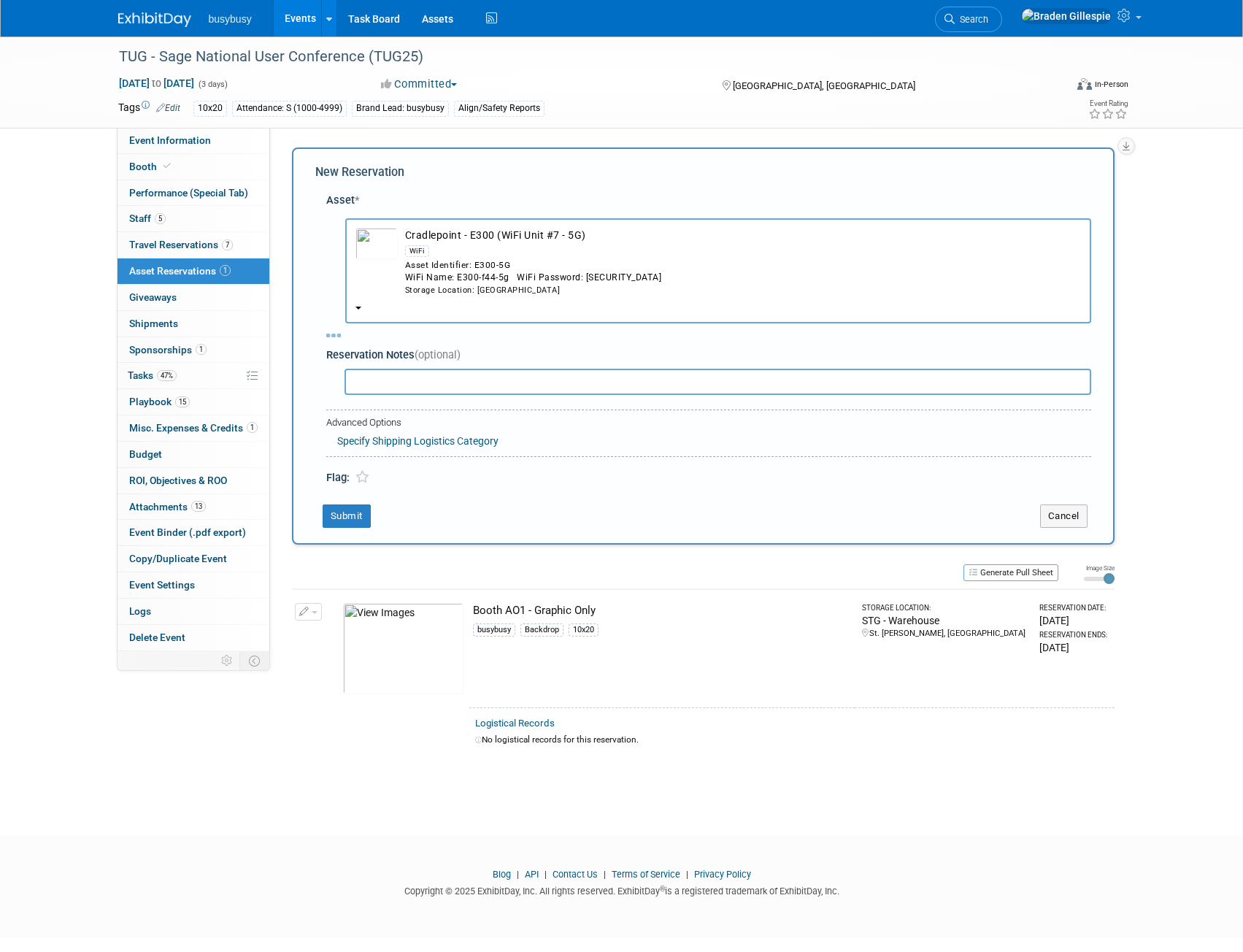
select select "7"
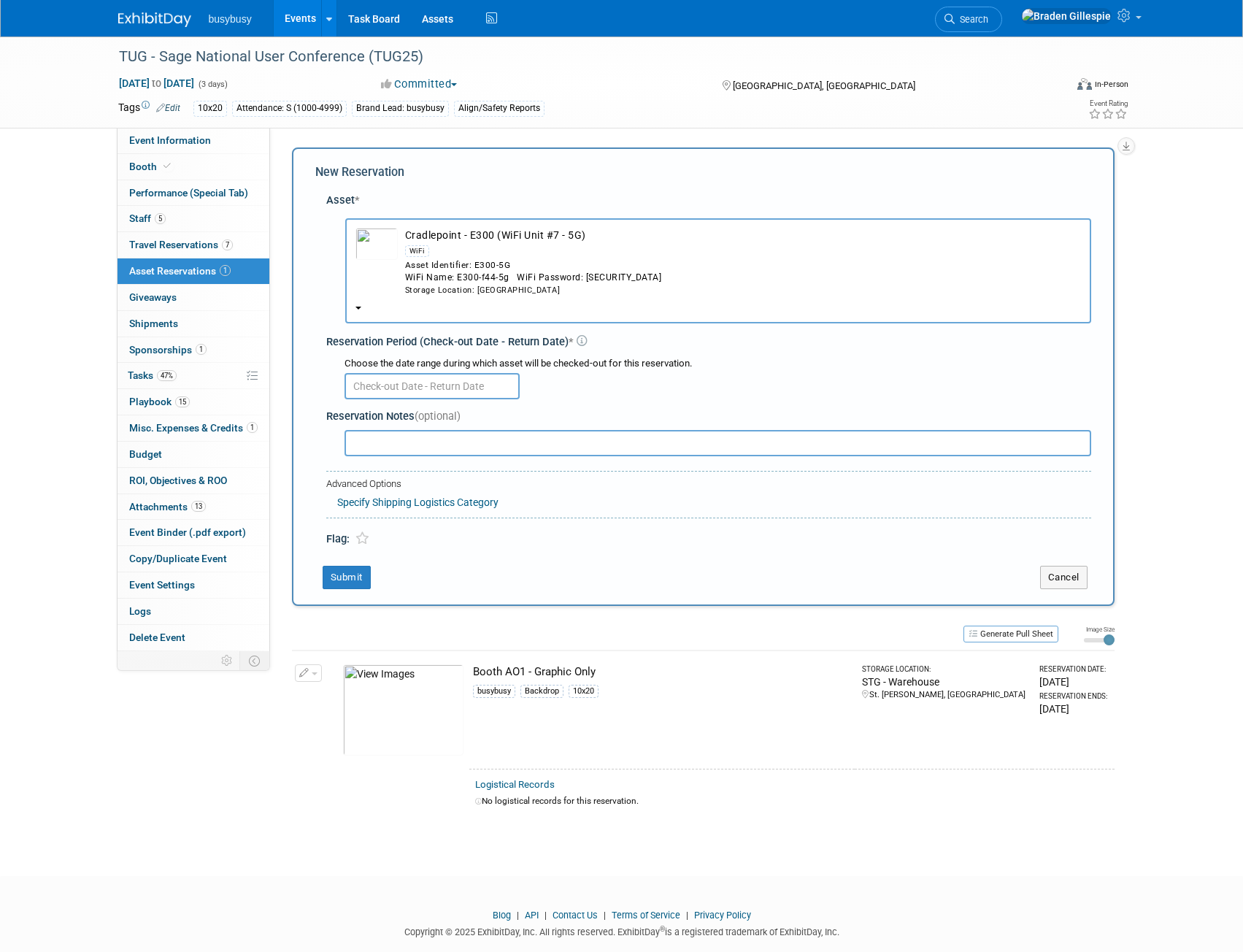
drag, startPoint x: 484, startPoint y: 381, endPoint x: 510, endPoint y: 383, distance: 26.1
click at [484, 381] on input "text" at bounding box center [431, 386] width 175 height 26
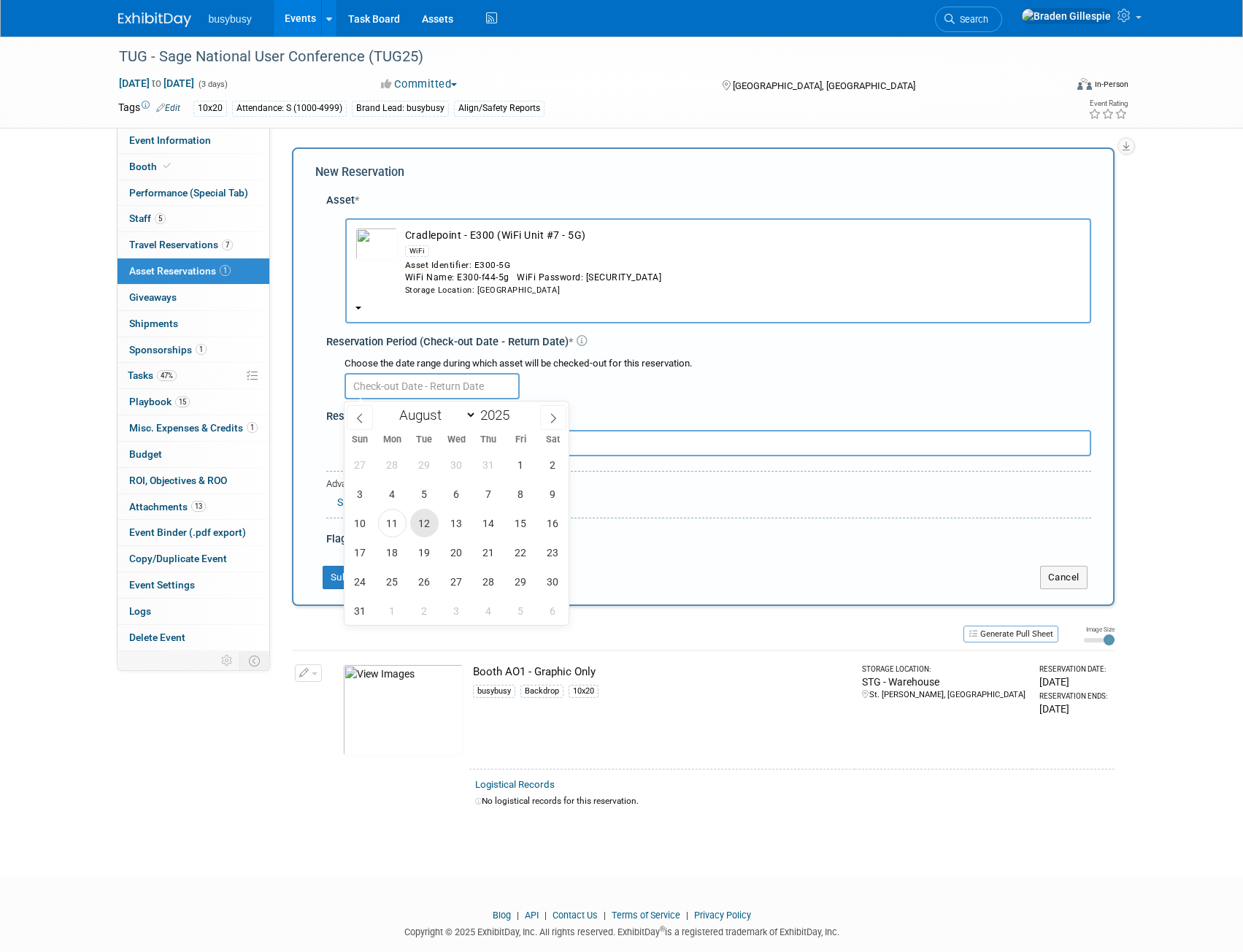
click at [431, 524] on span "12" at bounding box center [425, 523] width 28 height 28
click at [520, 520] on span "15" at bounding box center [521, 523] width 28 height 28
type input "[DATE] to [DATE]"
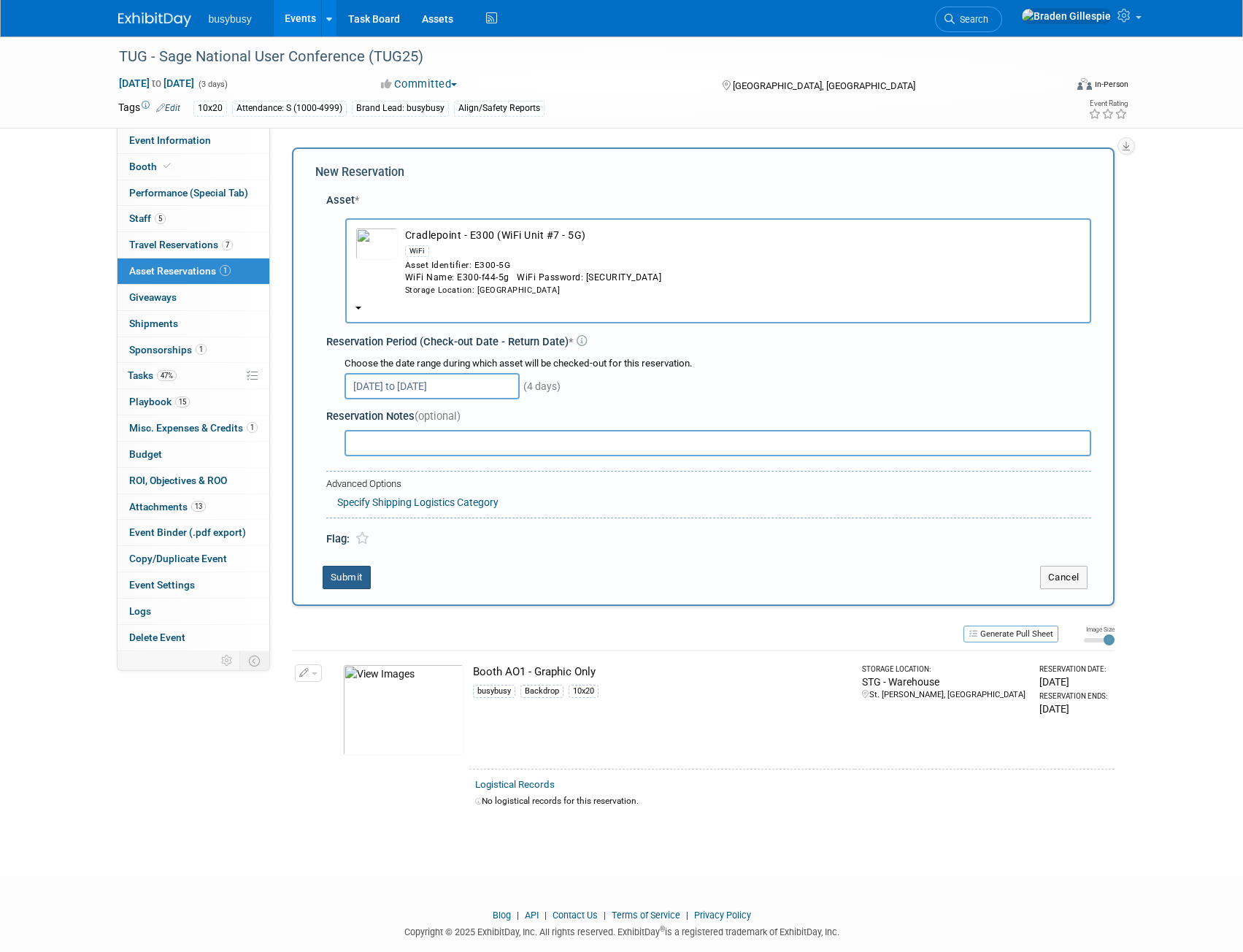
click at [356, 576] on button "Submit" at bounding box center [347, 577] width 49 height 23
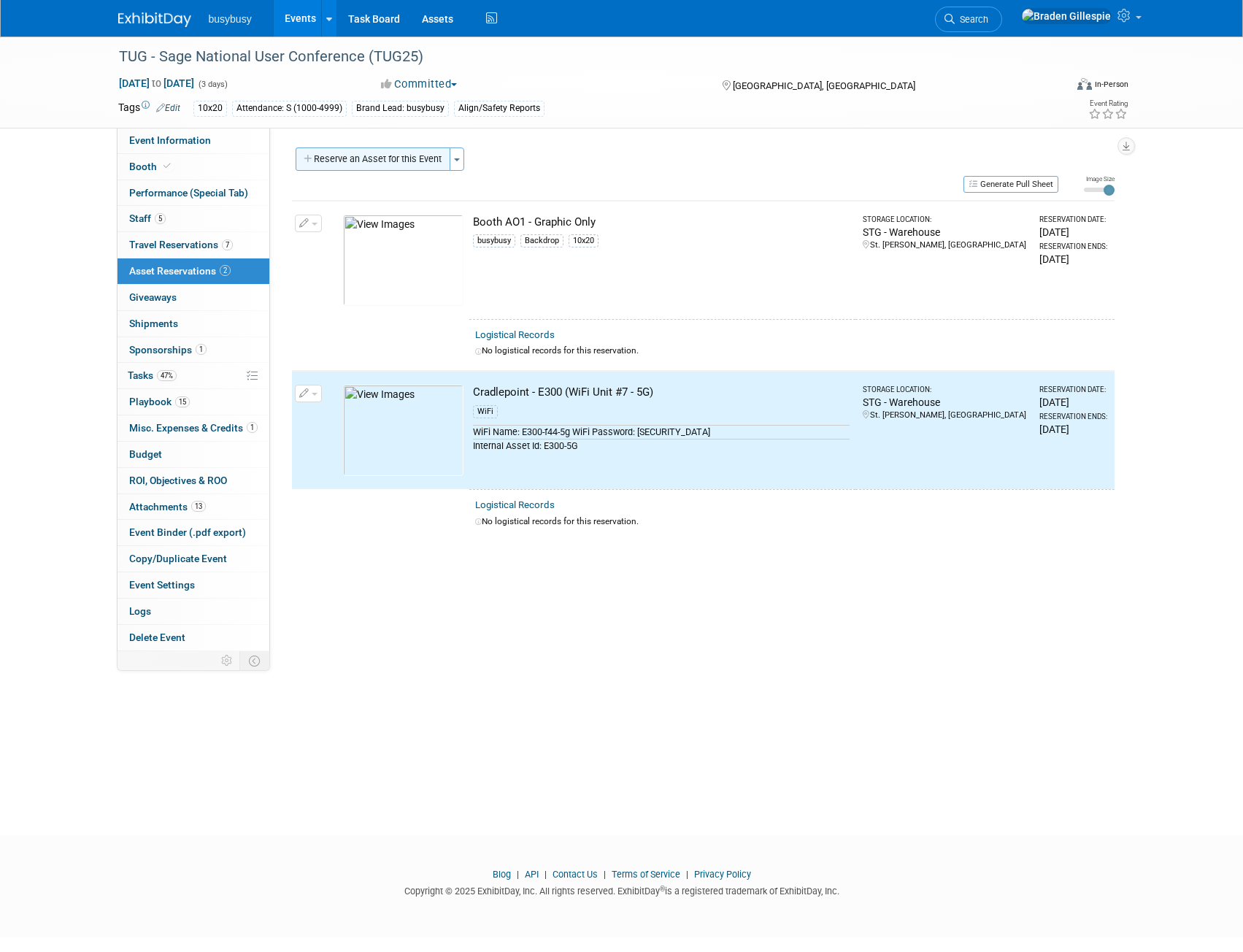
click at [370, 161] on button "Reserve an Asset for this Event" at bounding box center [372, 159] width 154 height 23
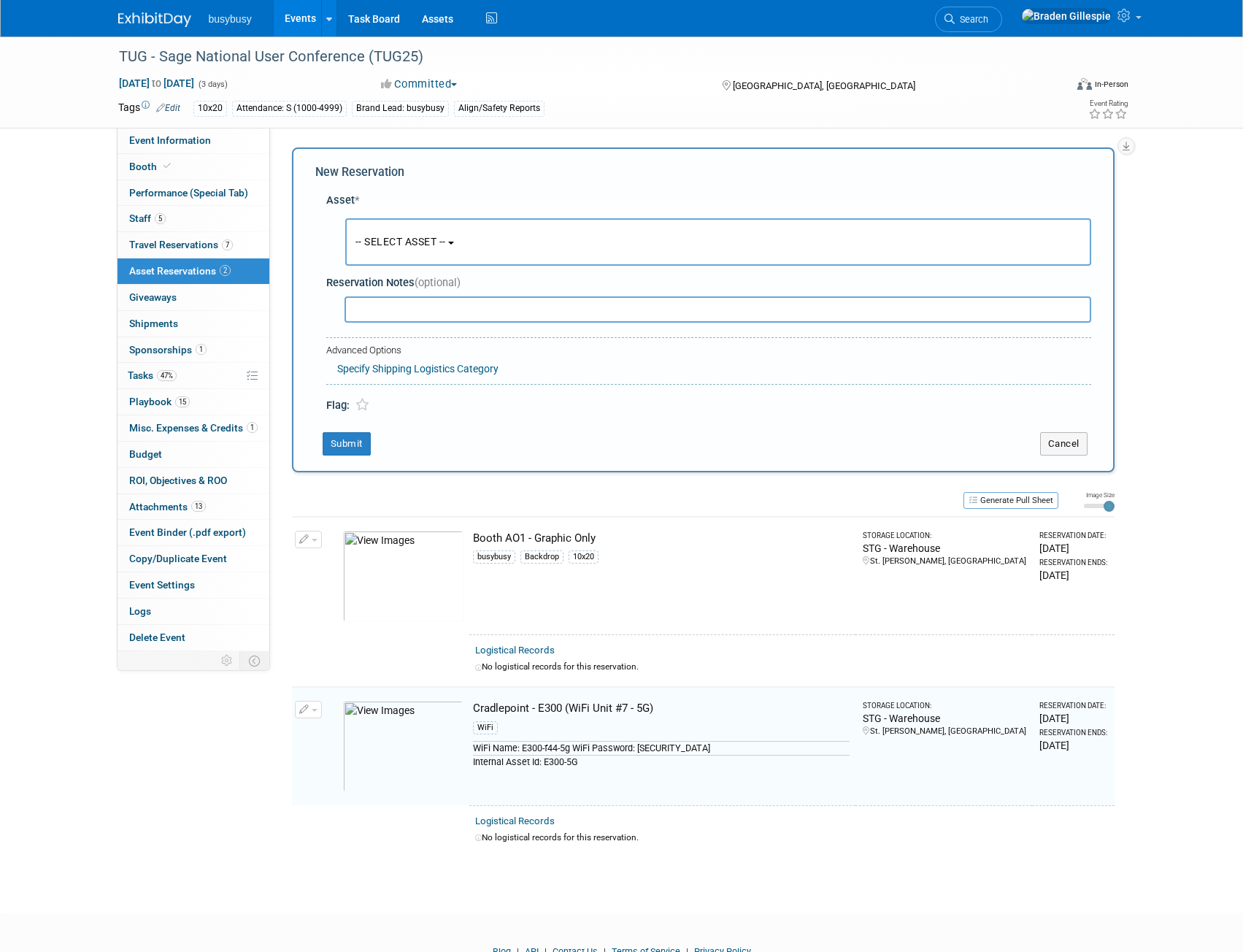
scroll to position [14, 0]
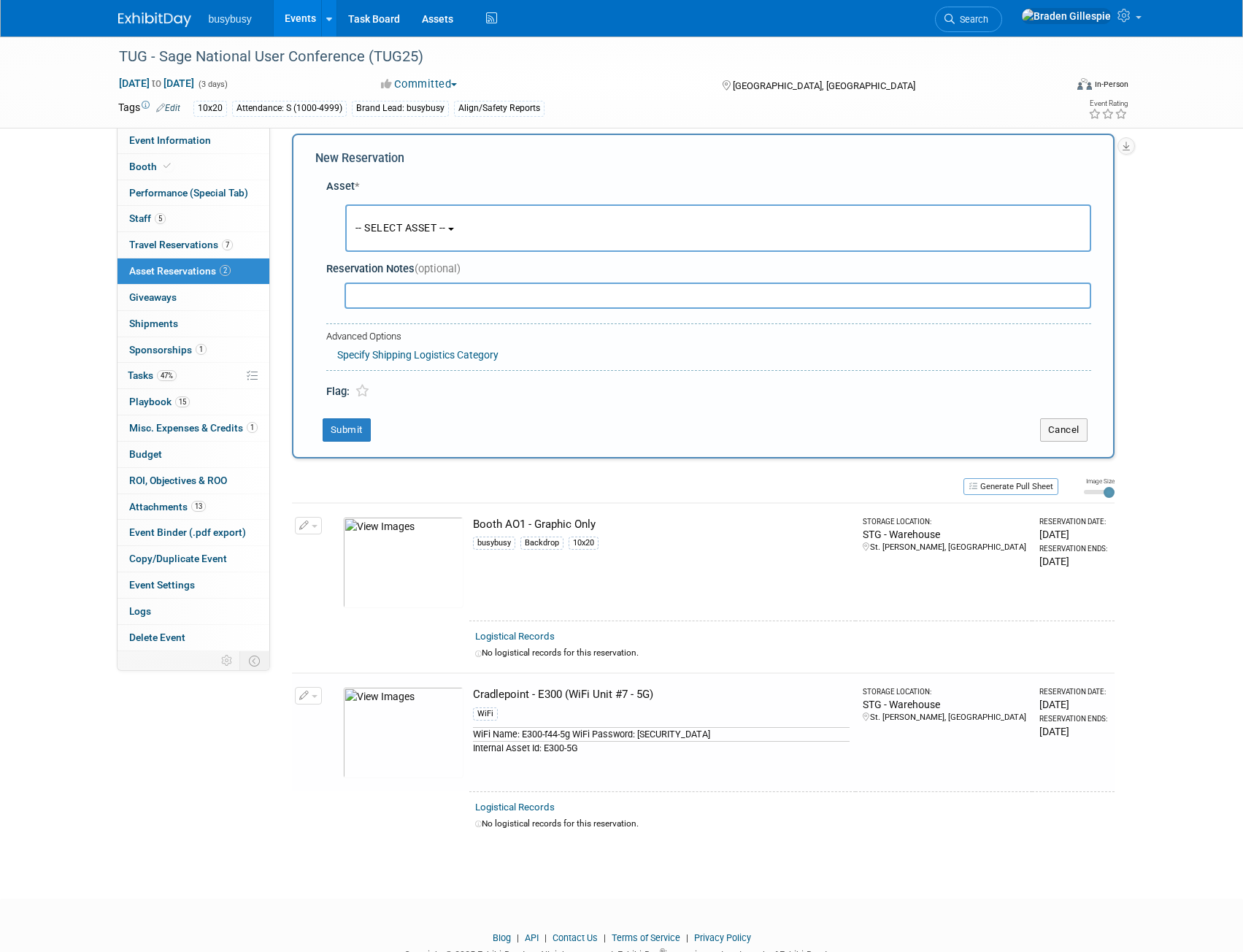
click at [401, 231] on span "-- SELECT ASSET --" at bounding box center [400, 227] width 91 height 11
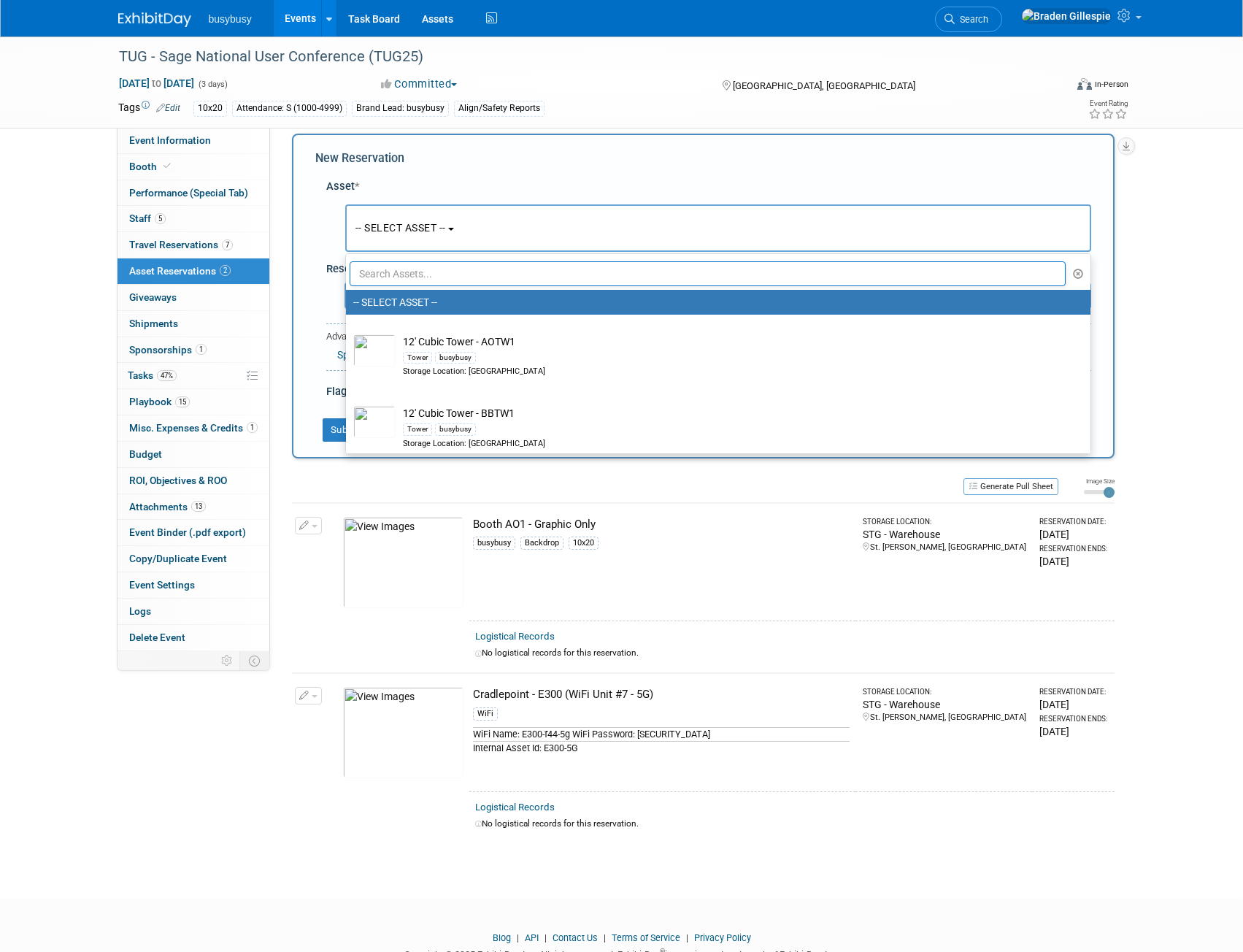
click at [402, 267] on input "text" at bounding box center [708, 273] width 716 height 25
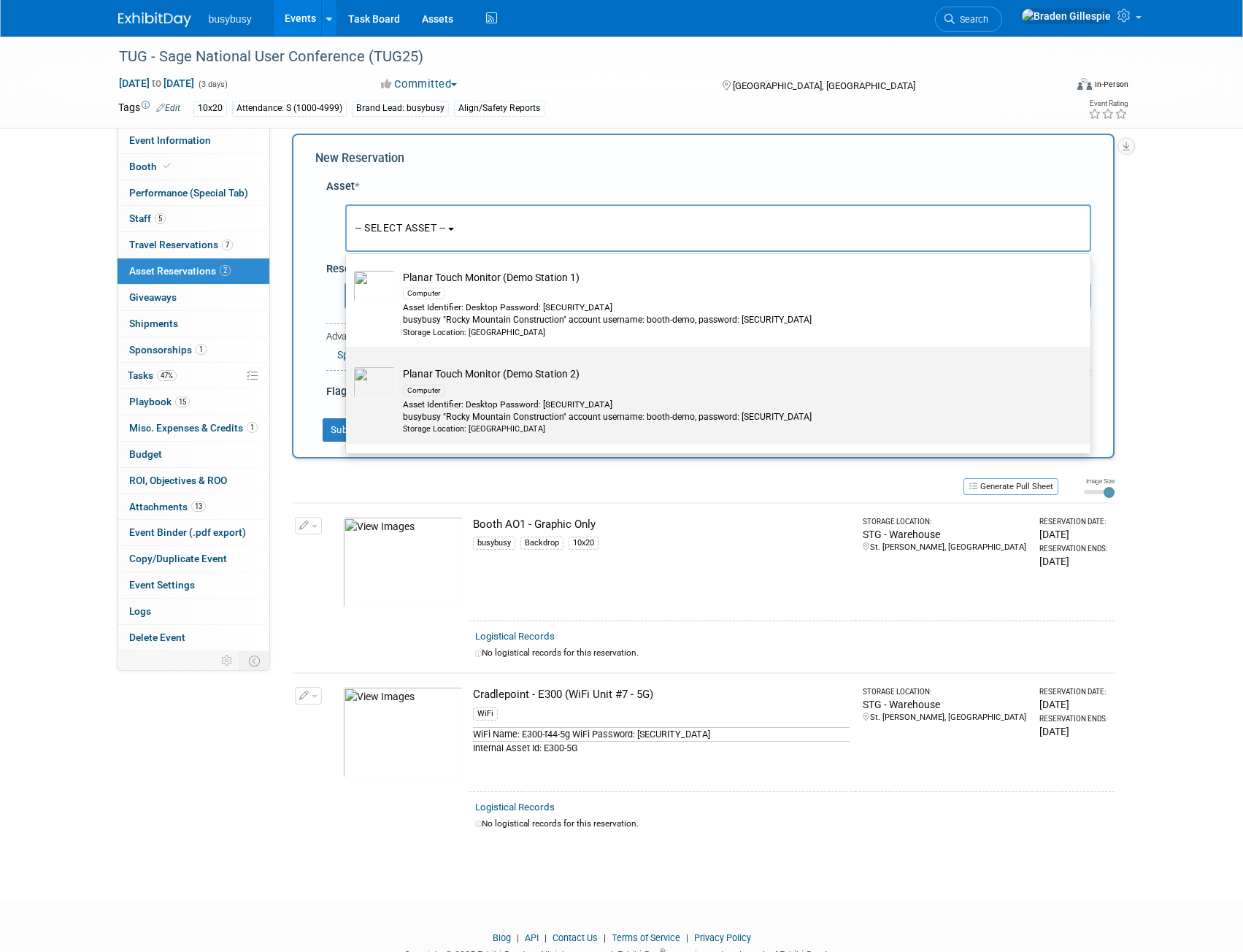
scroll to position [73, 0]
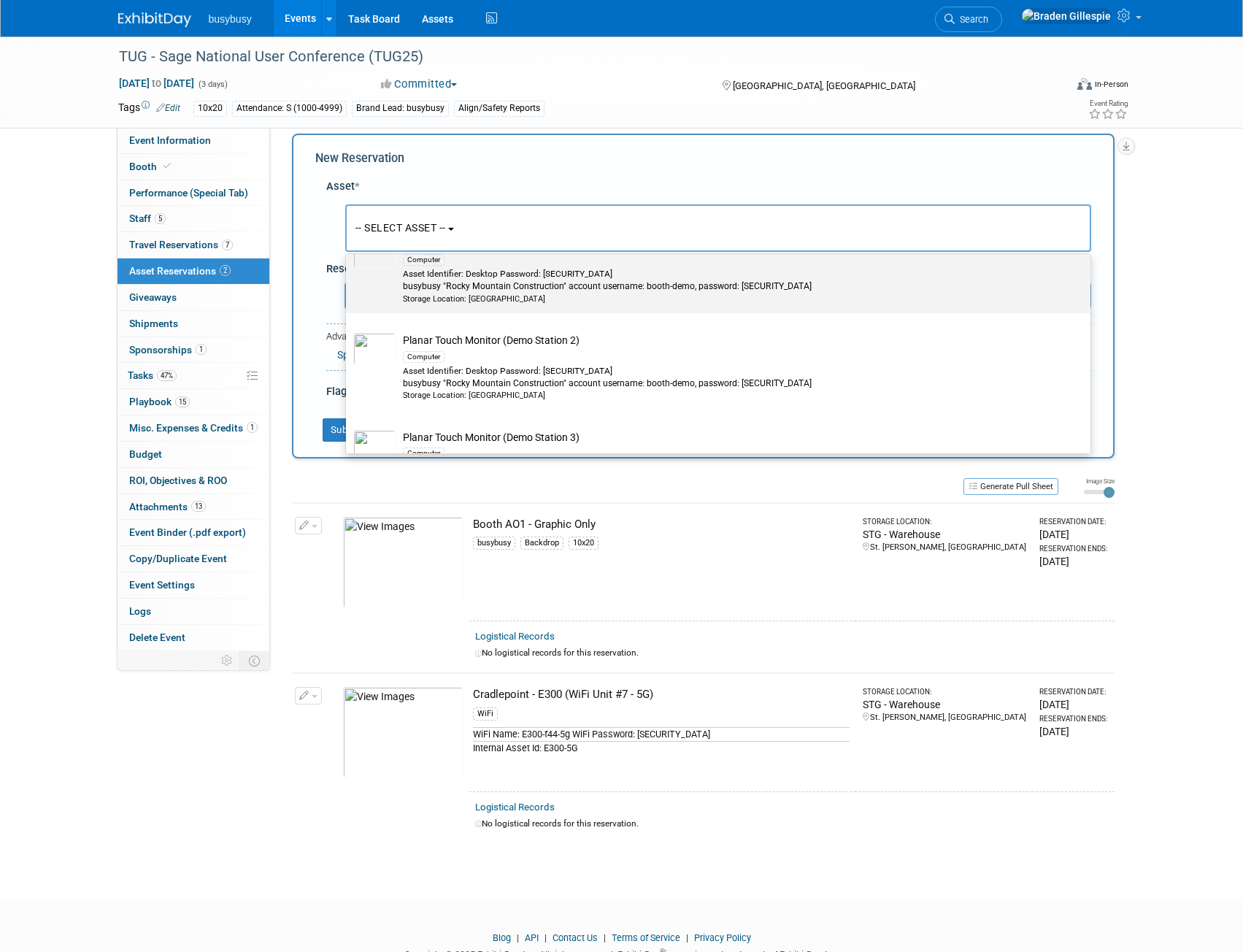
type input "planar"
click at [470, 288] on div "busybusy "Rocky Mountain Construction" account username: booth-demo, password: …" at bounding box center [732, 286] width 658 height 12
click at [348, 235] on input "Planar Touch Monitor (Demo Station 1) Computer Asset Identifier: Desktop Passwo…" at bounding box center [343, 229] width 9 height 9
select select "10714045"
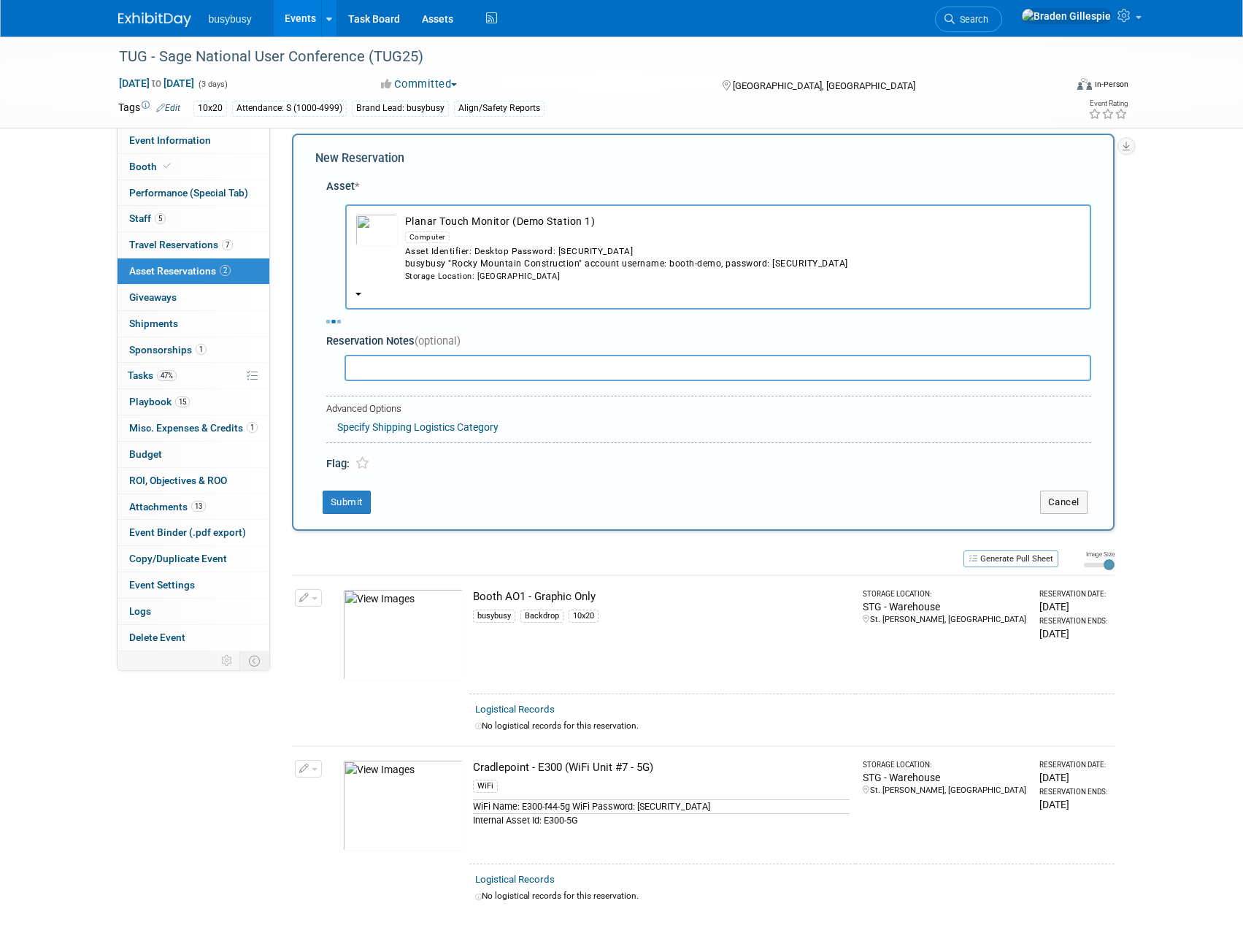
select select "7"
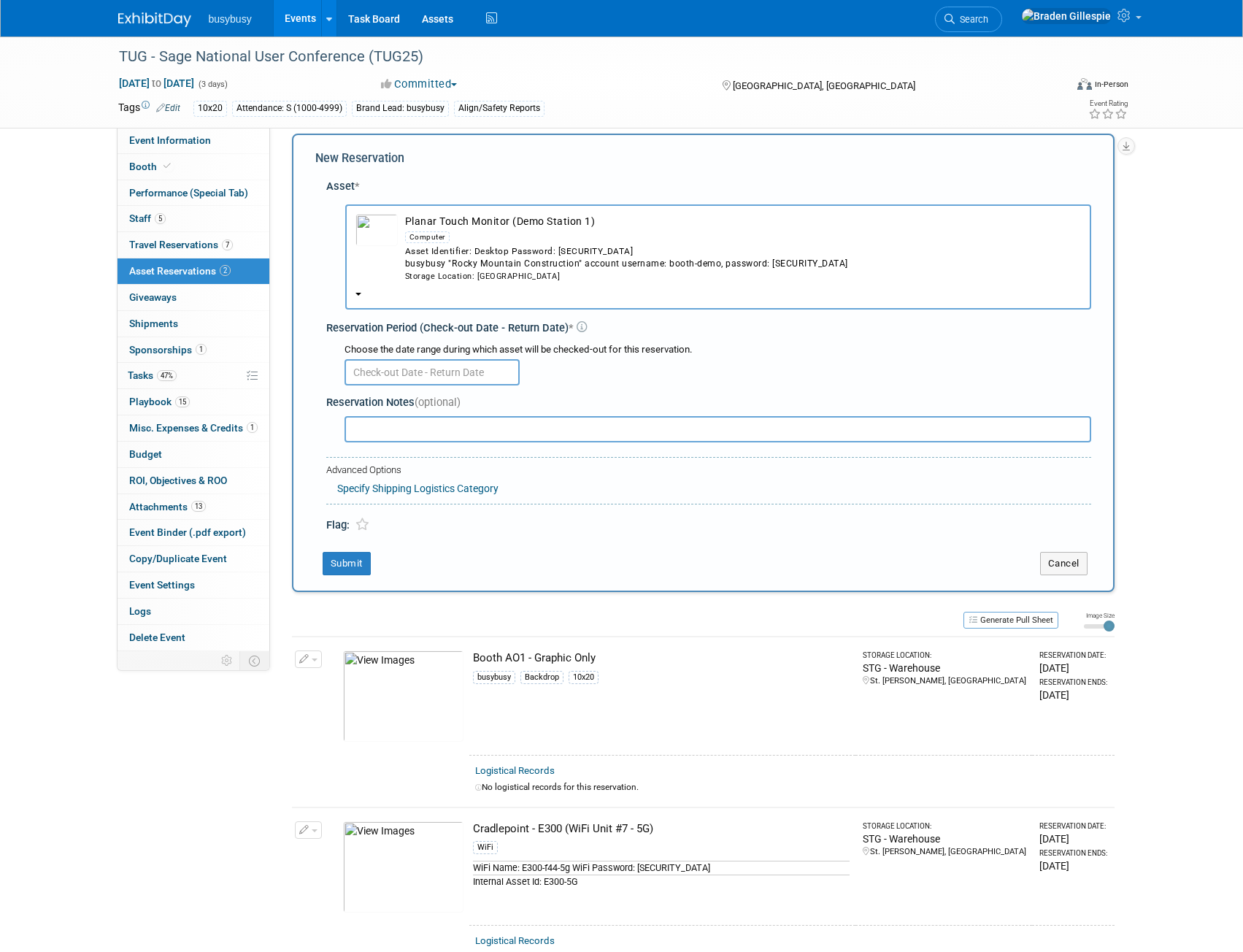
click at [388, 377] on input "text" at bounding box center [431, 372] width 175 height 26
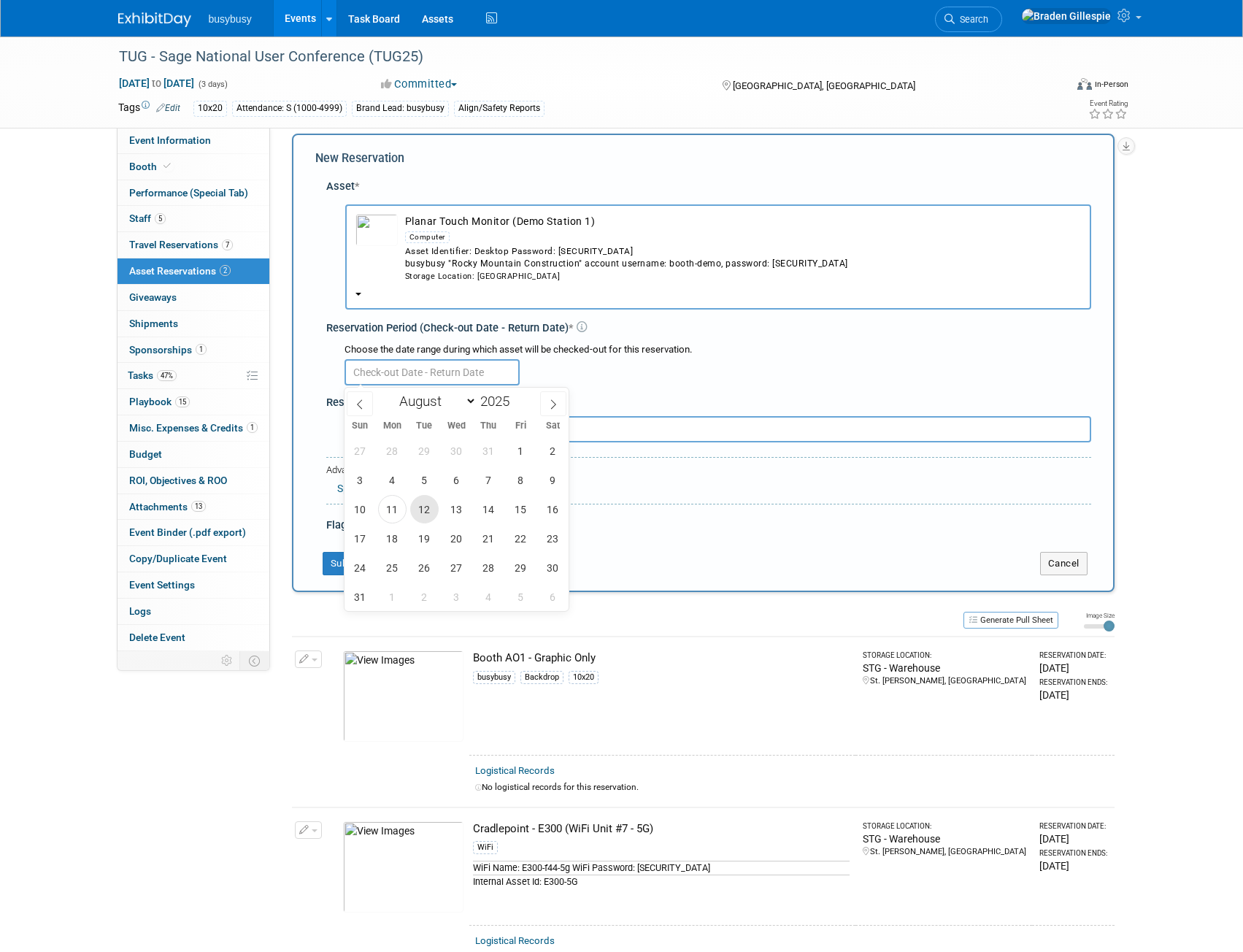
click at [422, 513] on span "12" at bounding box center [425, 509] width 28 height 28
click at [523, 515] on span "15" at bounding box center [521, 509] width 28 height 28
type input "[DATE] to [DATE]"
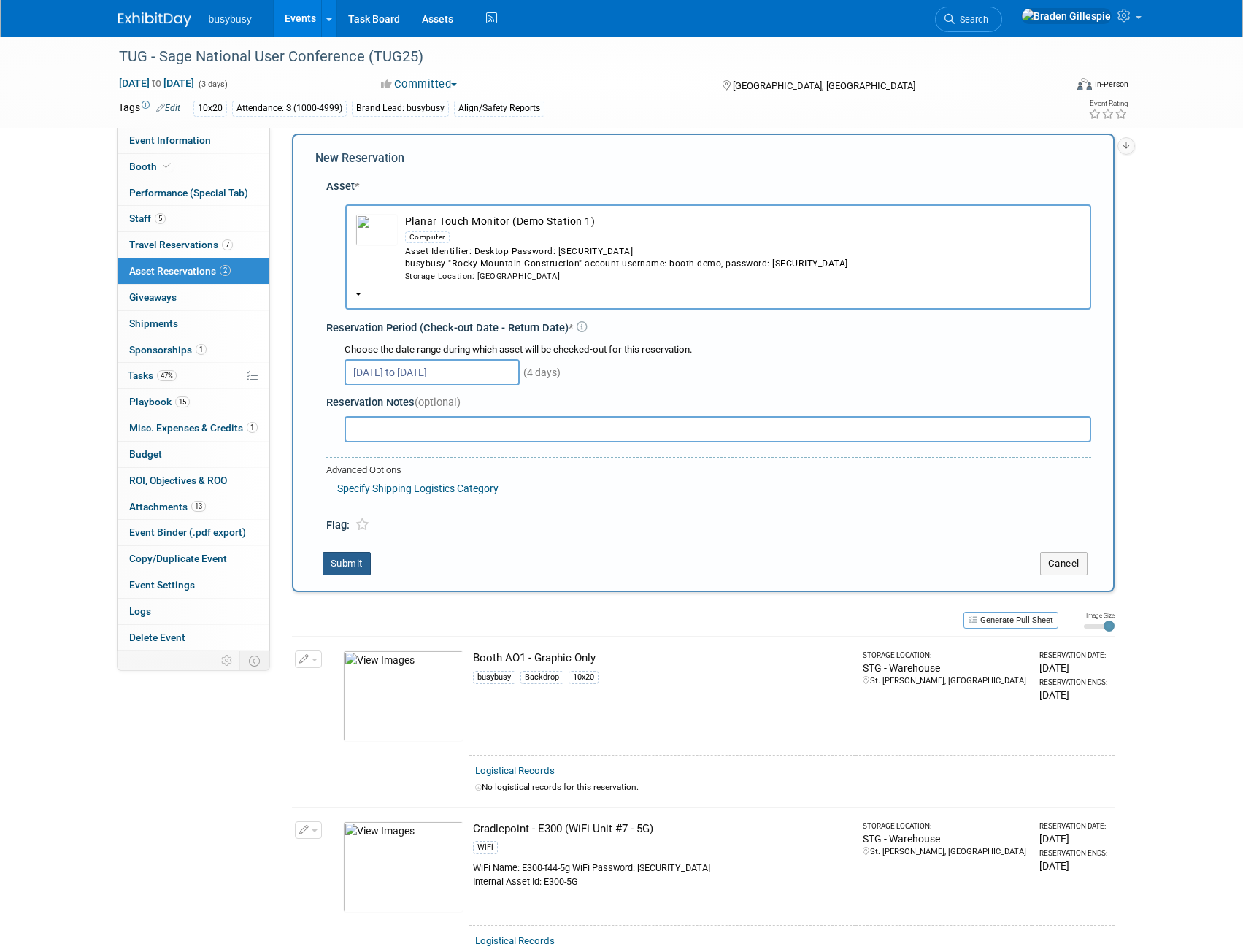
drag, startPoint x: 361, startPoint y: 556, endPoint x: 406, endPoint y: 527, distance: 53.5
click at [360, 556] on button "Submit" at bounding box center [347, 563] width 49 height 23
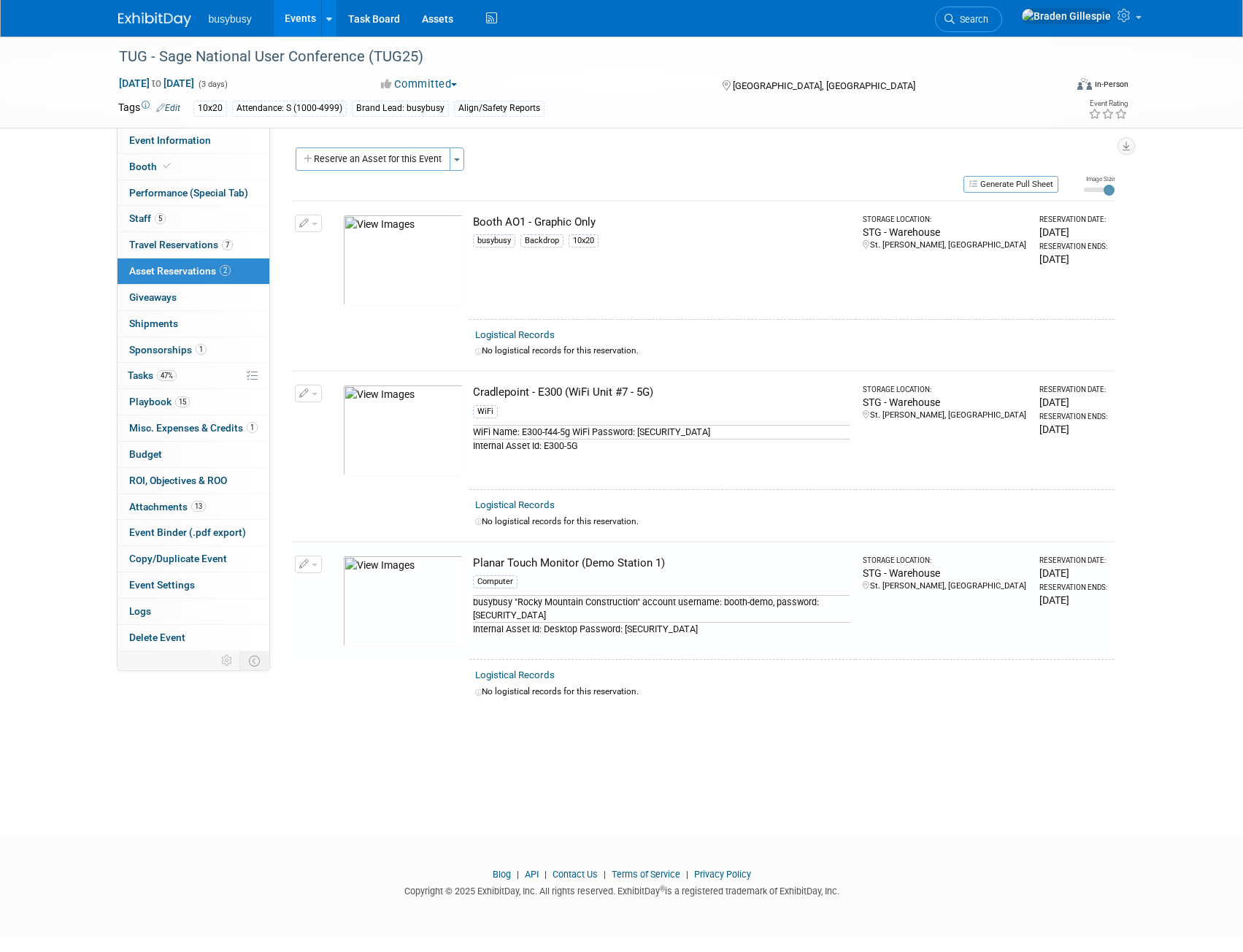
scroll to position [0, 0]
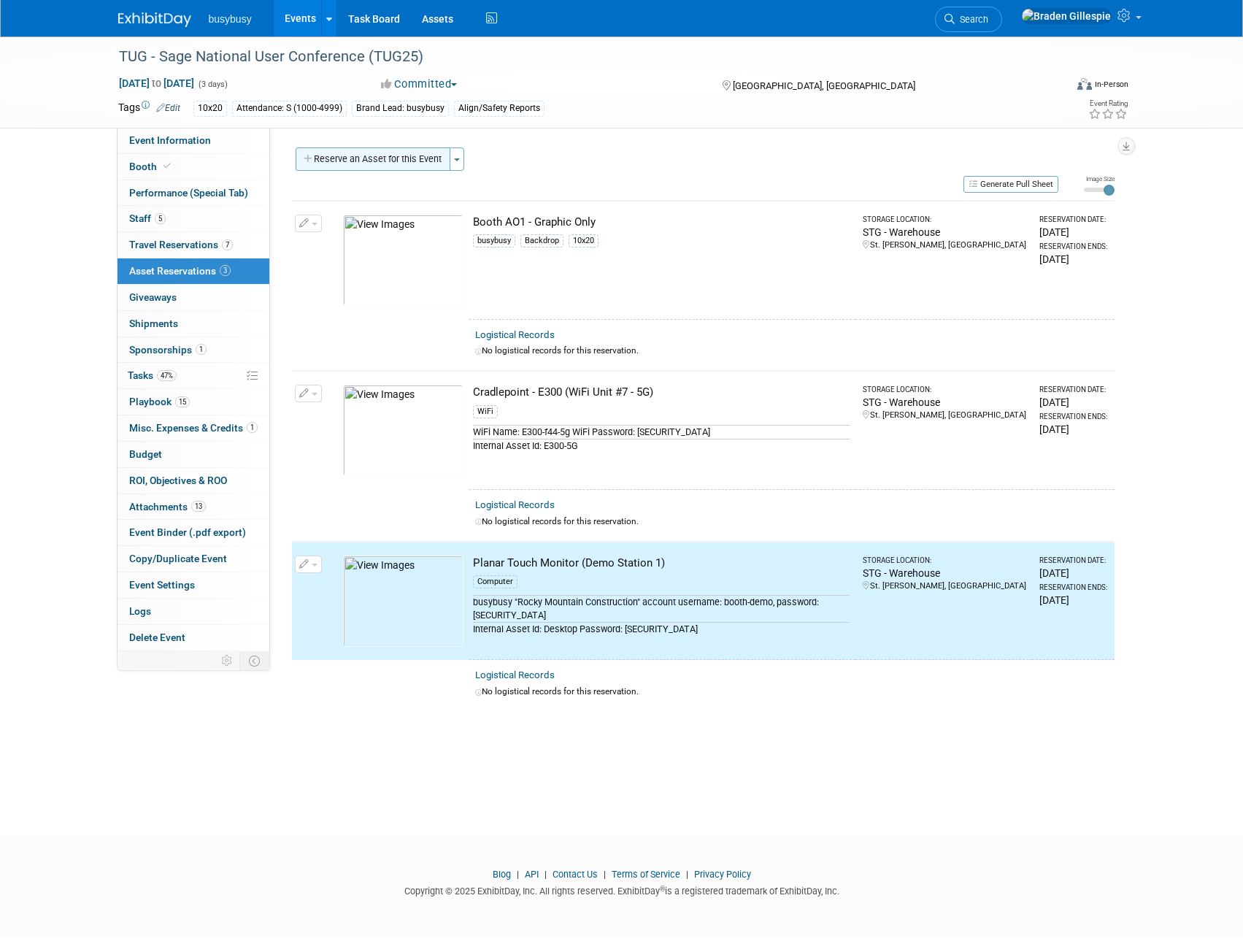
click at [370, 159] on button "Reserve an Asset for this Event" at bounding box center [372, 159] width 154 height 23
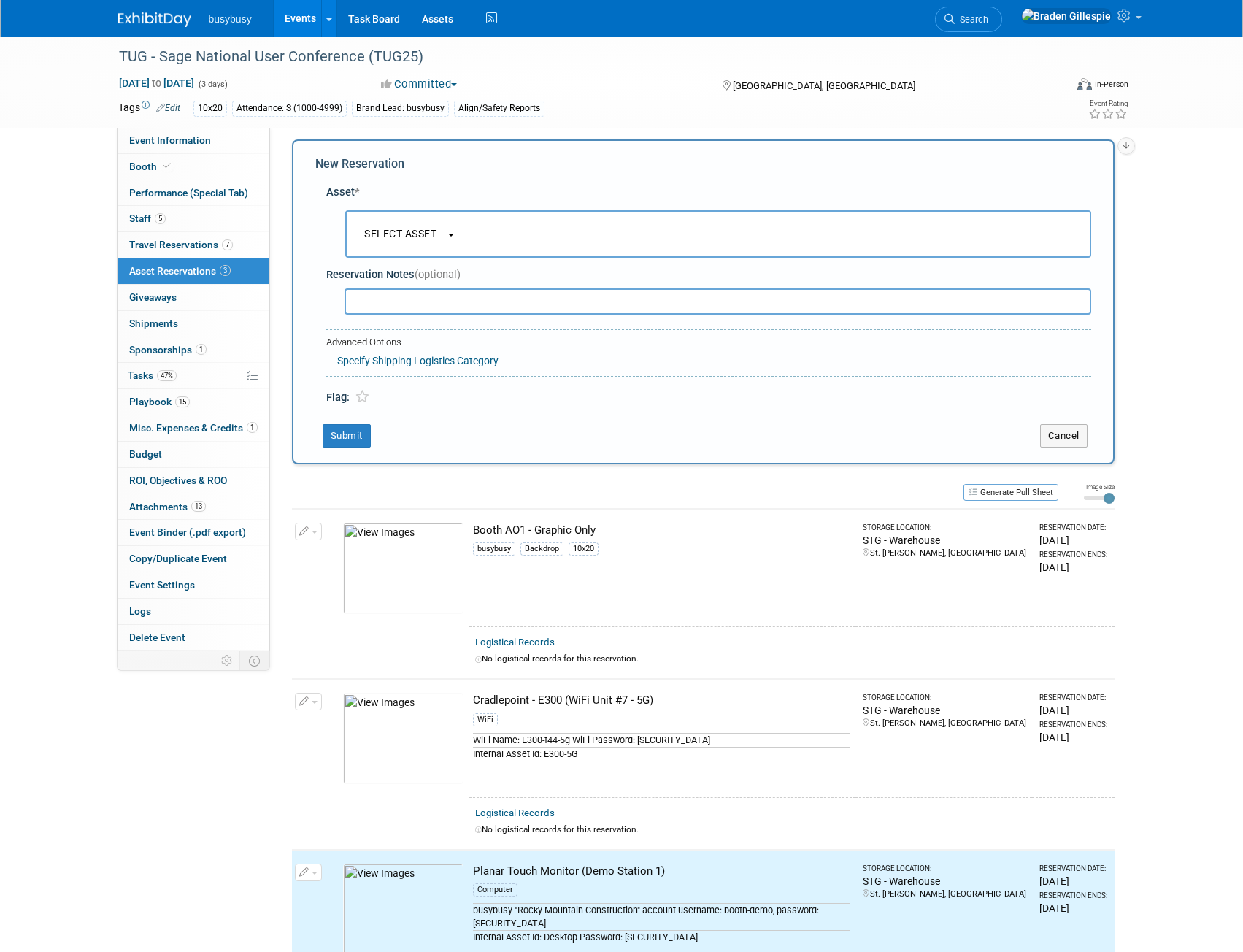
scroll to position [14, 0]
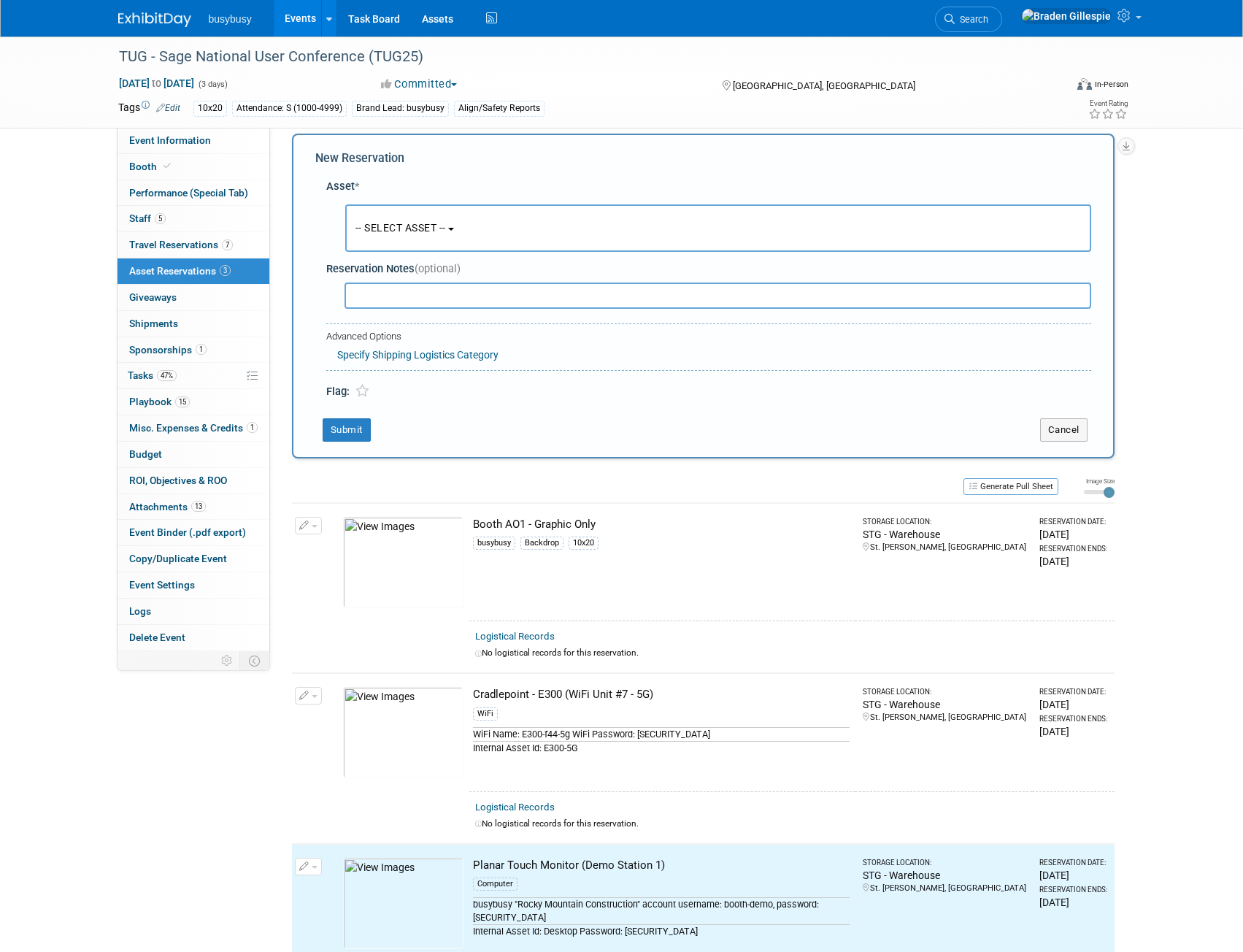
click at [377, 224] on span "-- SELECT ASSET --" at bounding box center [400, 227] width 91 height 11
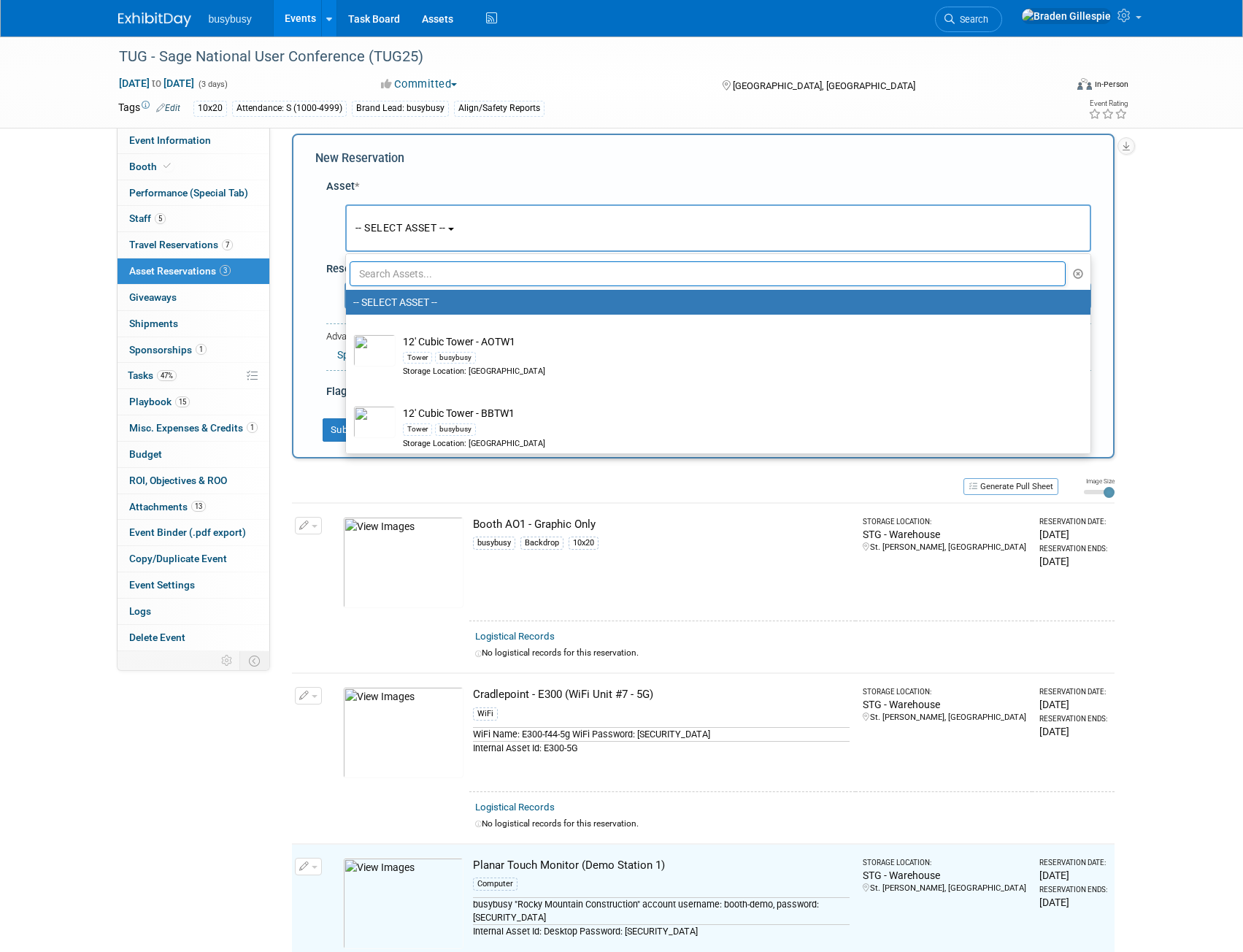
click at [411, 275] on input "text" at bounding box center [708, 273] width 716 height 25
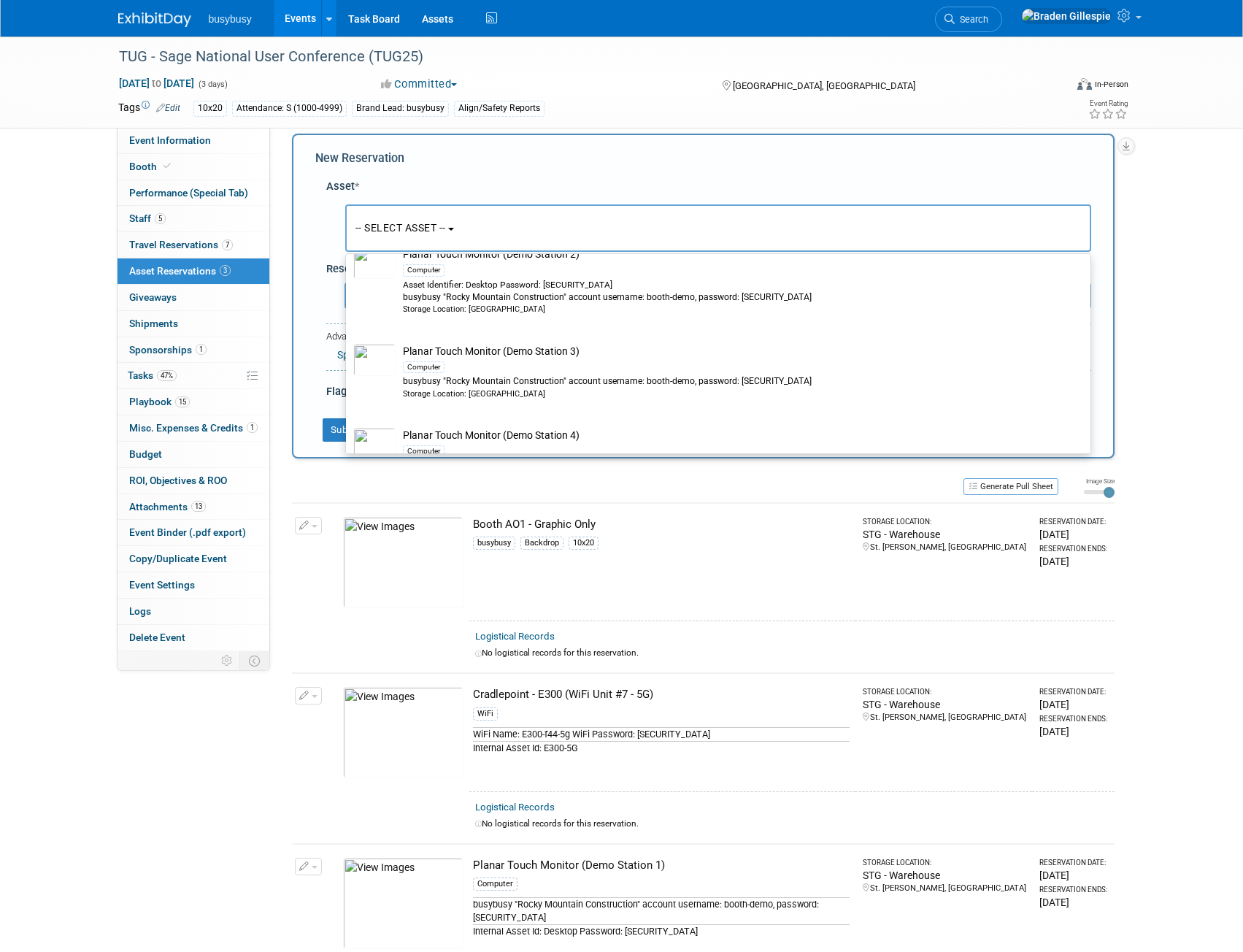
scroll to position [219, 0]
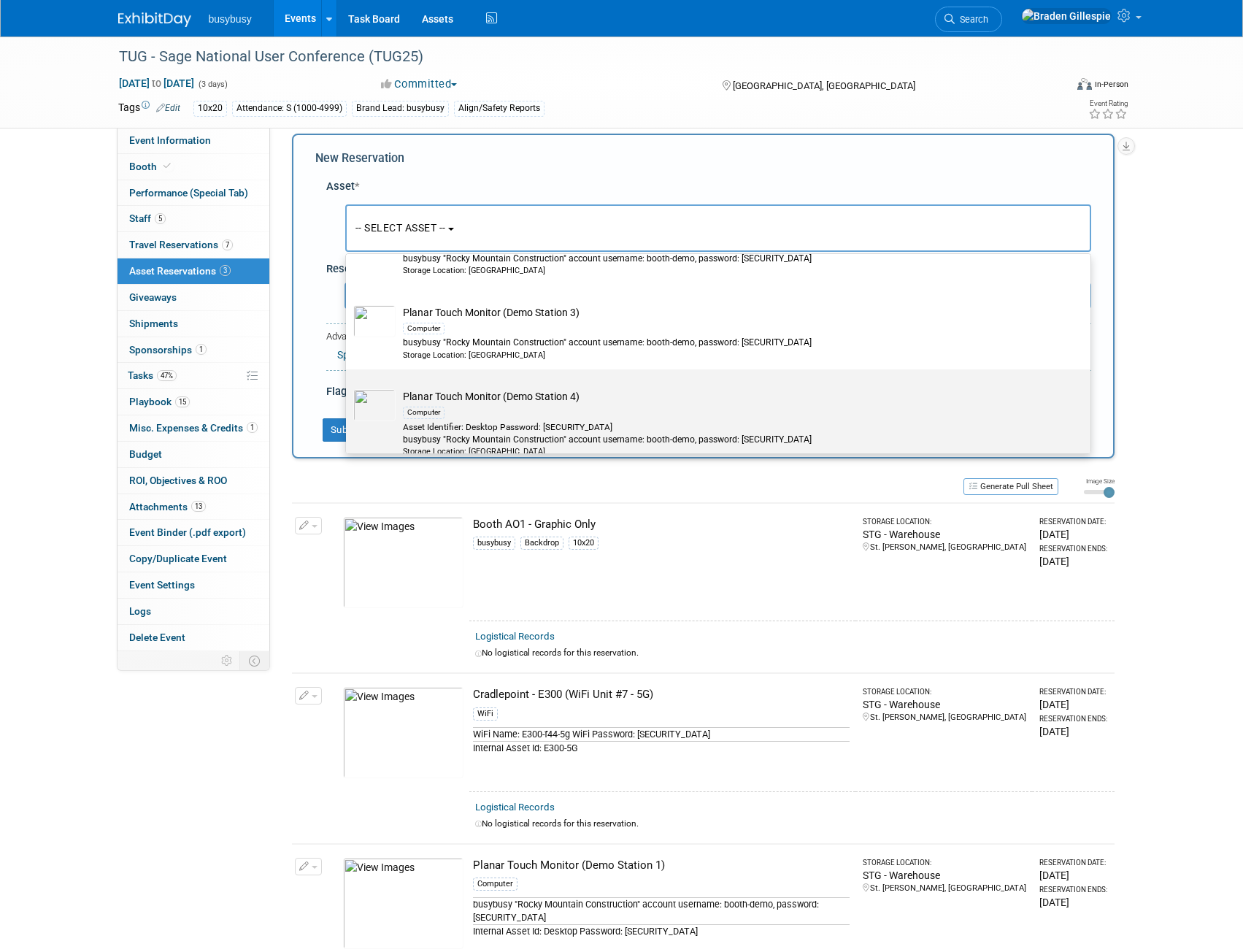
type input "planar"
click at [499, 411] on div "Computer" at bounding box center [732, 412] width 658 height 17
click at [348, 387] on input "Planar Touch Monitor (Demo Station 4) Computer Asset Identifier: Desktop Passwo…" at bounding box center [343, 382] width 9 height 9
select select "10716616"
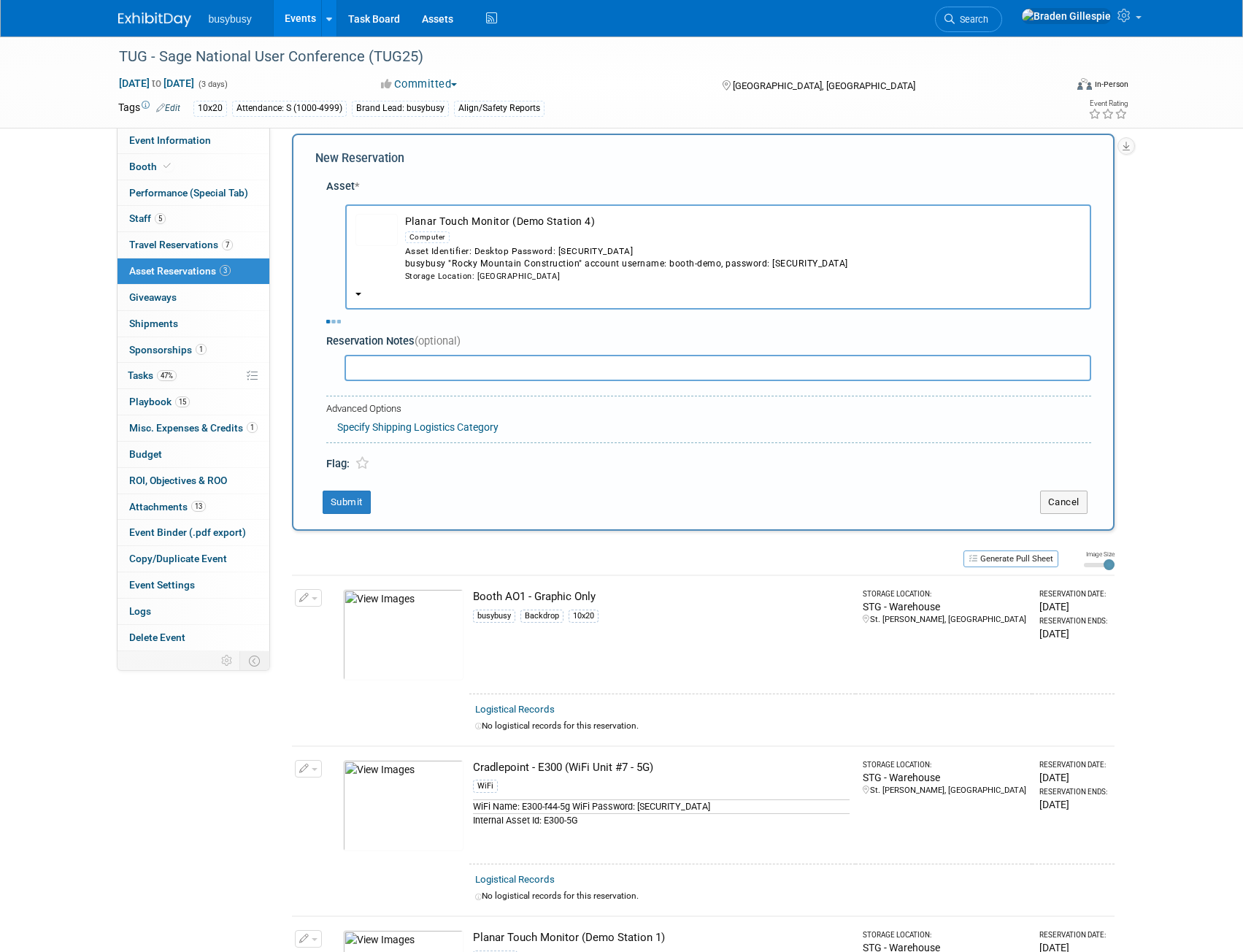
select select "7"
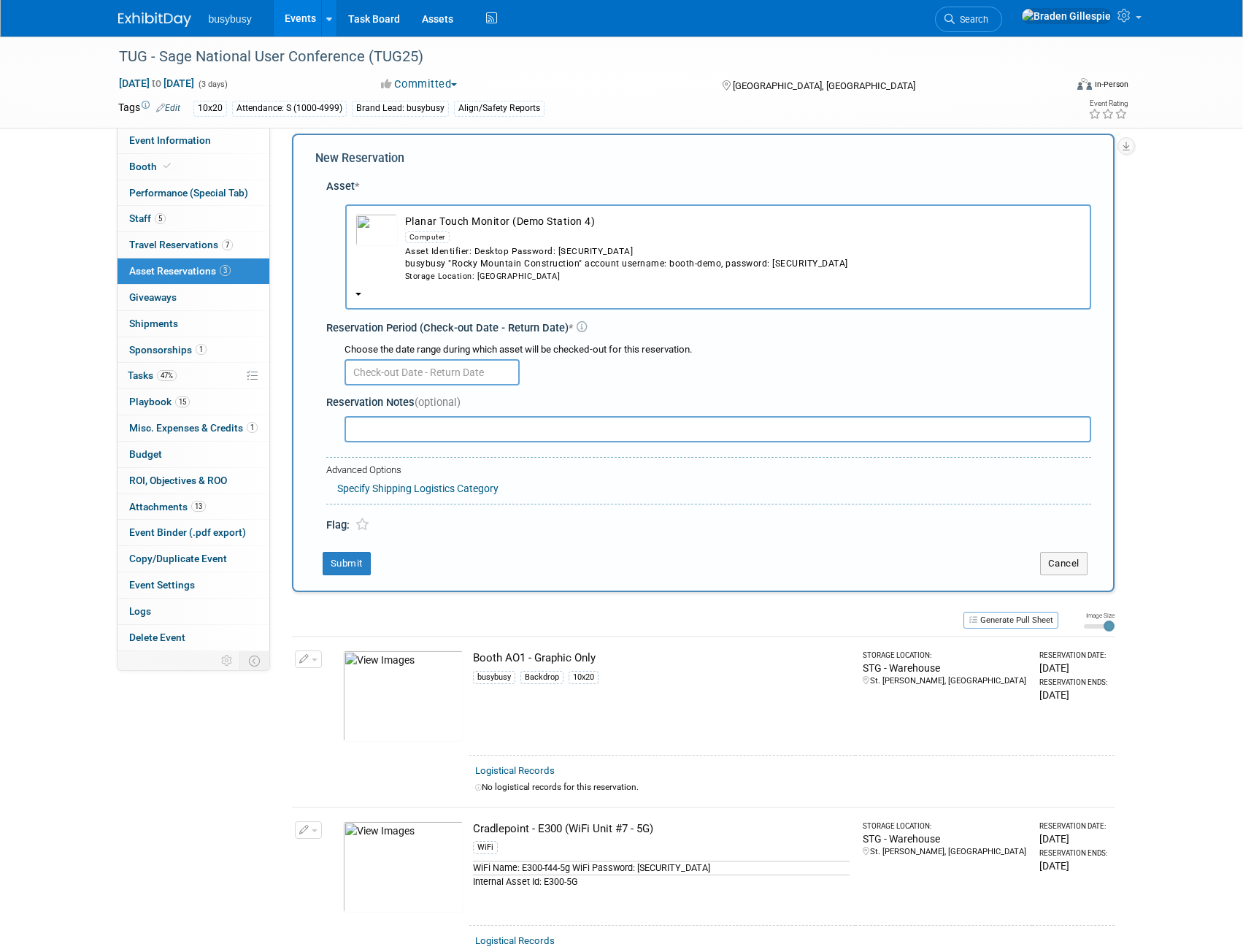
click at [437, 375] on input "text" at bounding box center [431, 372] width 175 height 26
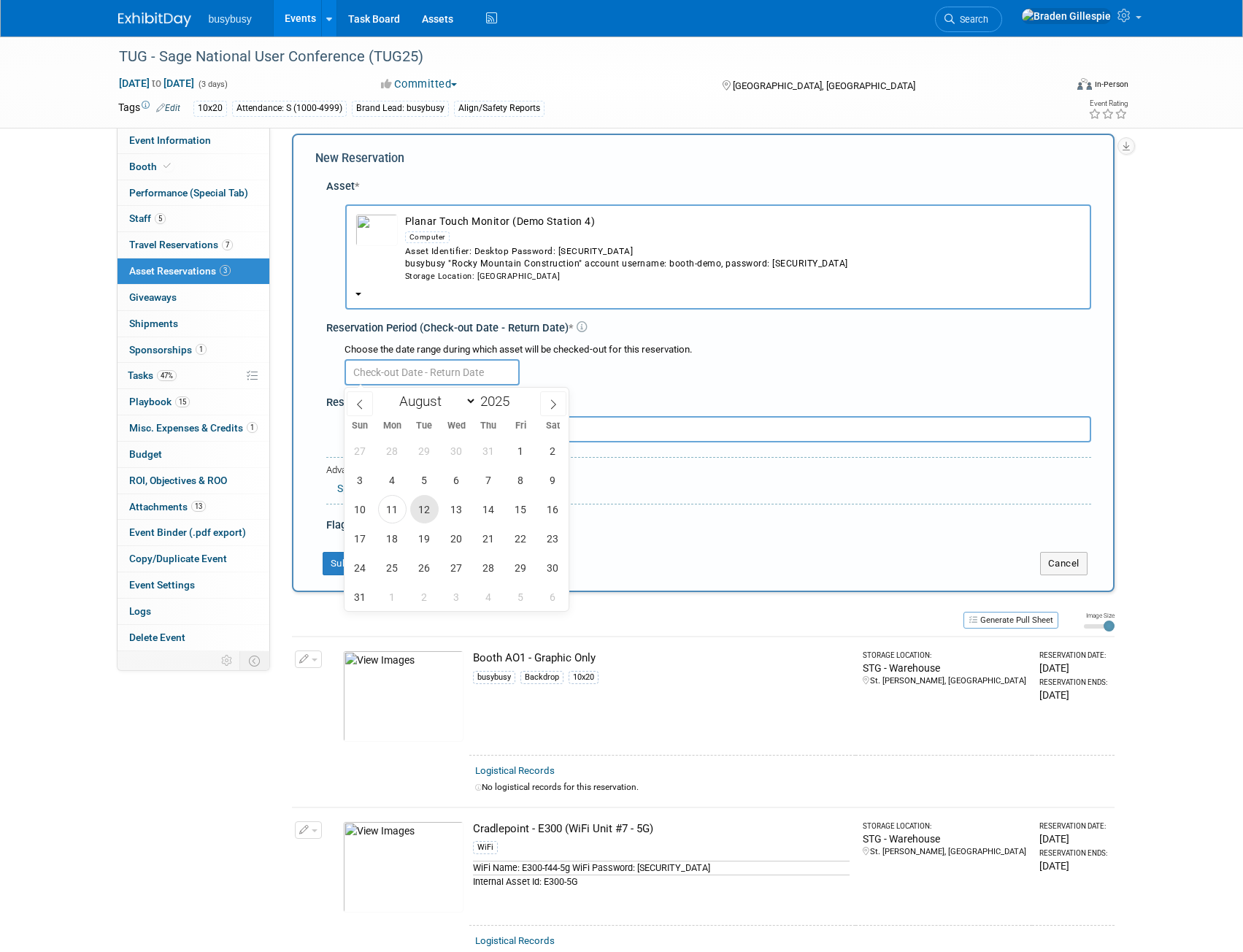
click at [424, 511] on span "12" at bounding box center [425, 509] width 28 height 28
click at [513, 513] on span "15" at bounding box center [521, 509] width 28 height 28
type input "[DATE] to [DATE]"
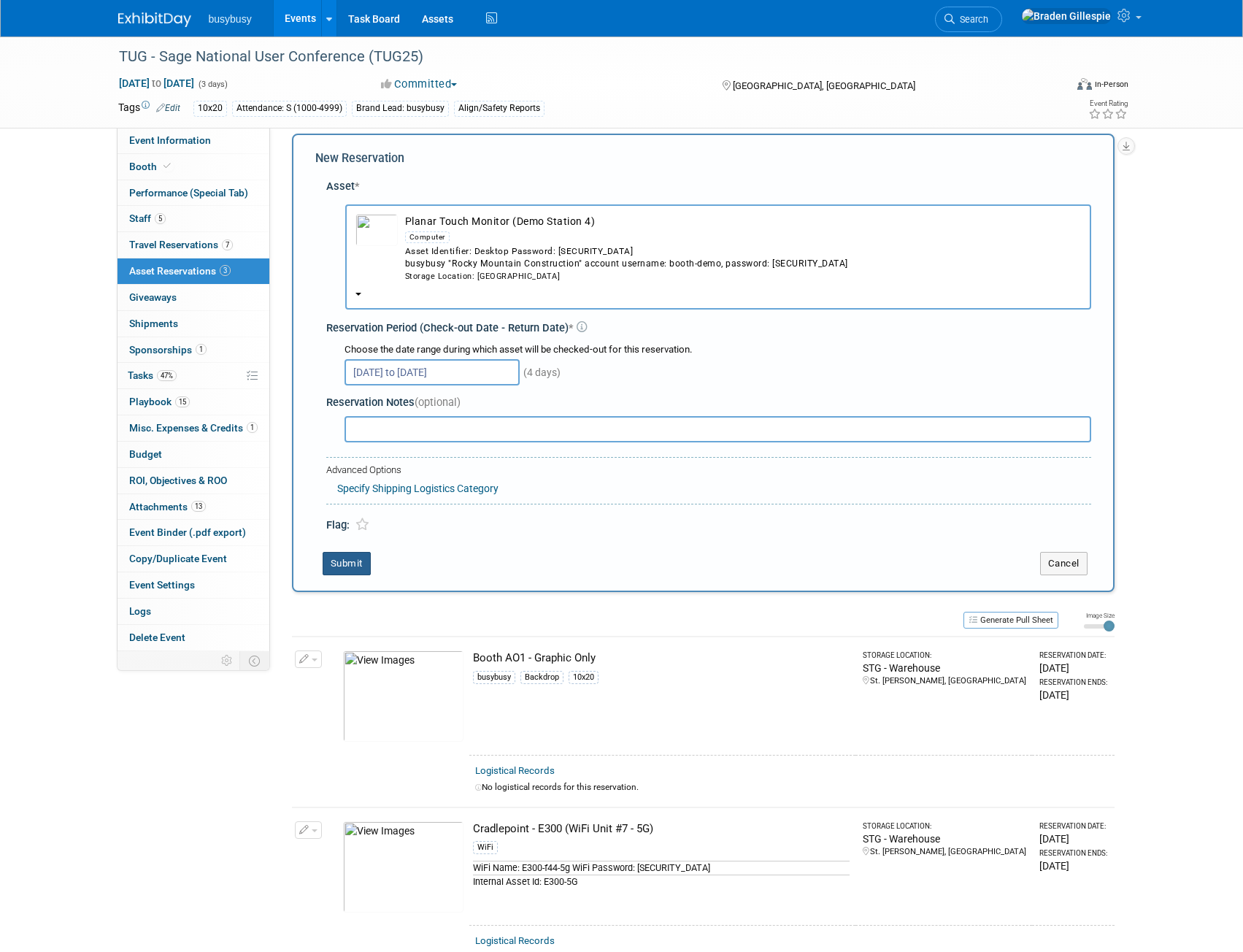
click at [348, 567] on button "Submit" at bounding box center [347, 563] width 49 height 23
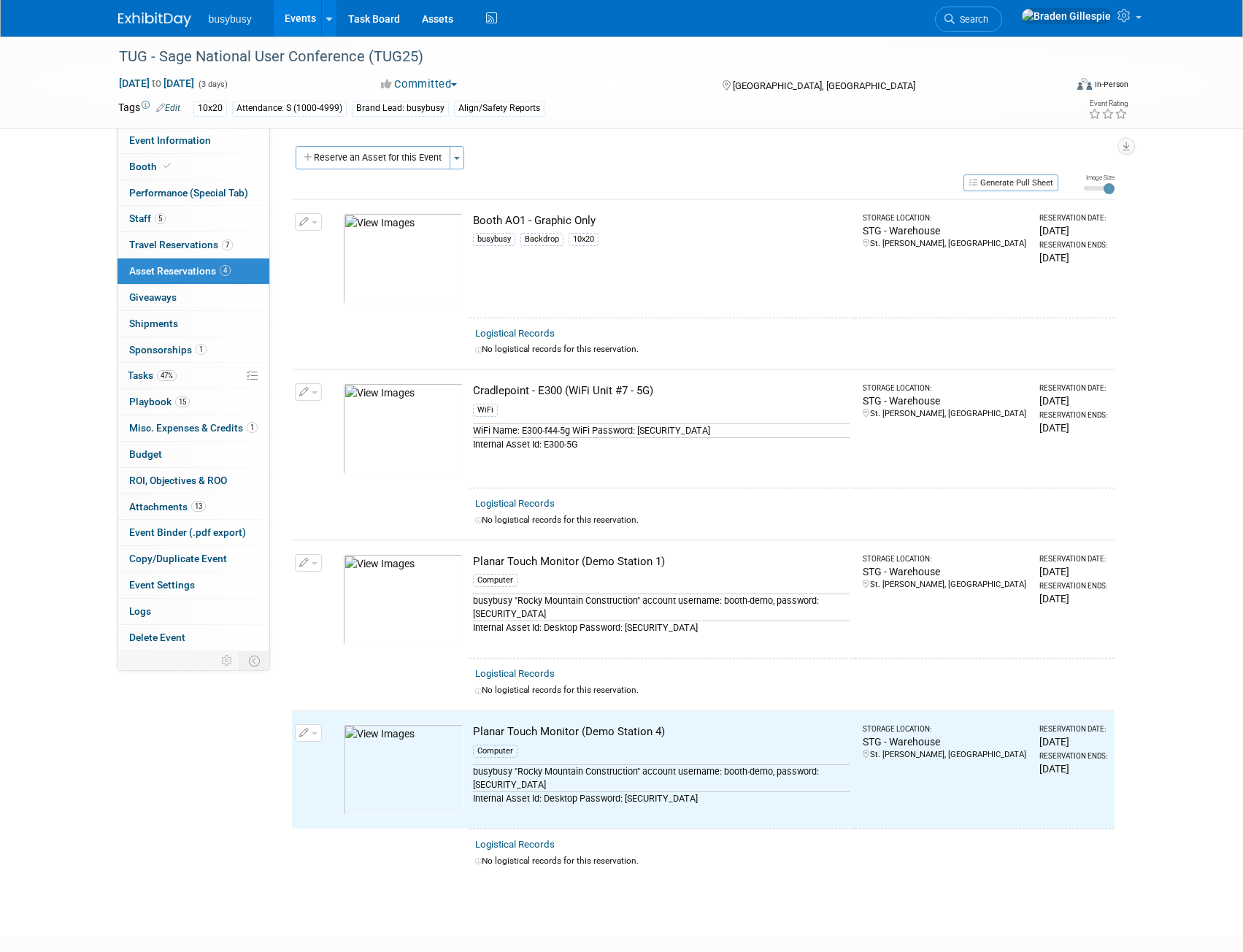
scroll to position [0, 0]
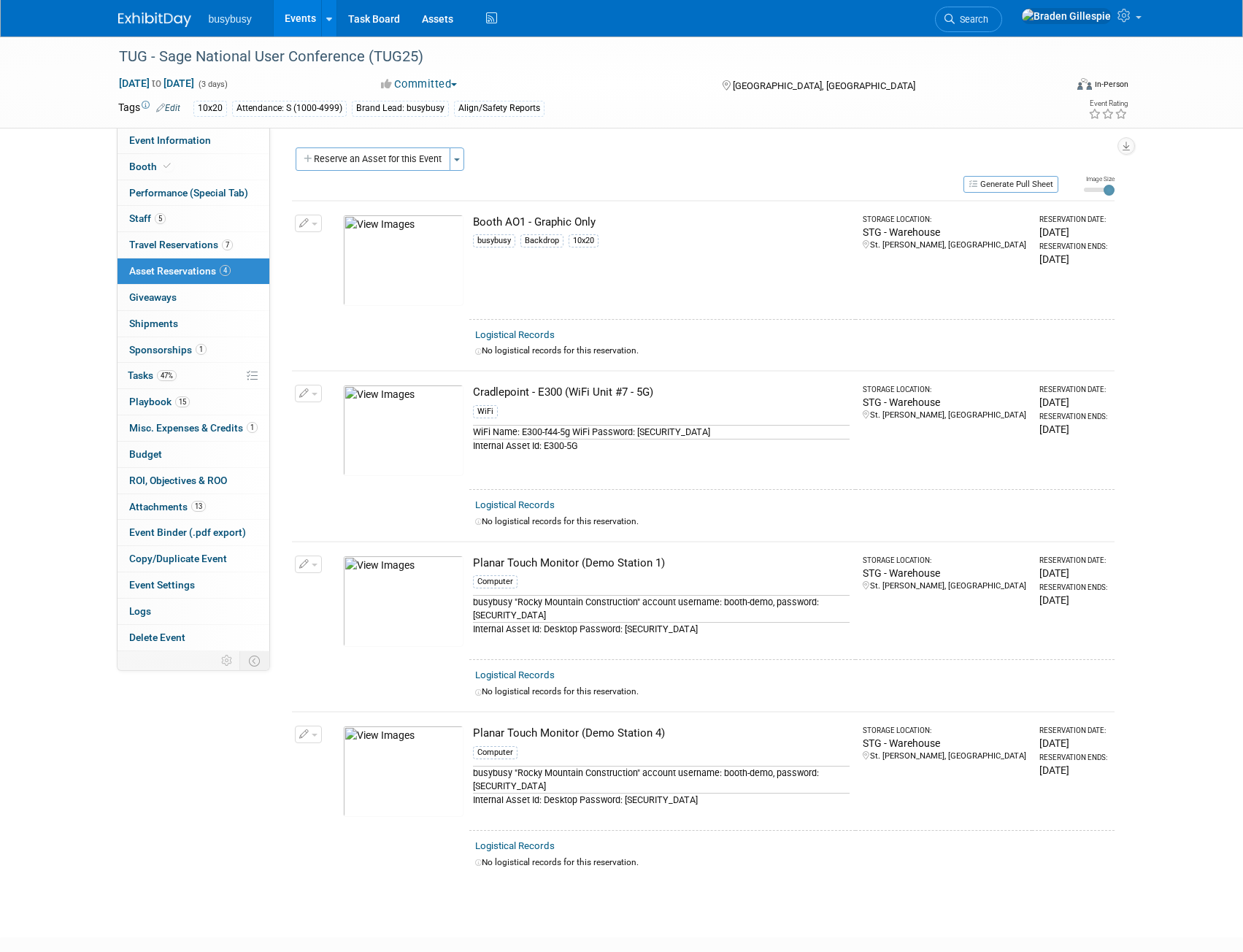
click at [437, 267] on img at bounding box center [403, 260] width 121 height 92
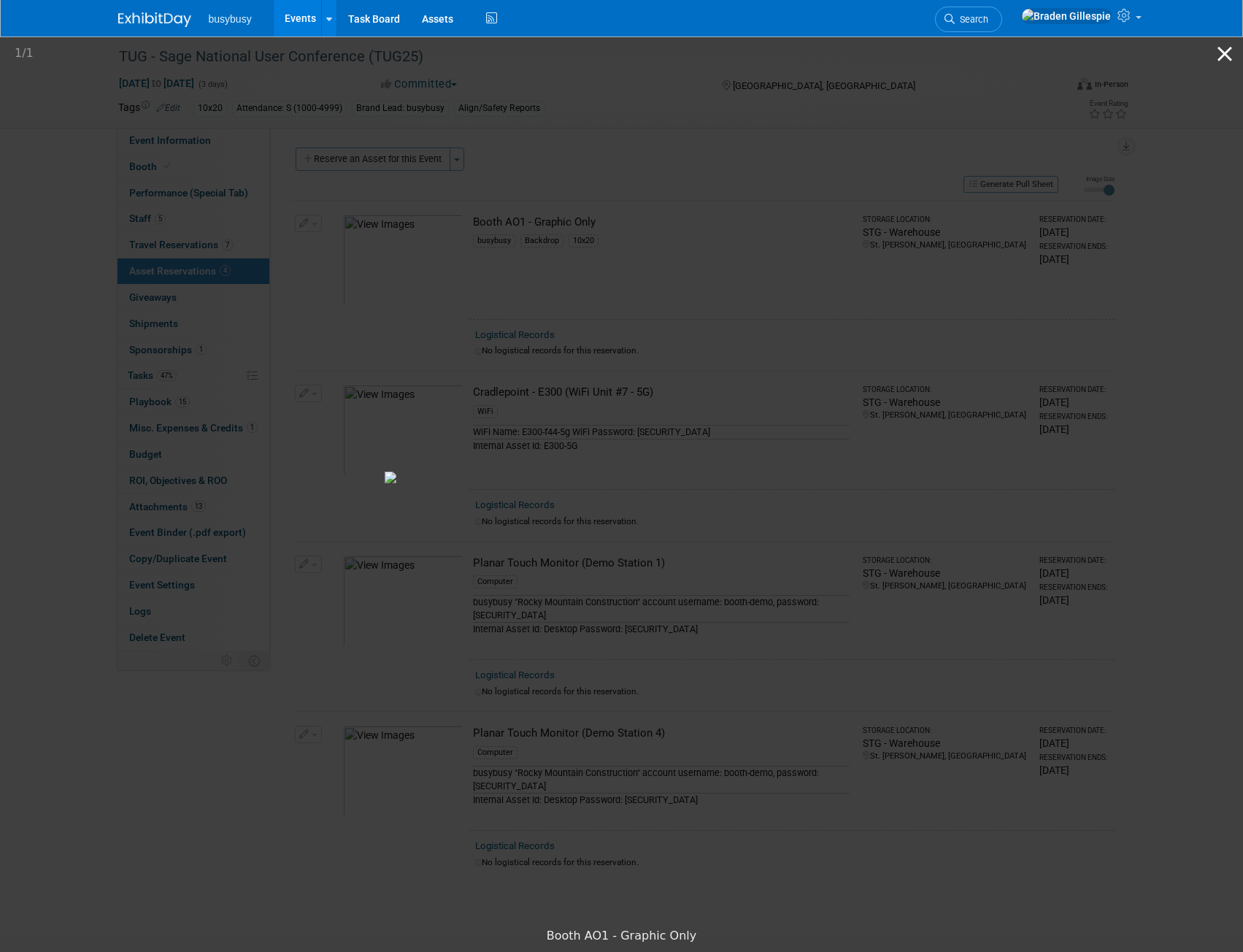
click at [1223, 54] on button "Close gallery" at bounding box center [1224, 53] width 36 height 35
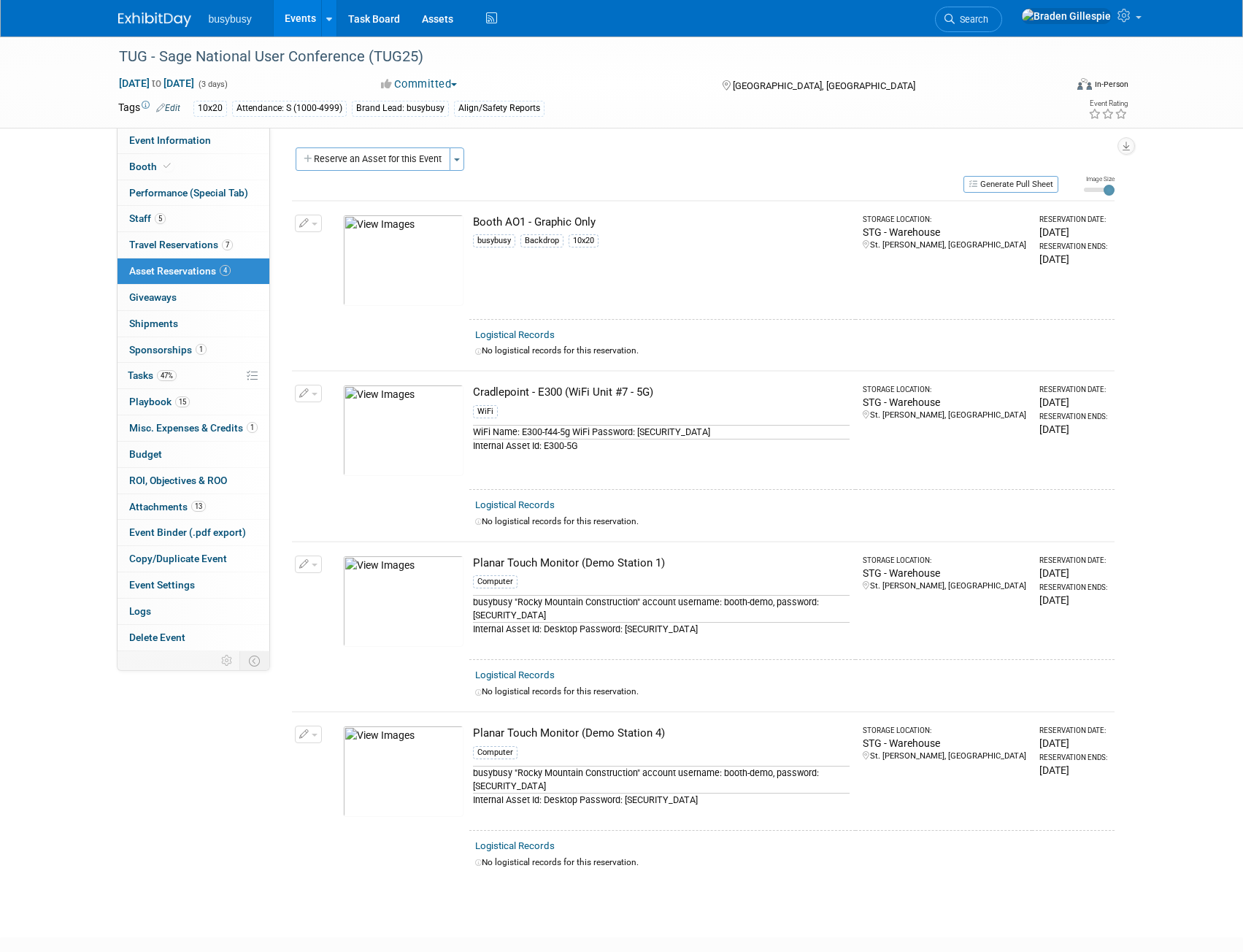
click at [135, 13] on img at bounding box center [154, 20] width 73 height 15
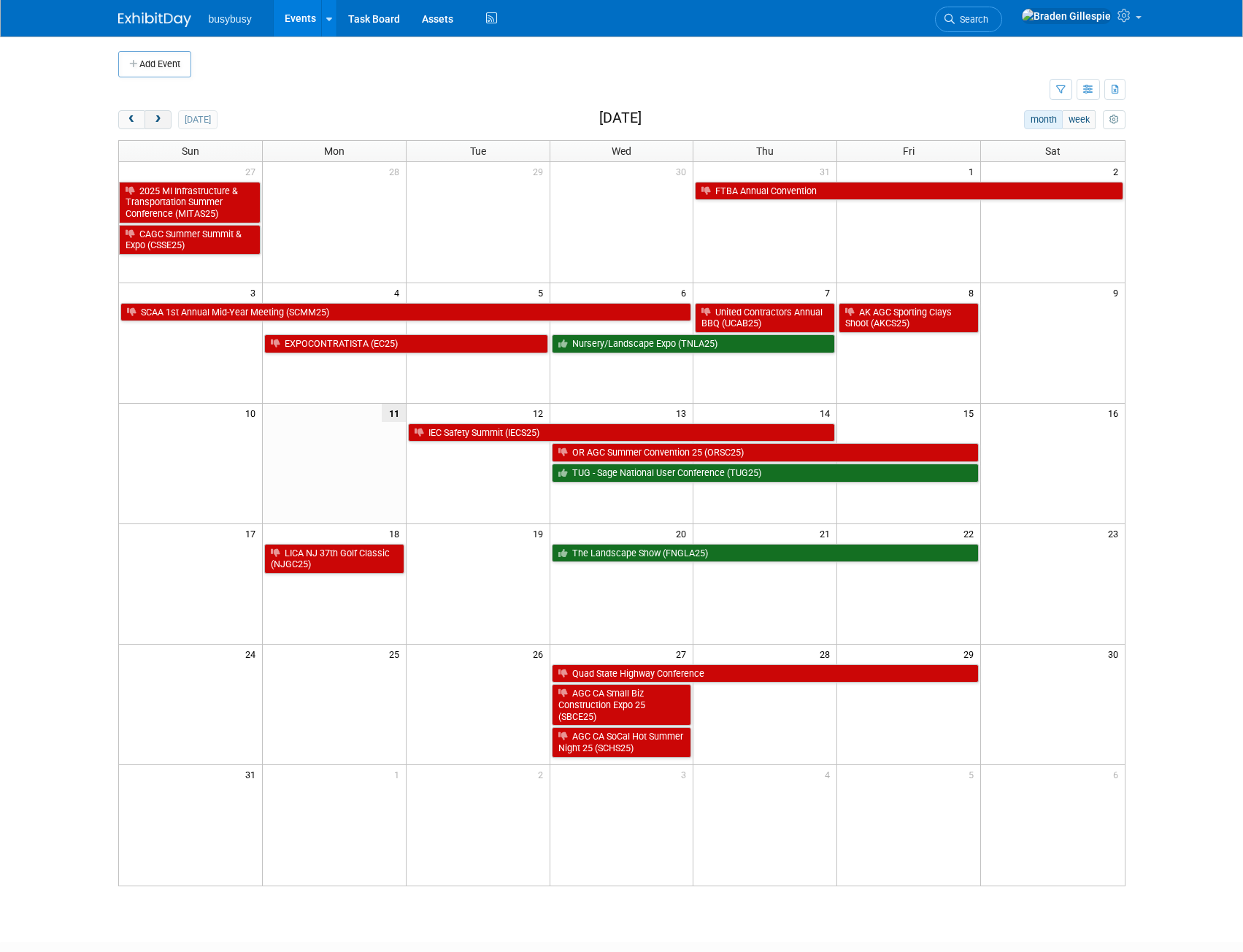
click at [158, 118] on span "next" at bounding box center [158, 120] width 11 height 9
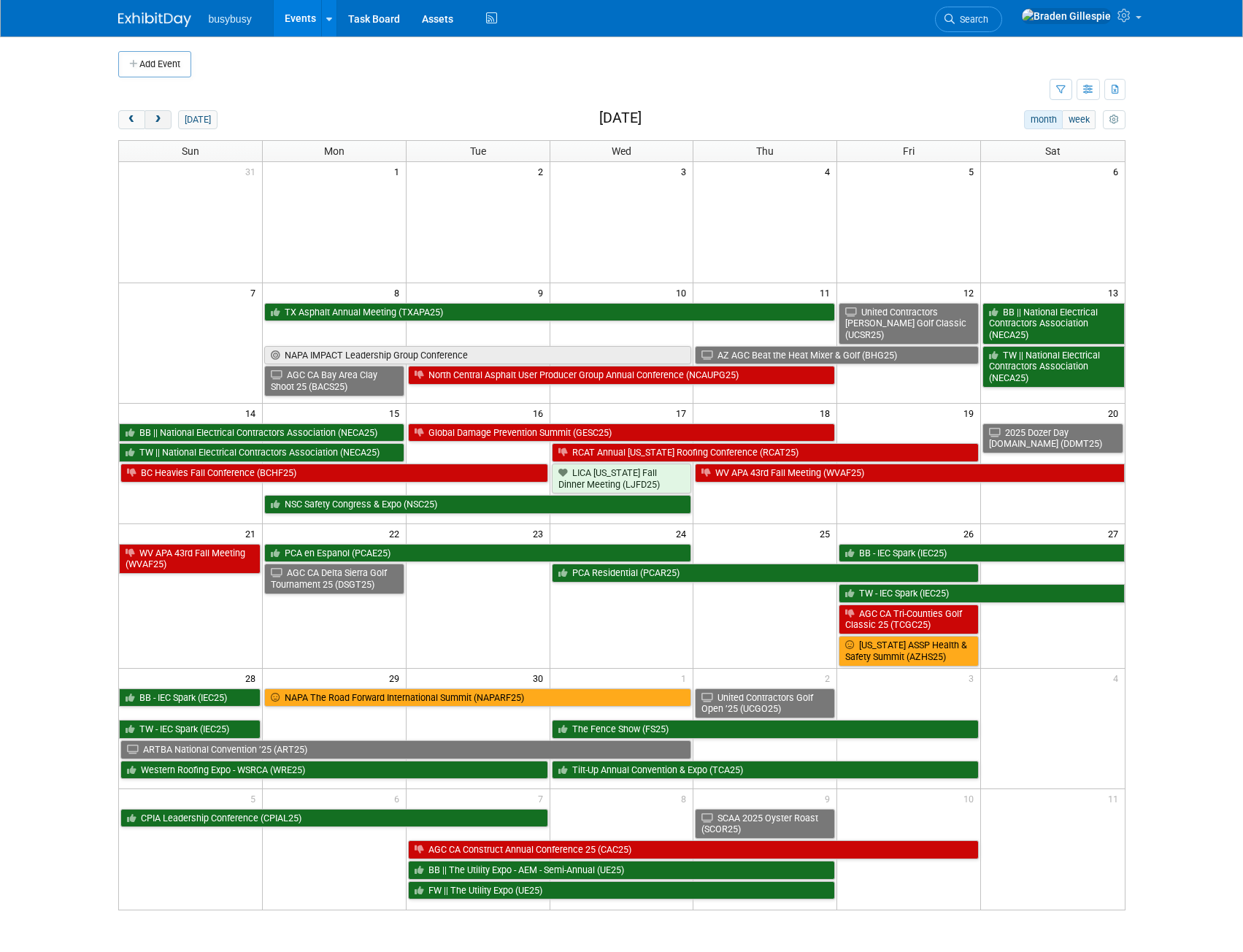
click at [166, 115] on button "next" at bounding box center [158, 120] width 27 height 19
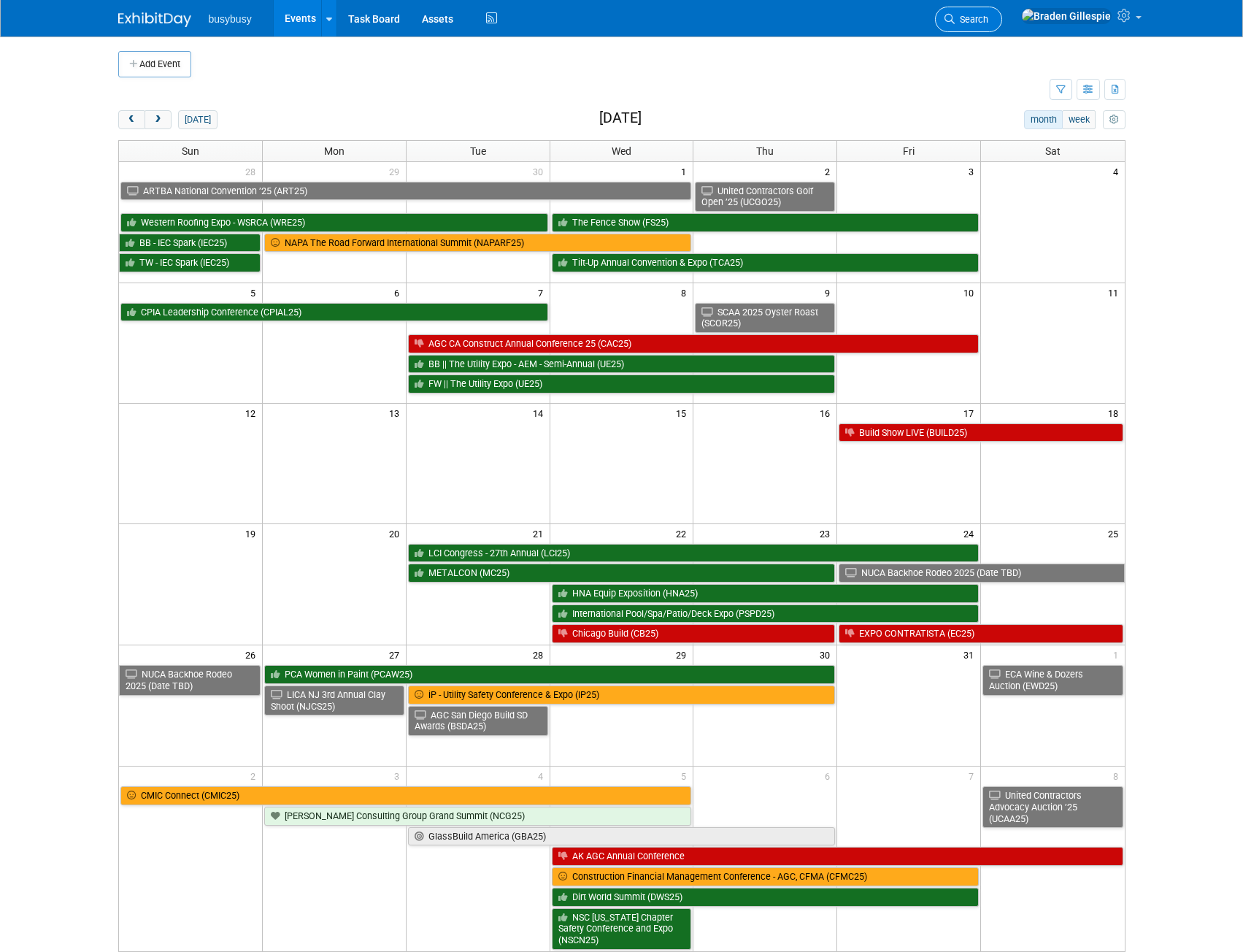
click at [989, 20] on span "Search" at bounding box center [972, 20] width 34 height 11
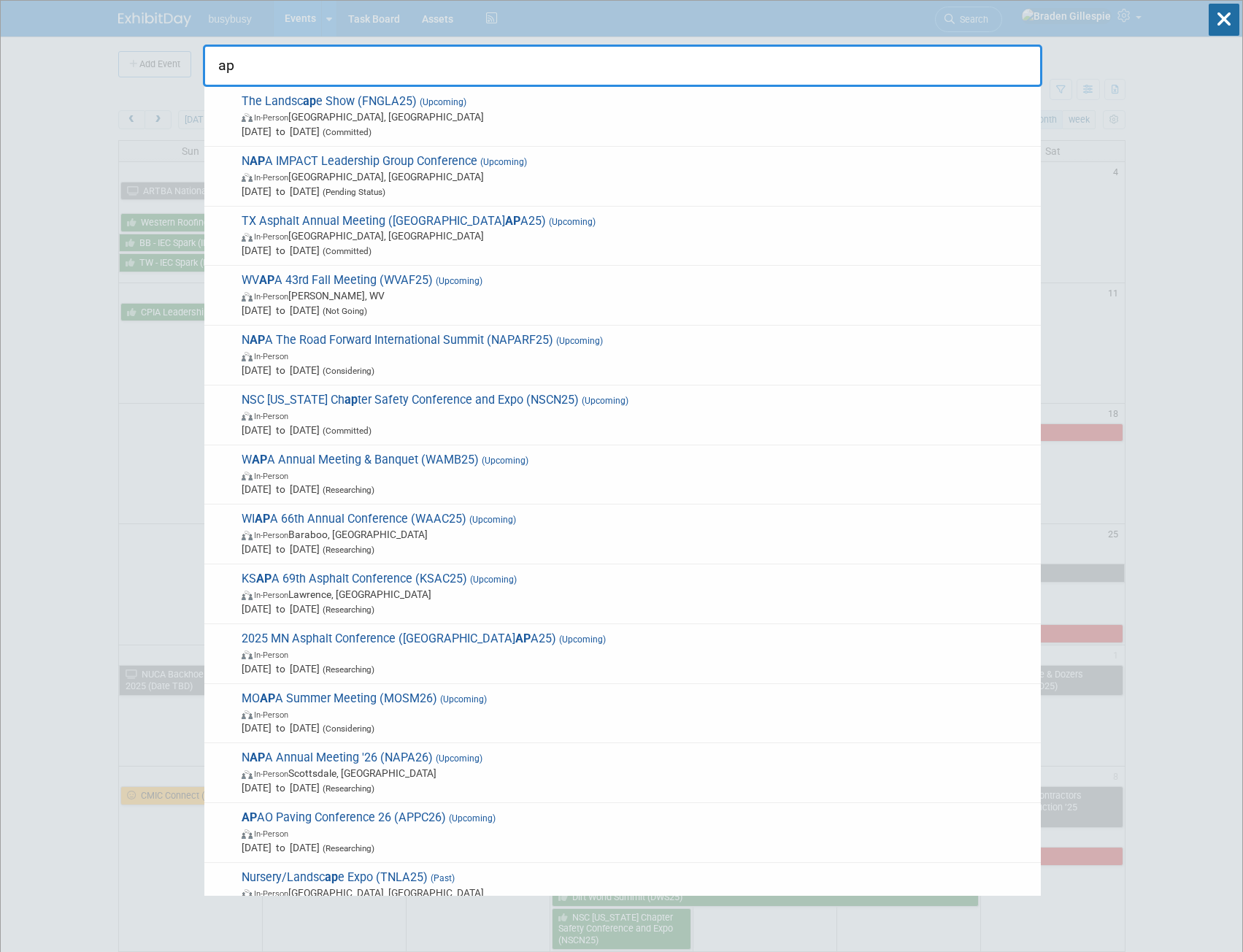
type input "a"
